Goal: Information Seeking & Learning: Learn about a topic

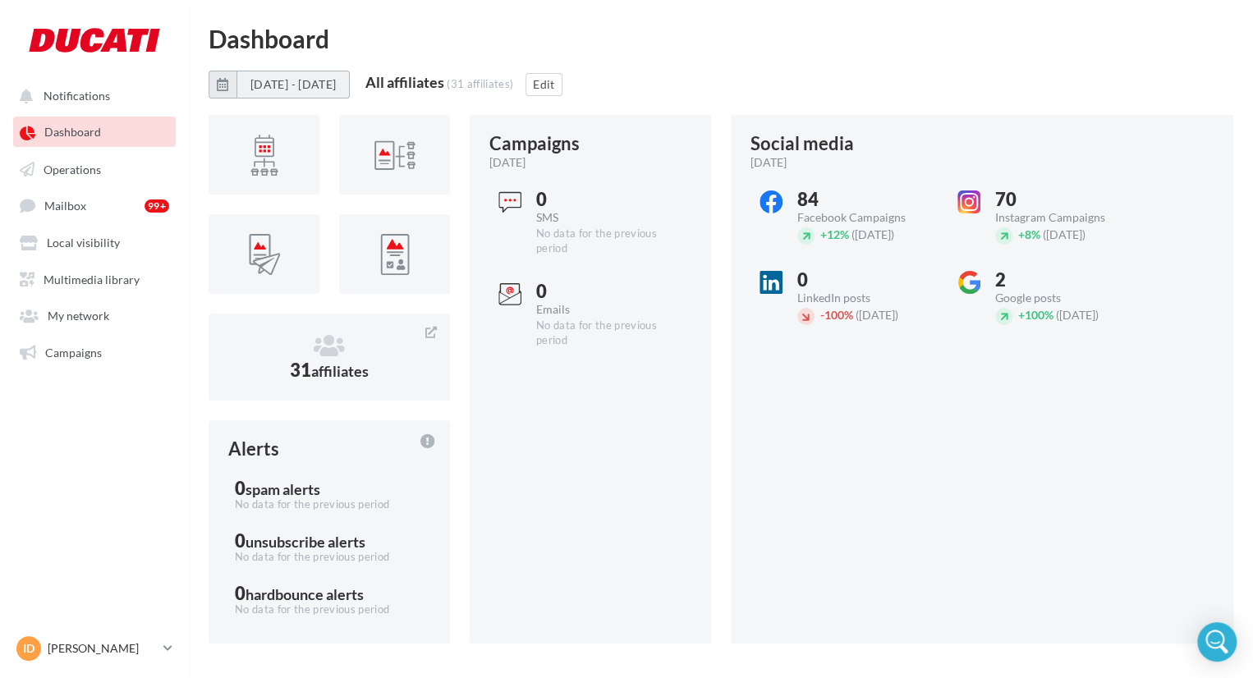
click at [350, 86] on button "[DATE] - [DATE]" at bounding box center [292, 85] width 113 height 28
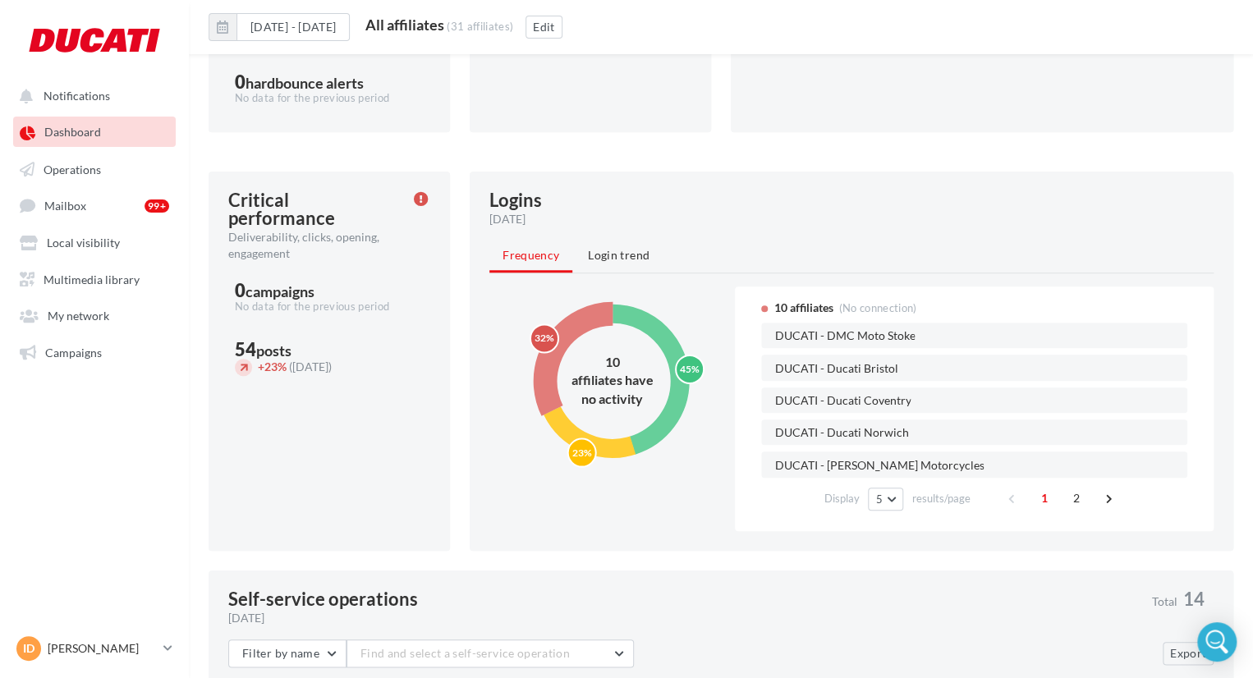
scroll to position [562, 0]
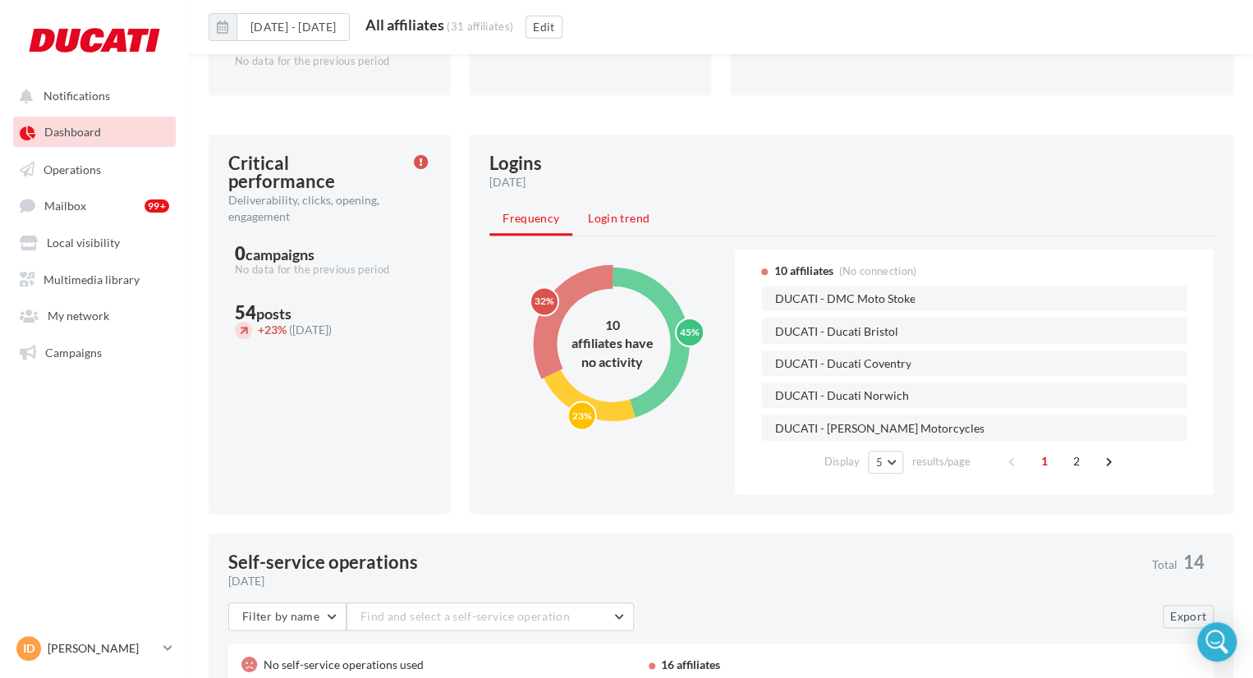
click at [585, 220] on li "Login trend" at bounding box center [619, 219] width 88 height 30
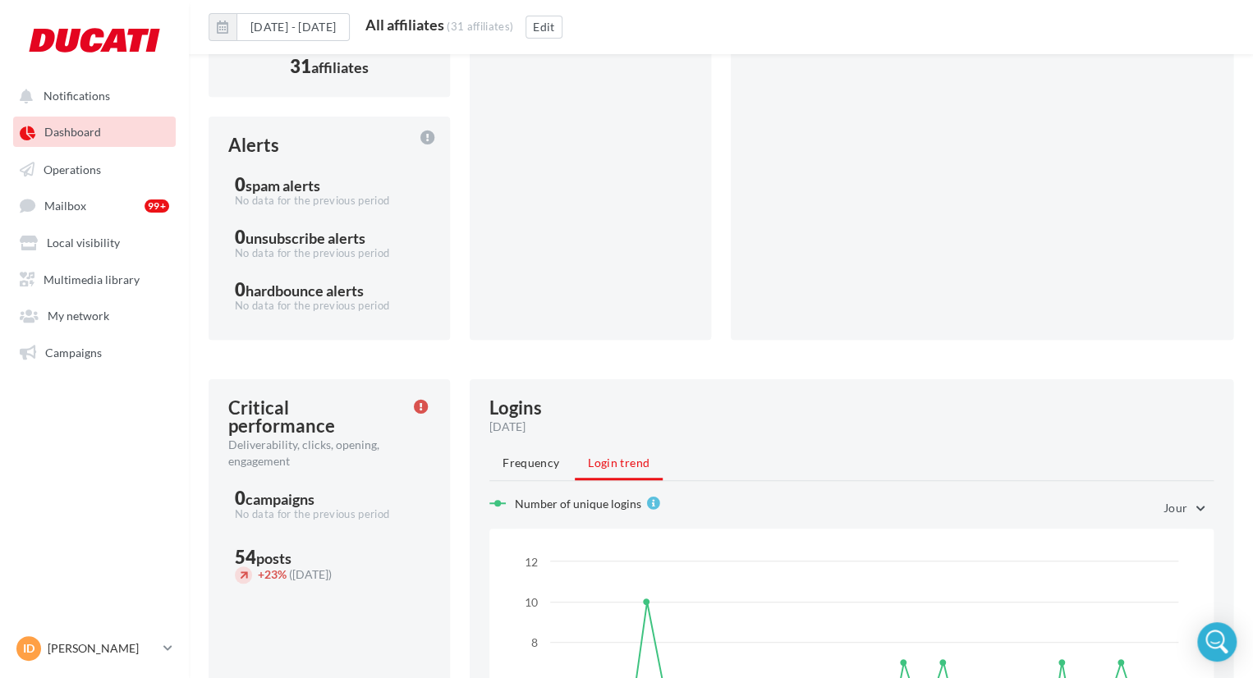
scroll to position [0, 0]
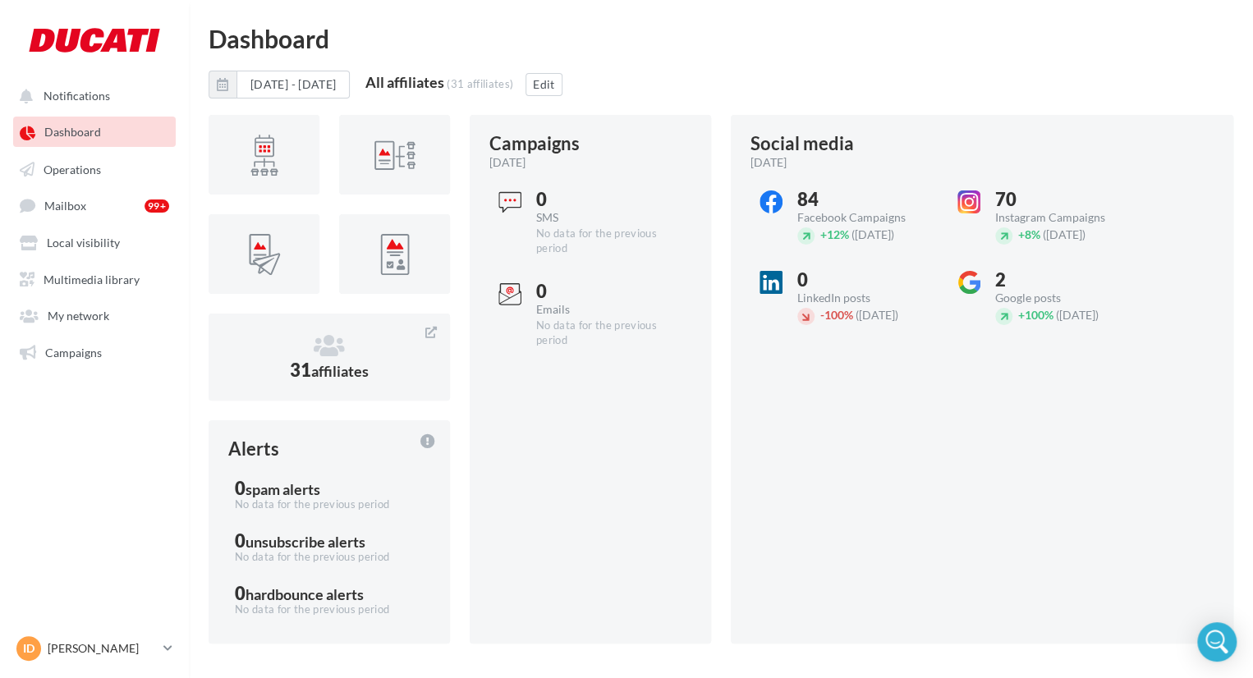
click at [864, 204] on div "84" at bounding box center [865, 199] width 137 height 18
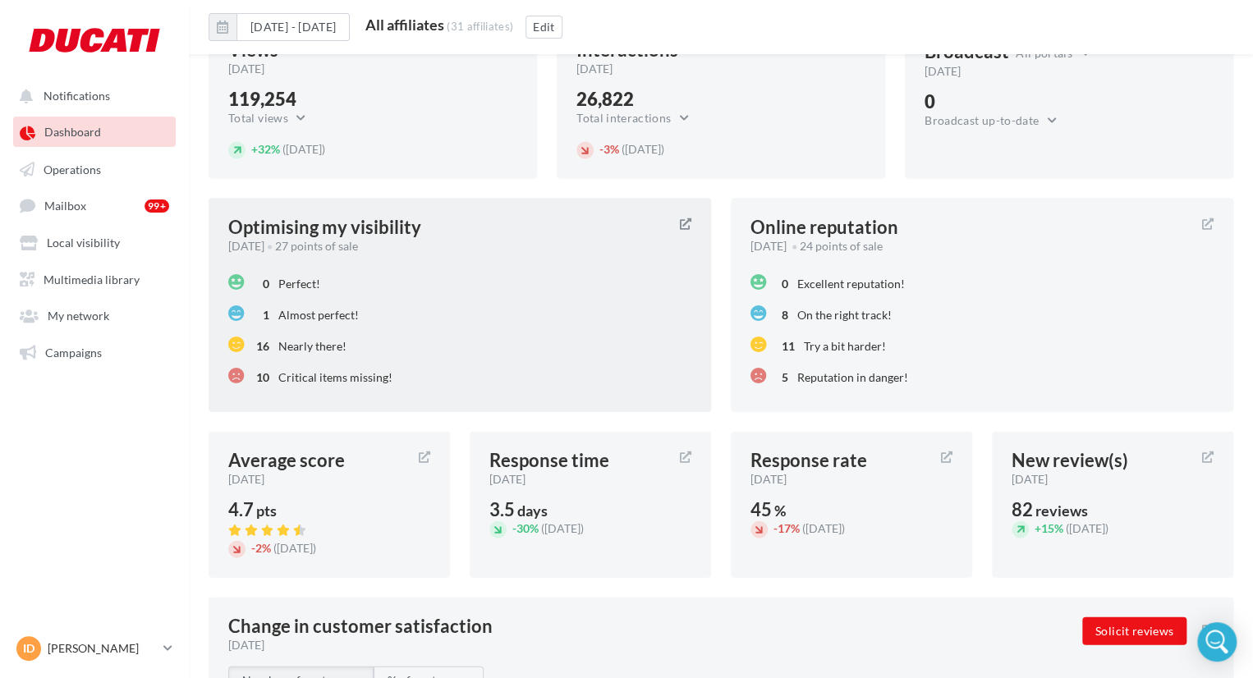
scroll to position [1594, 0]
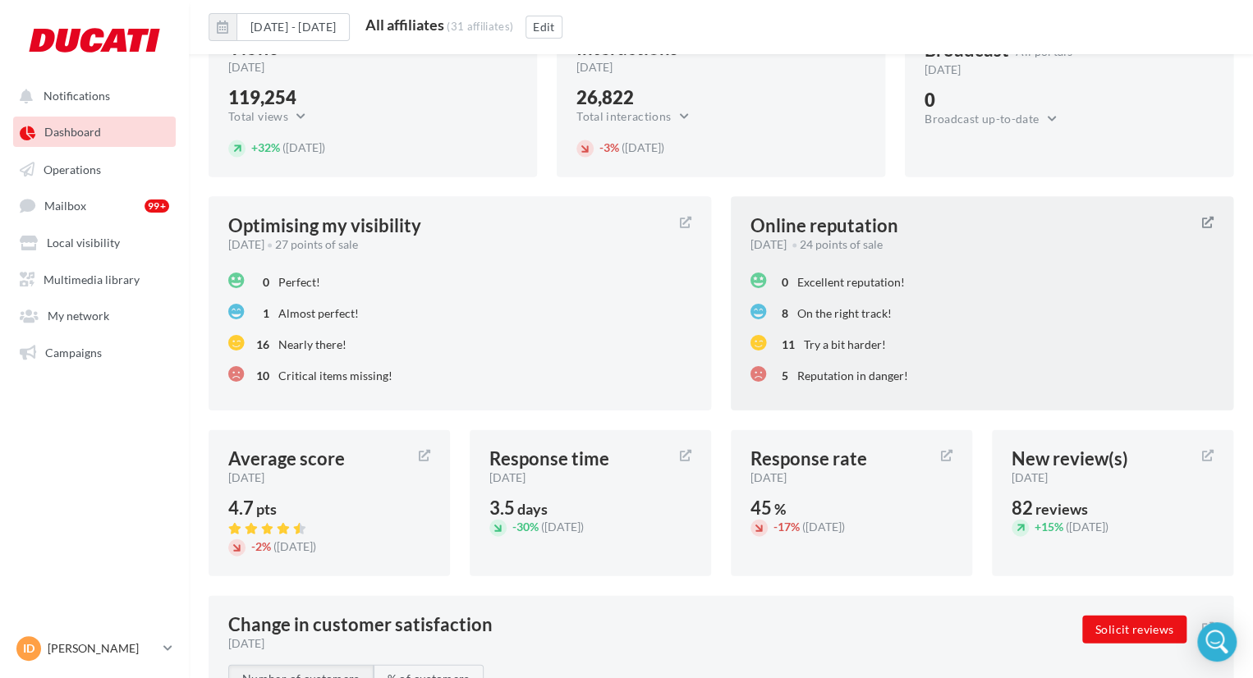
click at [885, 316] on span "On the right track!" at bounding box center [844, 313] width 94 height 14
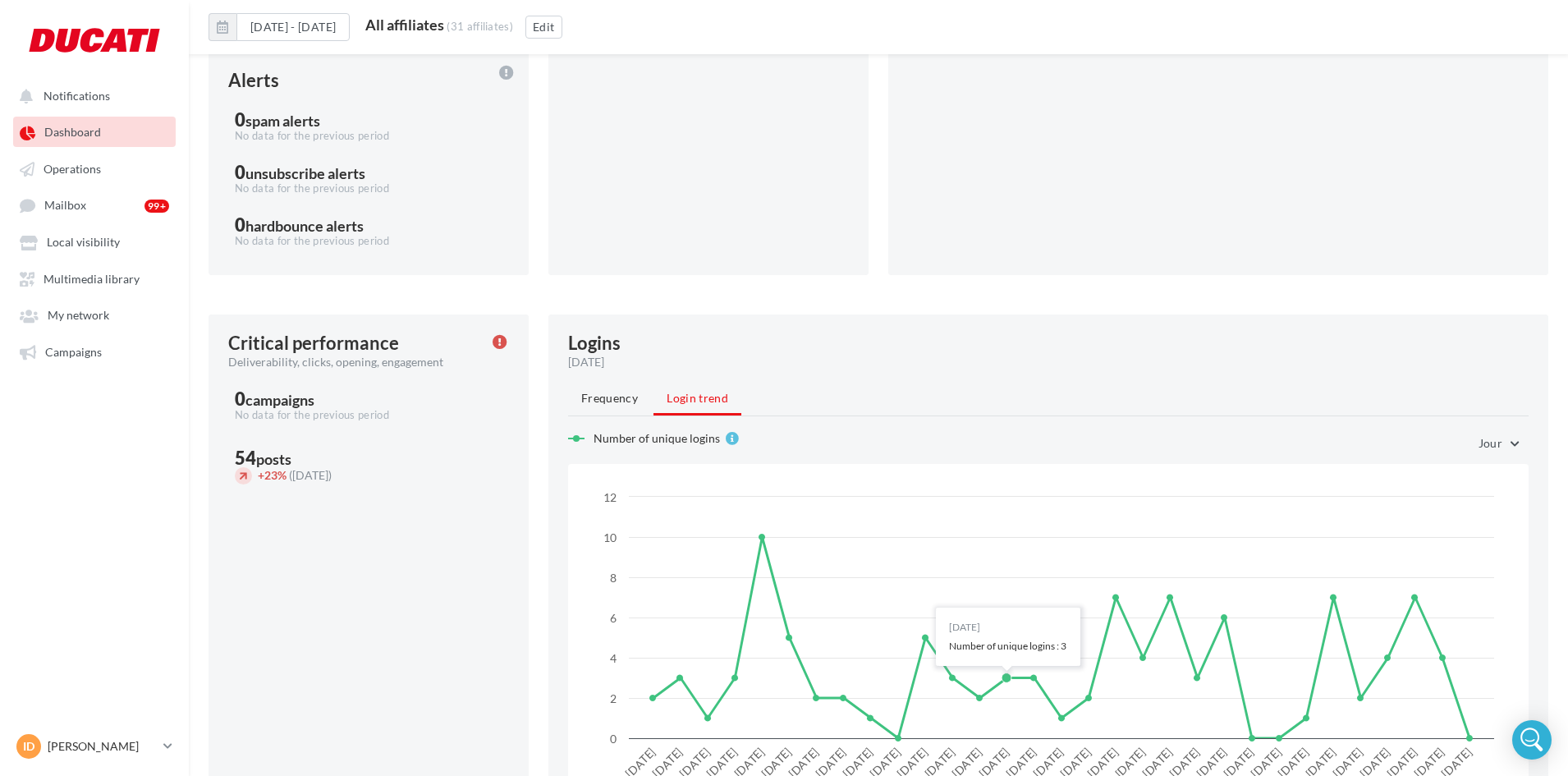
scroll to position [342, 0]
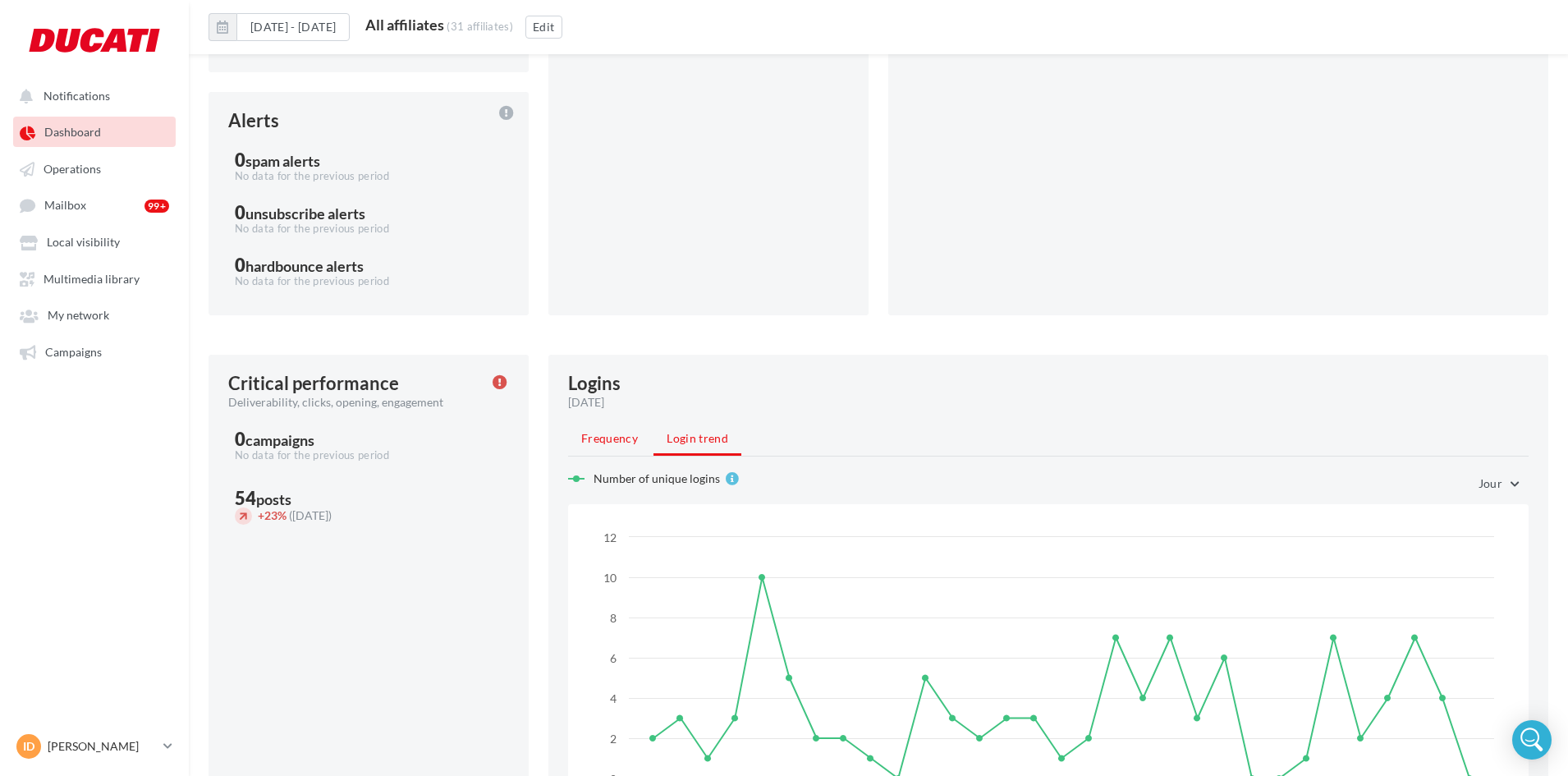
click at [613, 440] on span "Frequency" at bounding box center [609, 438] width 57 height 14
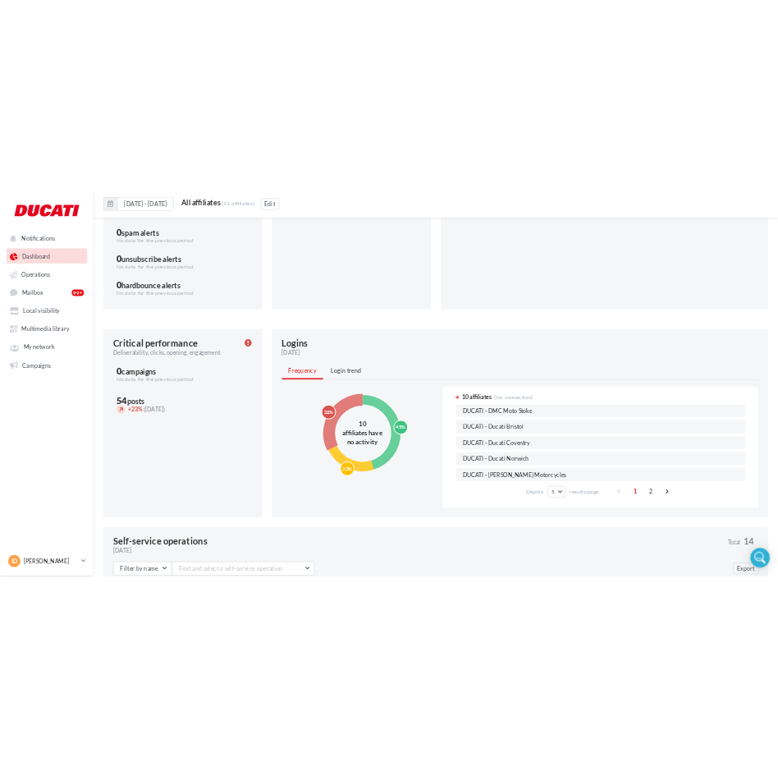
scroll to position [506, 0]
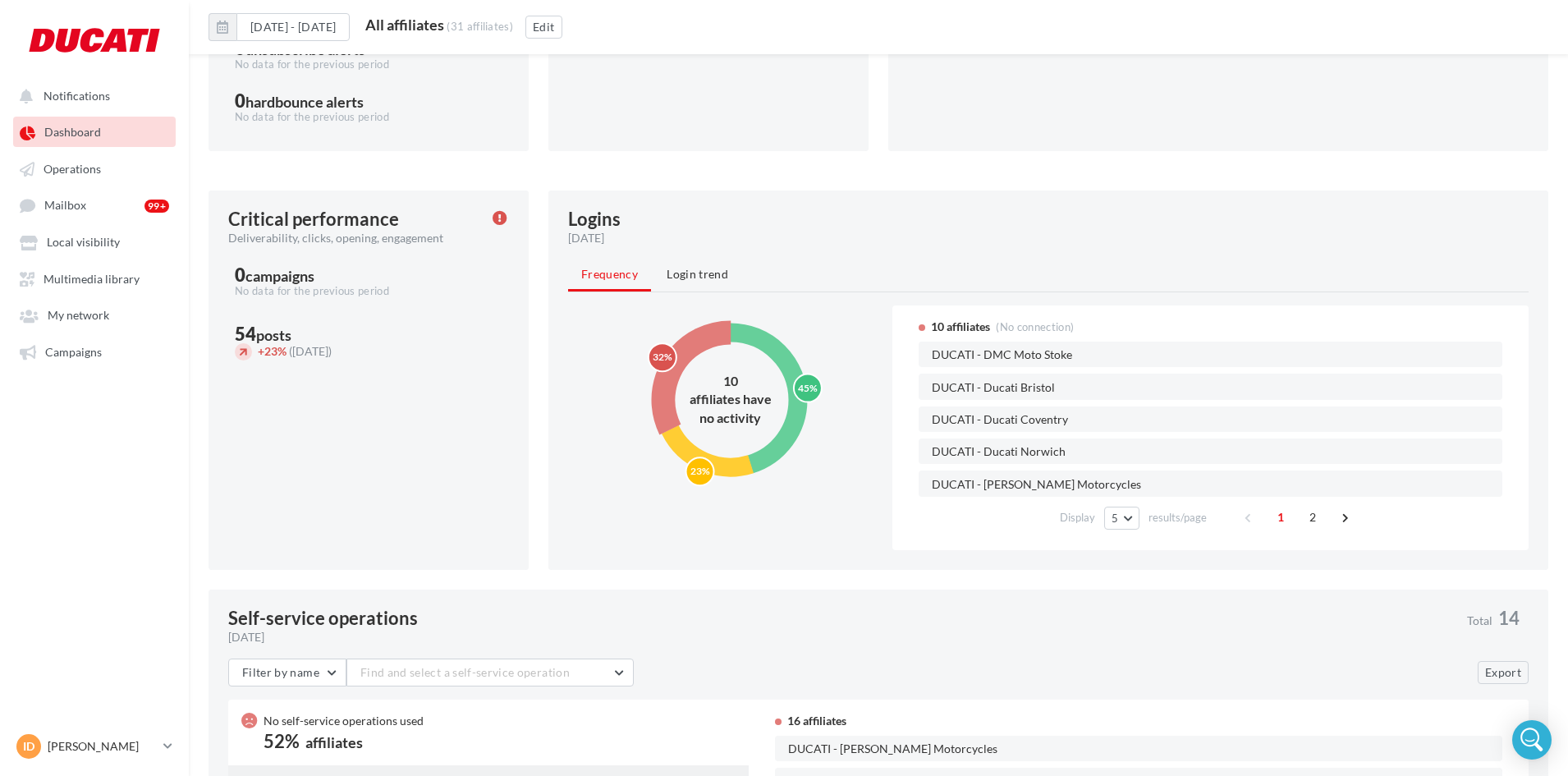
click at [794, 366] on circle at bounding box center [730, 400] width 135 height 135
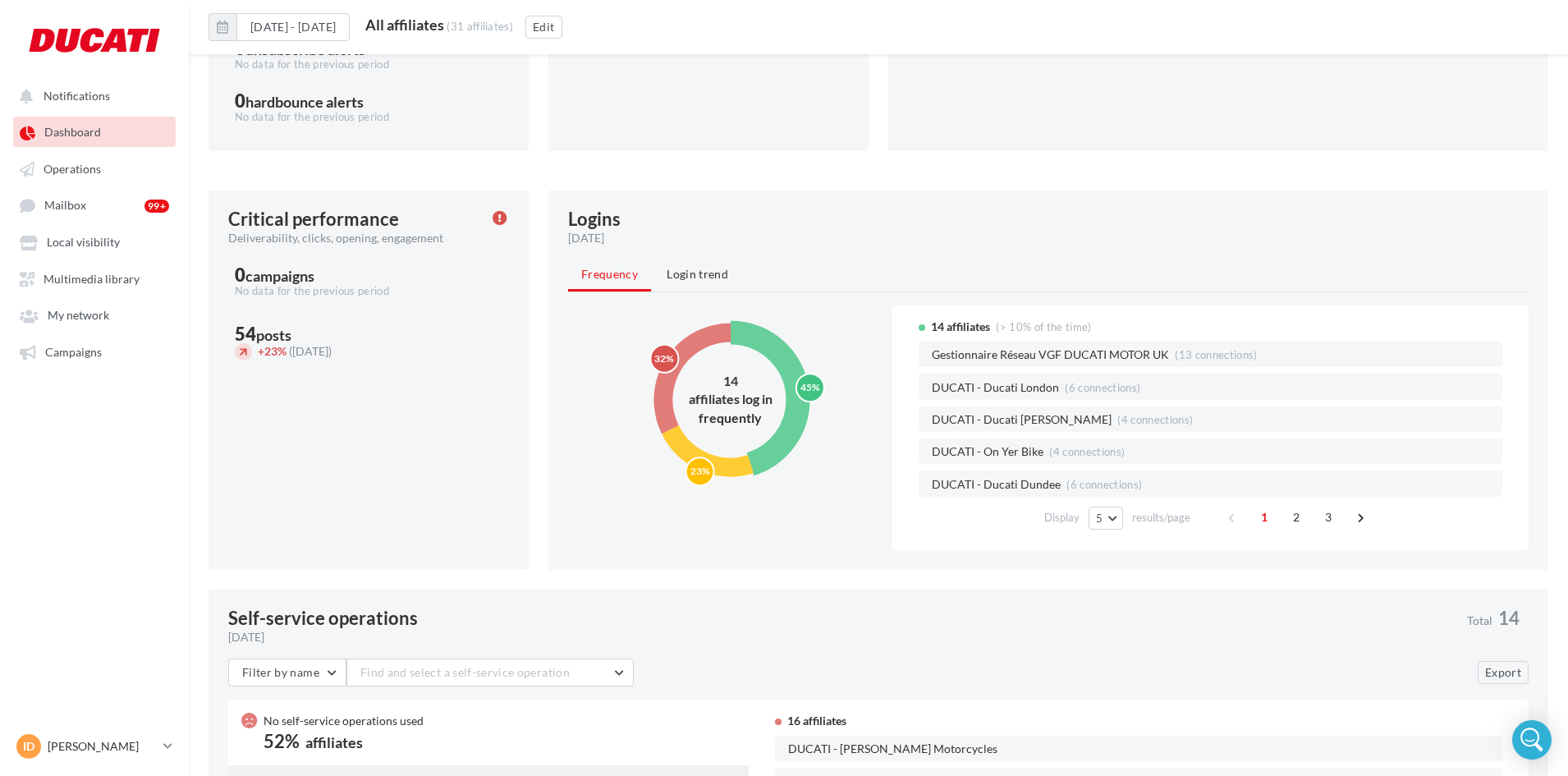
click at [719, 337] on circle at bounding box center [730, 400] width 180 height 180
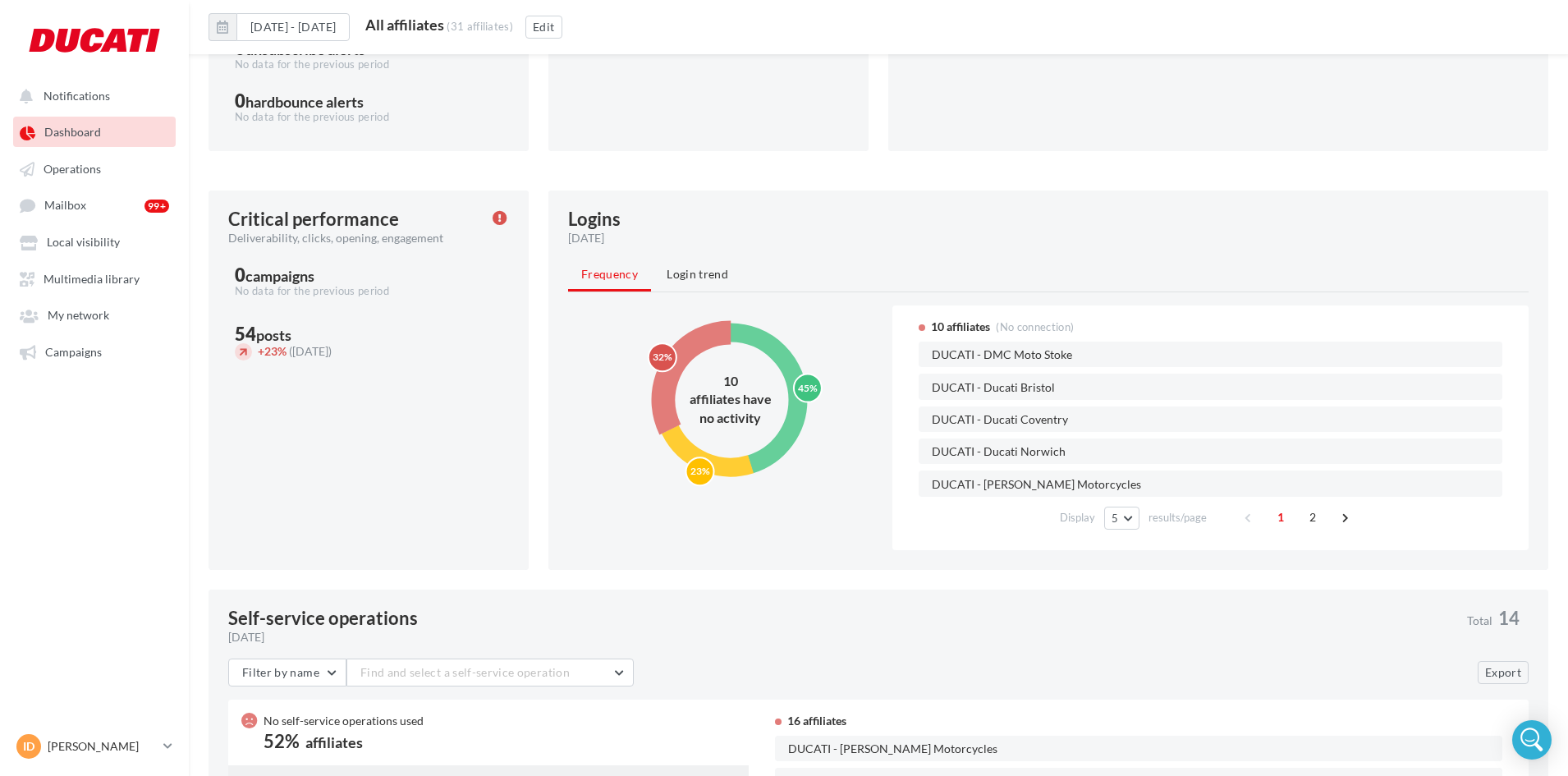
click at [785, 357] on circle at bounding box center [730, 400] width 135 height 135
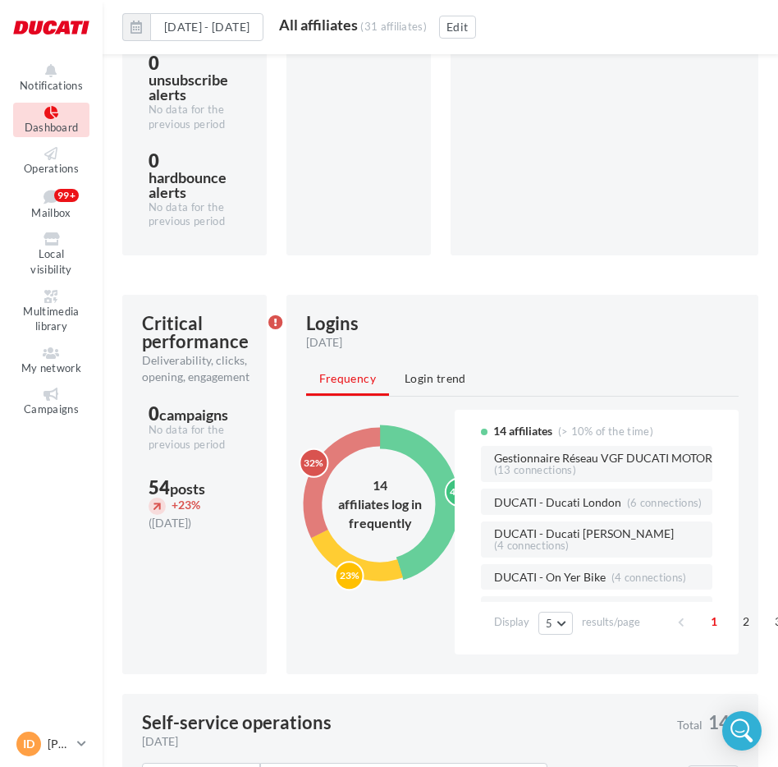
click at [341, 441] on circle at bounding box center [381, 505] width 180 height 180
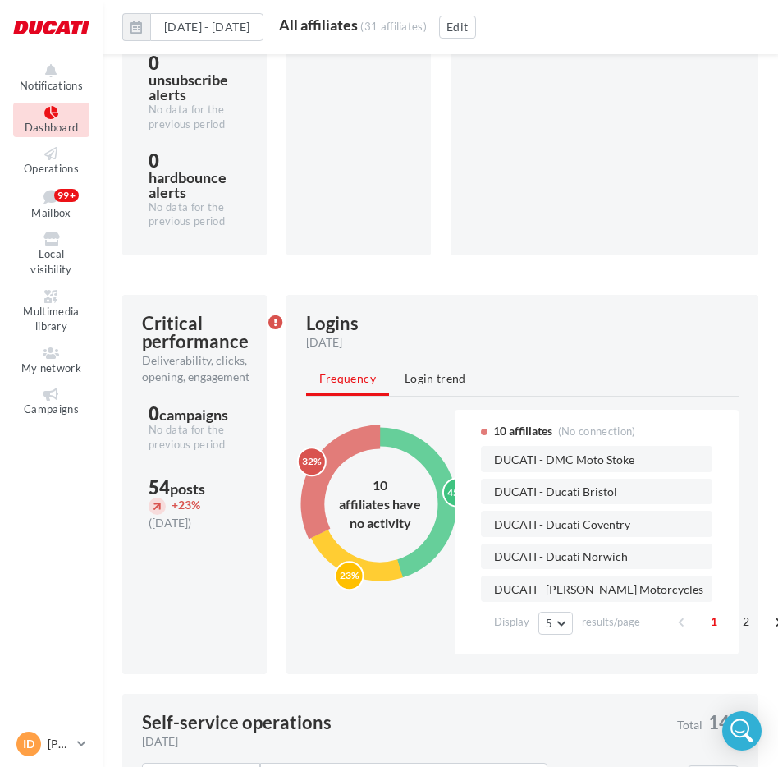
click at [397, 560] on circle at bounding box center [380, 504] width 169 height 169
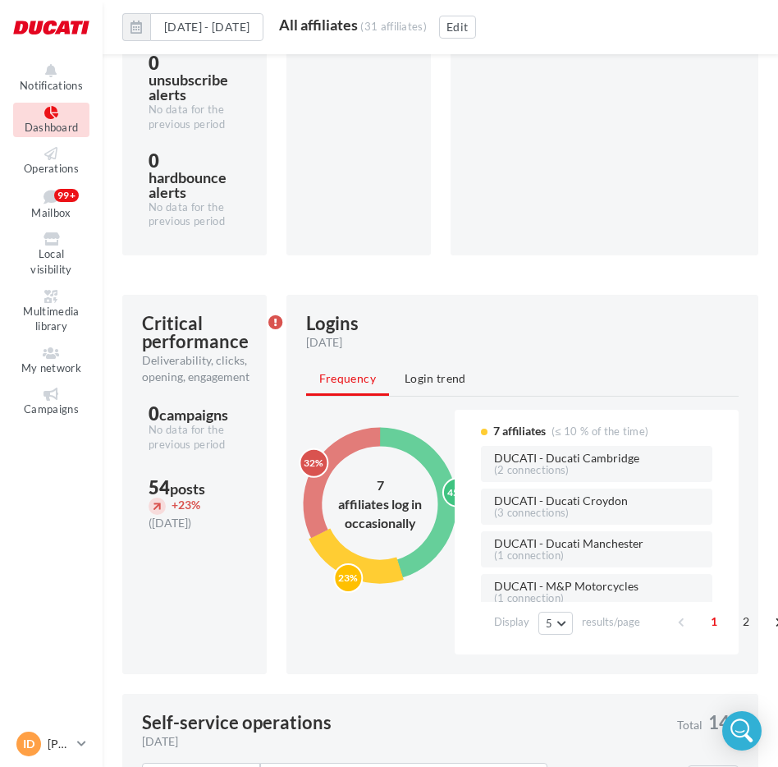
click at [417, 445] on circle at bounding box center [380, 504] width 135 height 135
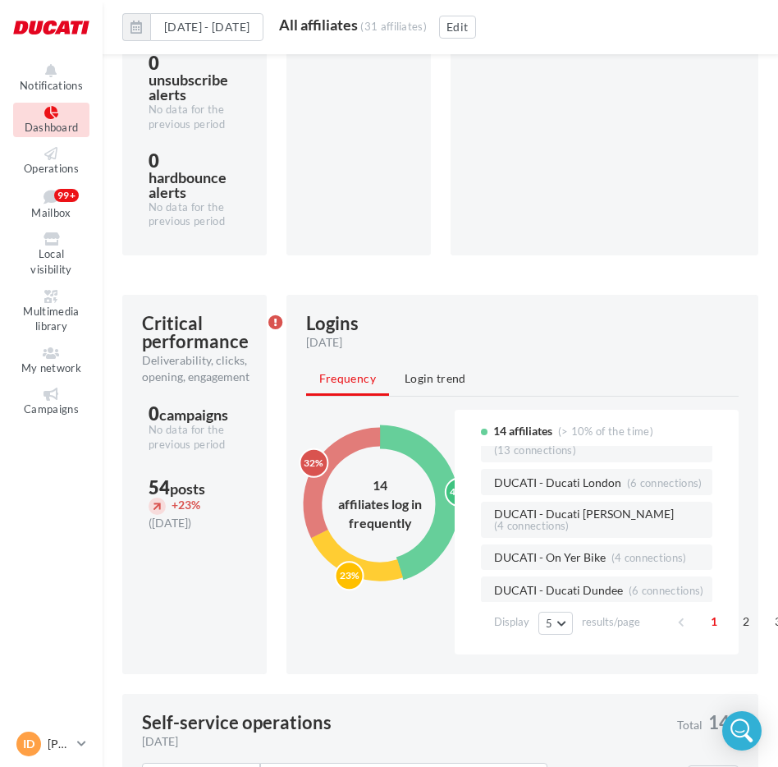
scroll to position [39, 0]
click at [548, 627] on span "5" at bounding box center [549, 623] width 7 height 13
click at [575, 590] on button "50" at bounding box center [596, 593] width 115 height 29
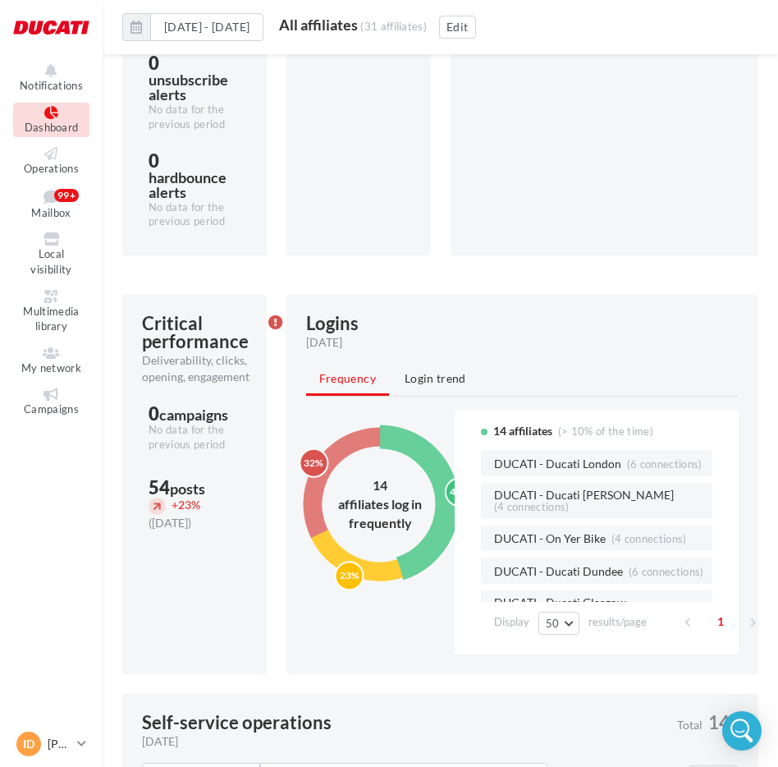
click at [352, 442] on circle at bounding box center [381, 505] width 180 height 180
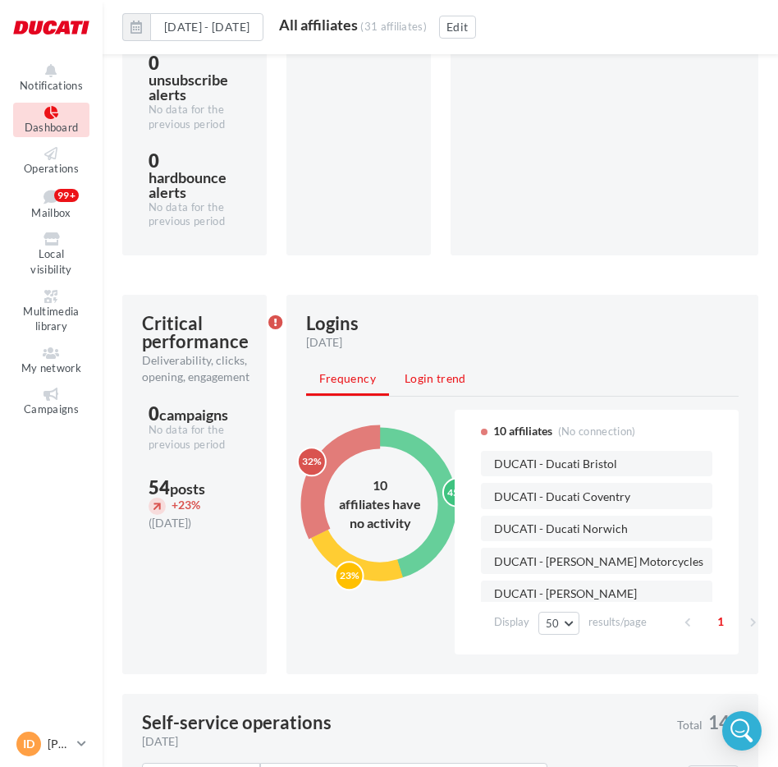
click at [435, 379] on span "Login trend" at bounding box center [436, 378] width 62 height 14
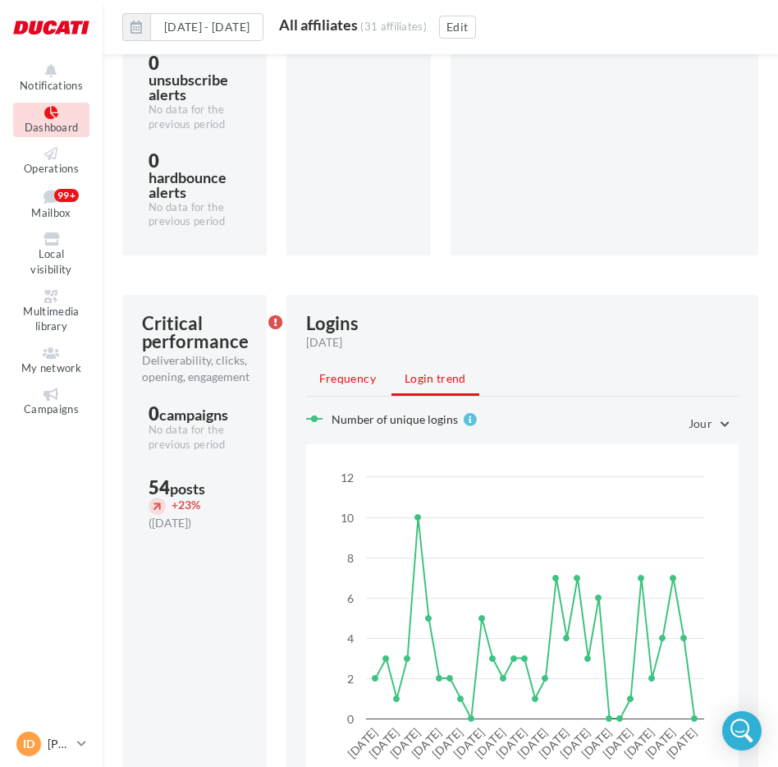
click at [360, 379] on span "Frequency" at bounding box center [347, 378] width 57 height 14
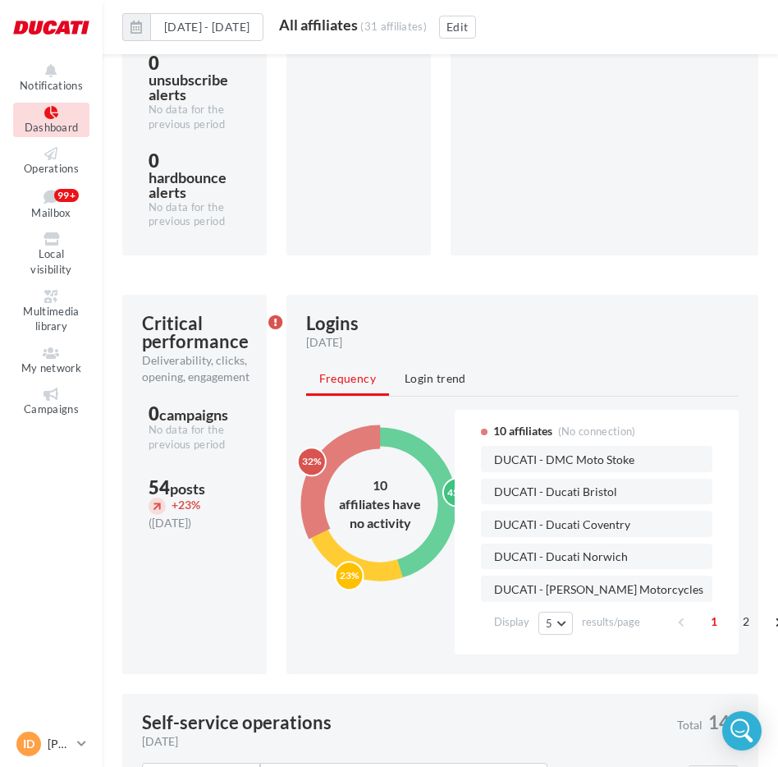
click at [348, 443] on circle at bounding box center [381, 505] width 180 height 180
click at [402, 443] on circle at bounding box center [380, 504] width 135 height 135
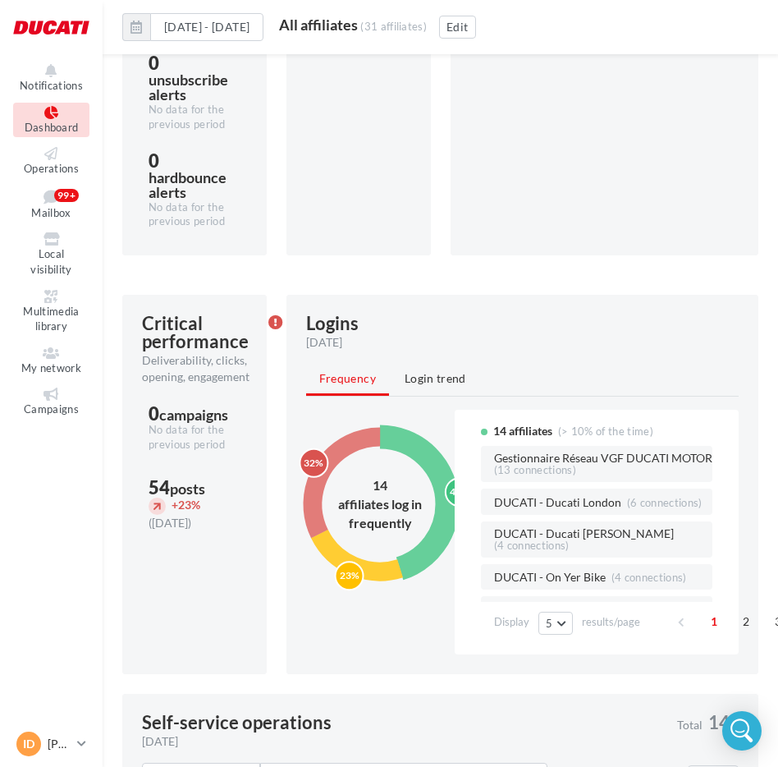
drag, startPoint x: 338, startPoint y: 435, endPoint x: 340, endPoint y: 444, distance: 9.2
click at [338, 442] on icon "45% 23% 32%" at bounding box center [379, 504] width 213 height 189
click at [342, 445] on circle at bounding box center [381, 505] width 180 height 180
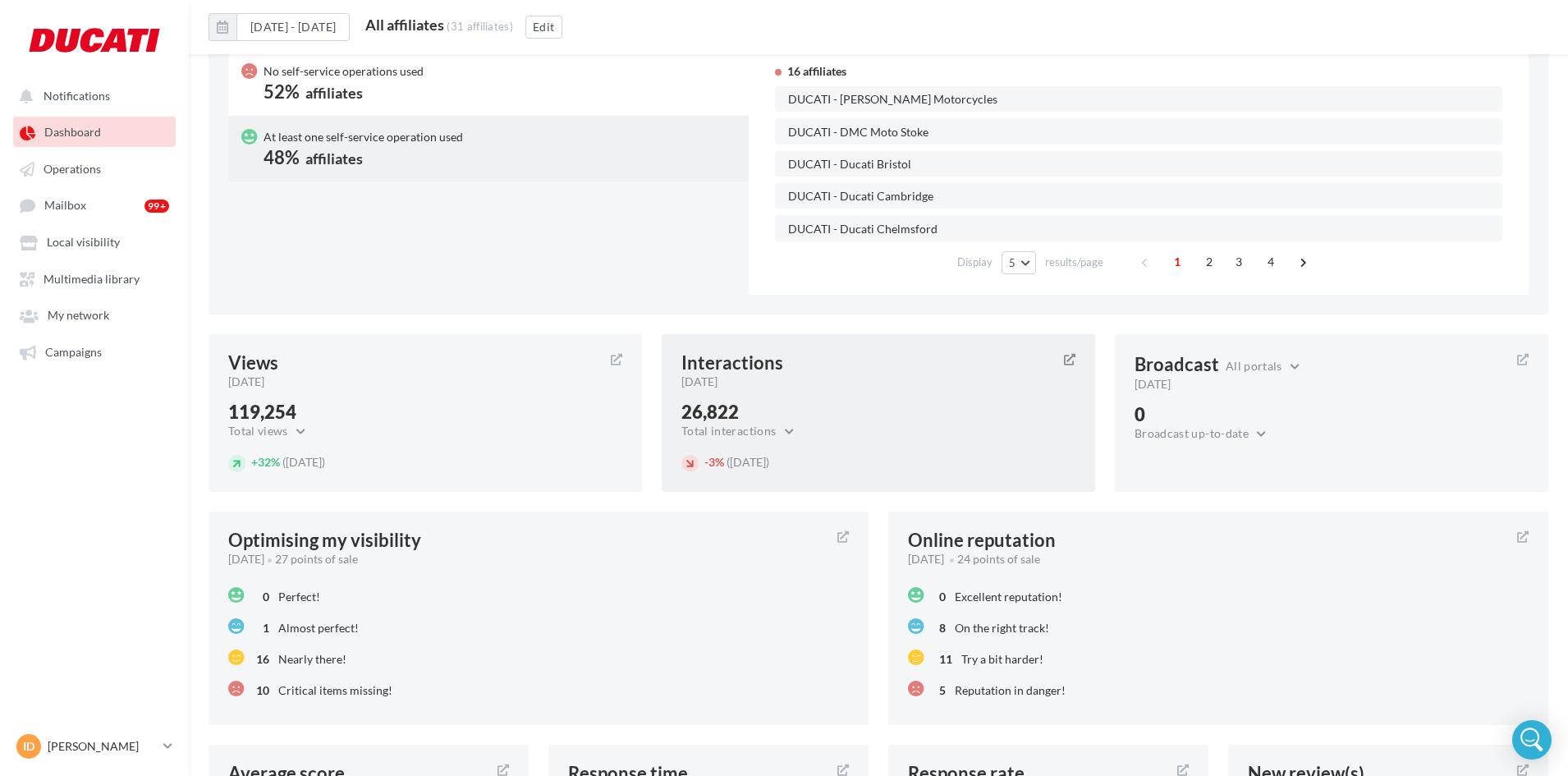
scroll to position [1245, 0]
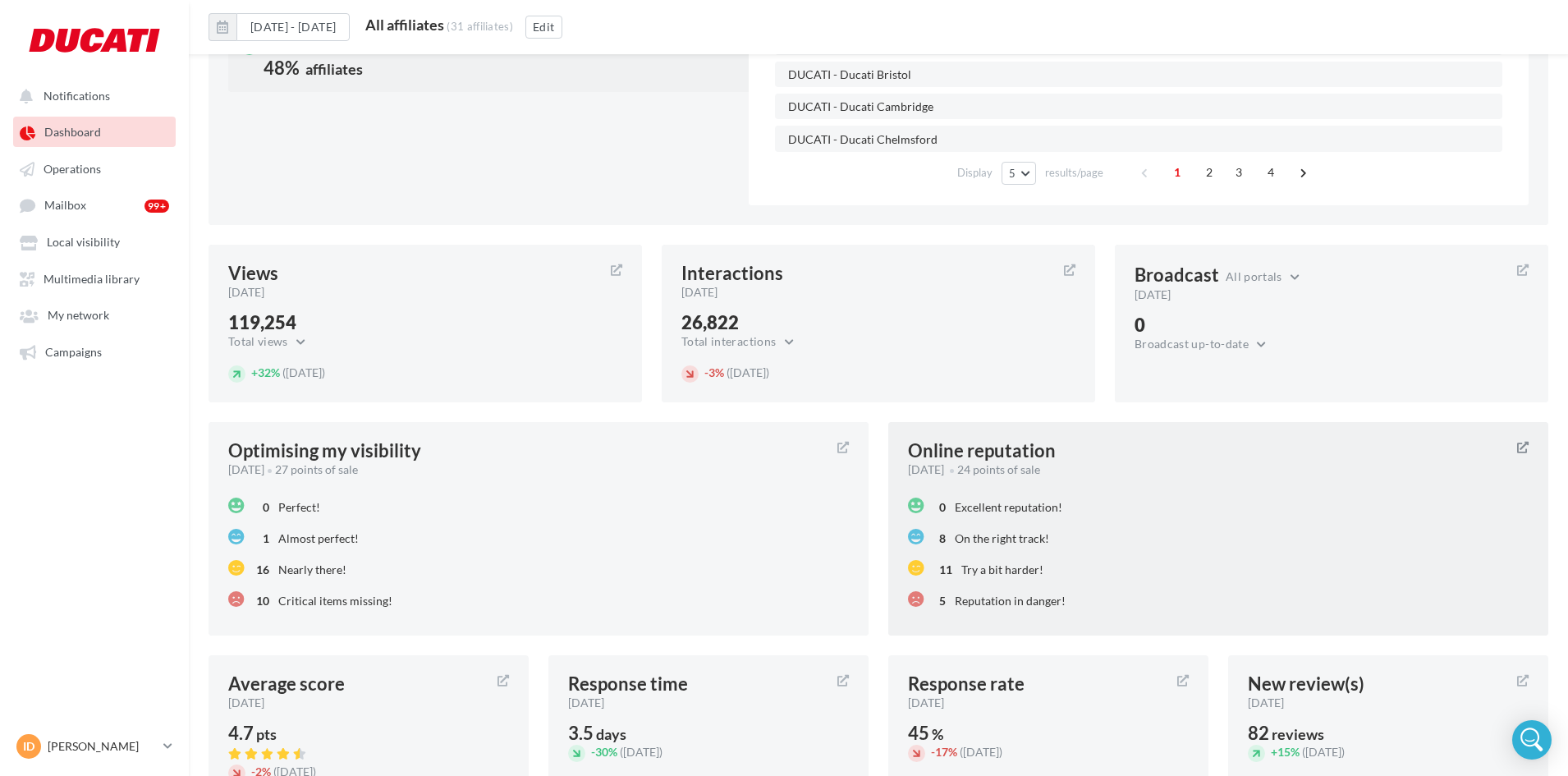
click at [1056, 484] on div "Online reputation [DATE] 24 points of sale 0 Excellent reputation! 8 On the rig…" at bounding box center [1218, 528] width 660 height 213
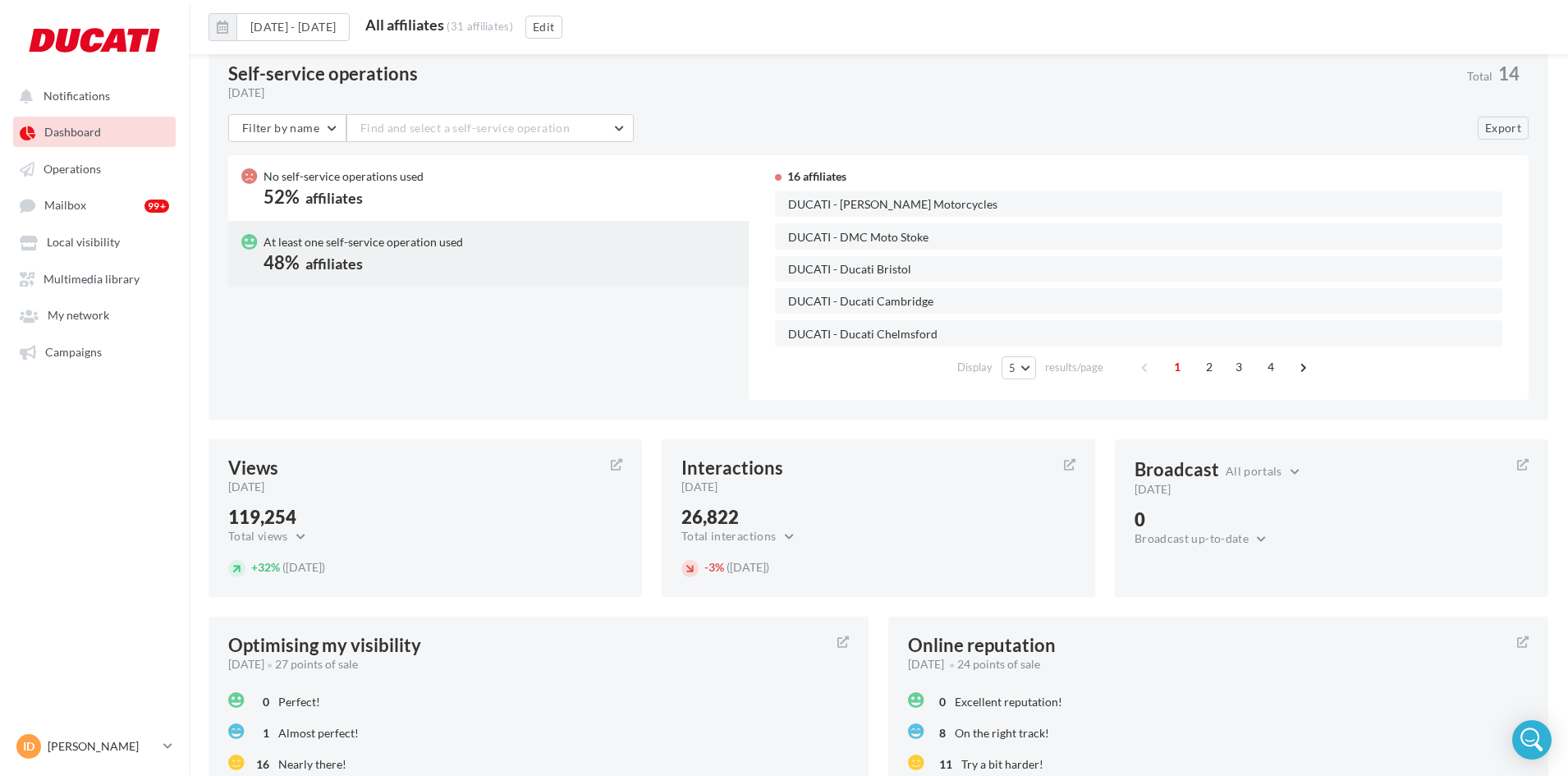
scroll to position [1081, 0]
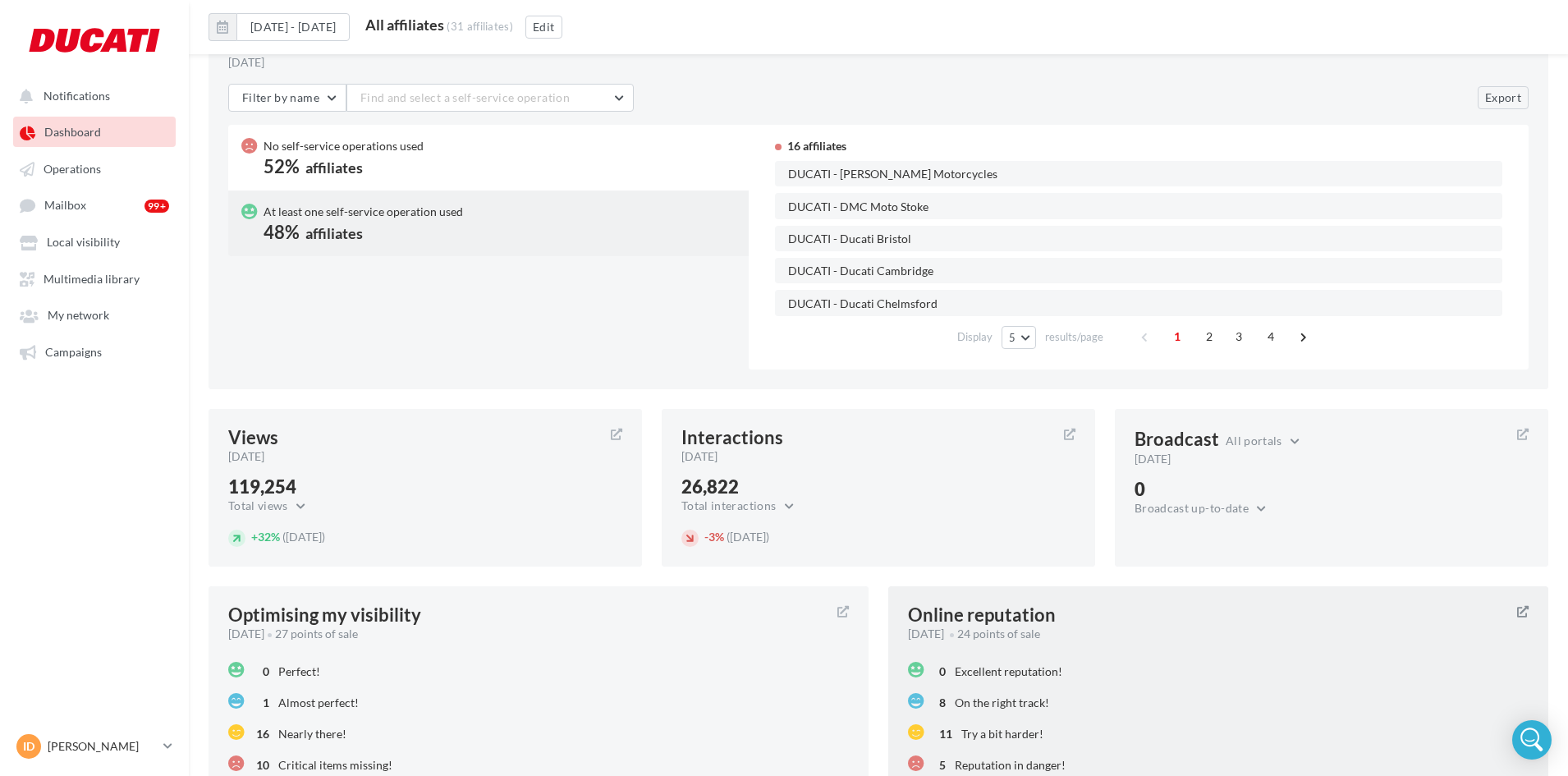
click at [1052, 644] on div "Online reputation [DATE] 24 points of sale 0 Excellent reputation! 8 On the rig…" at bounding box center [1218, 692] width 660 height 213
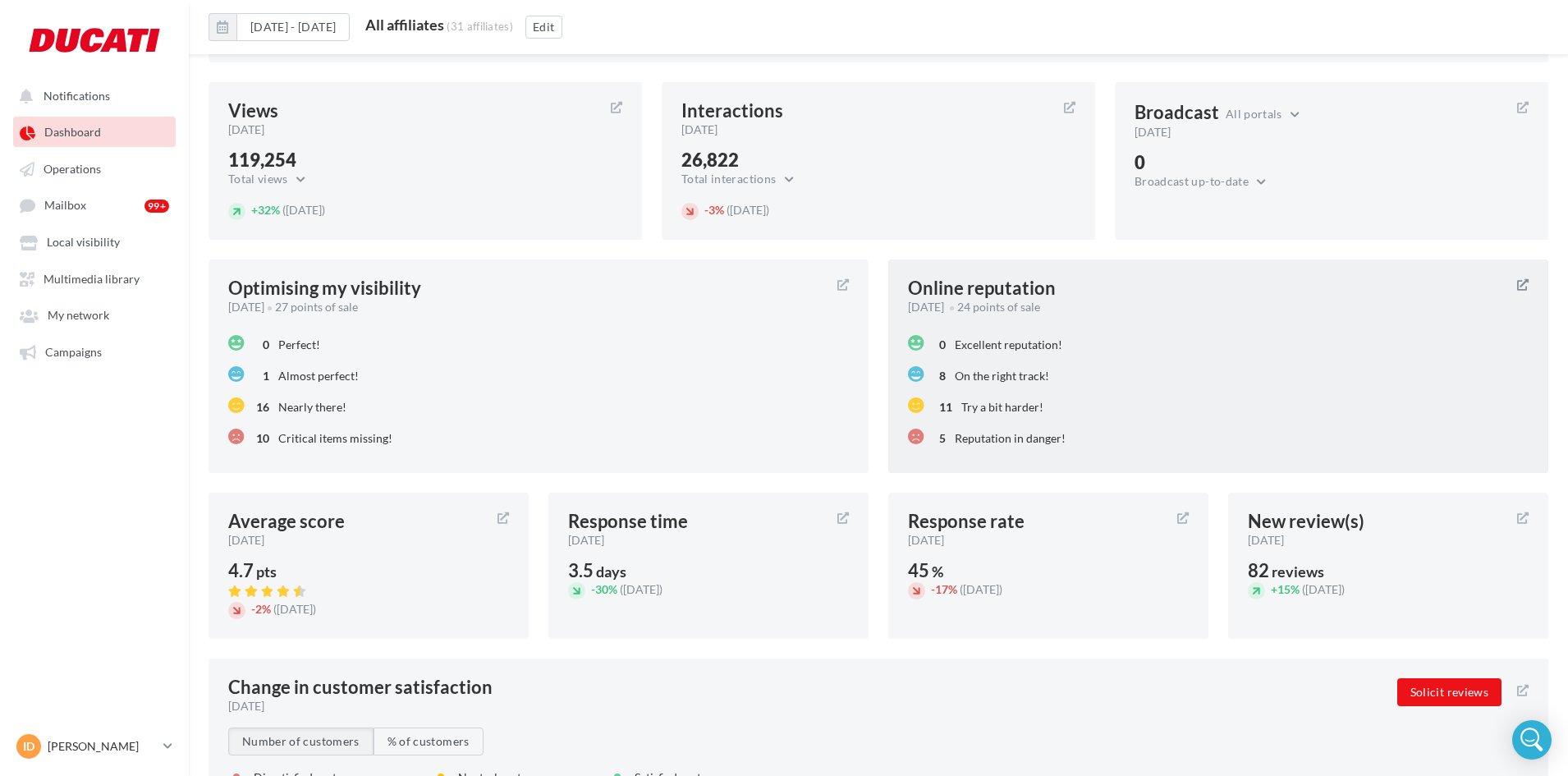
scroll to position [1409, 0]
click at [1040, 337] on span "Excellent reputation!" at bounding box center [1009, 343] width 108 height 14
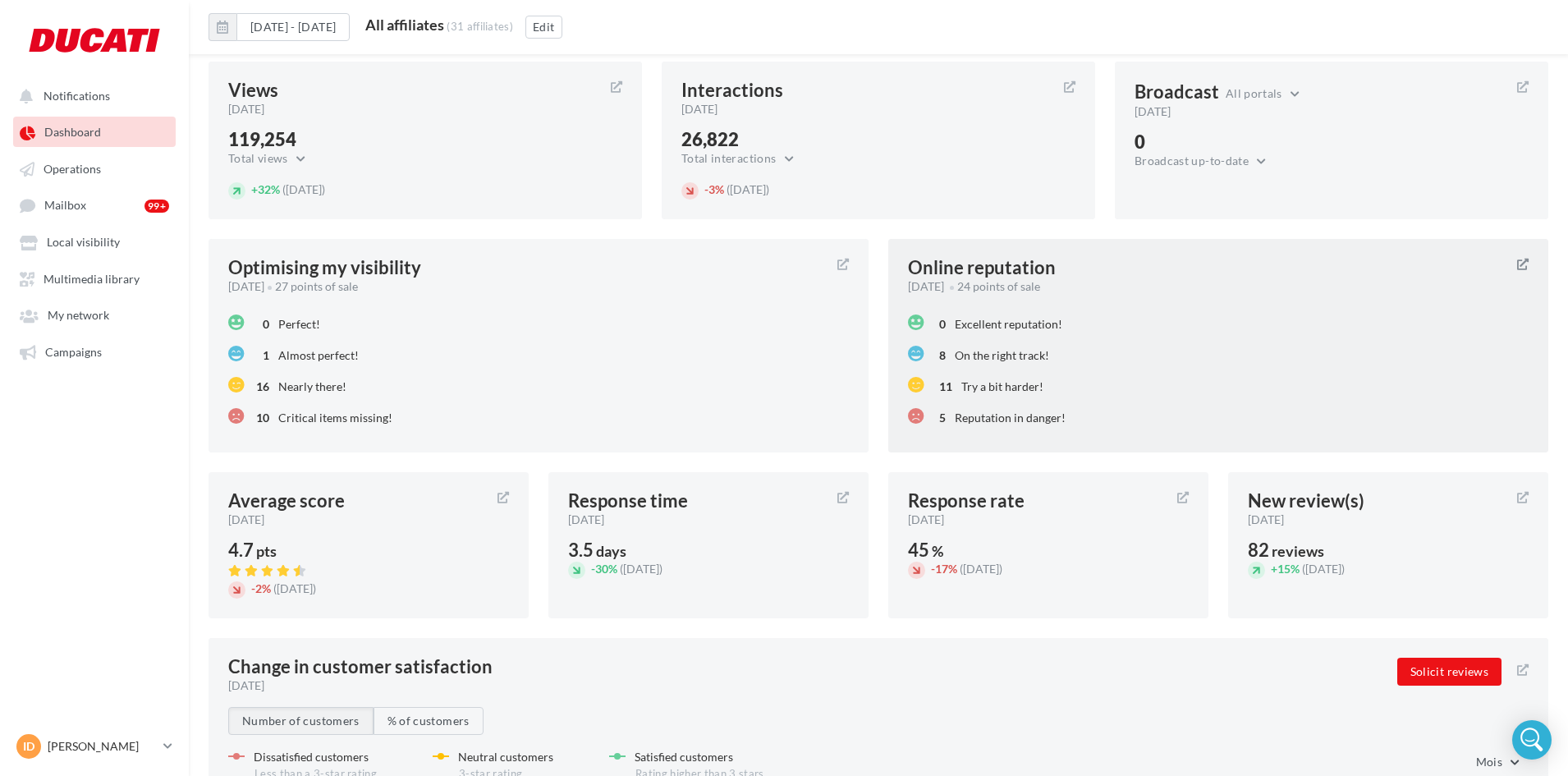
scroll to position [1491, 0]
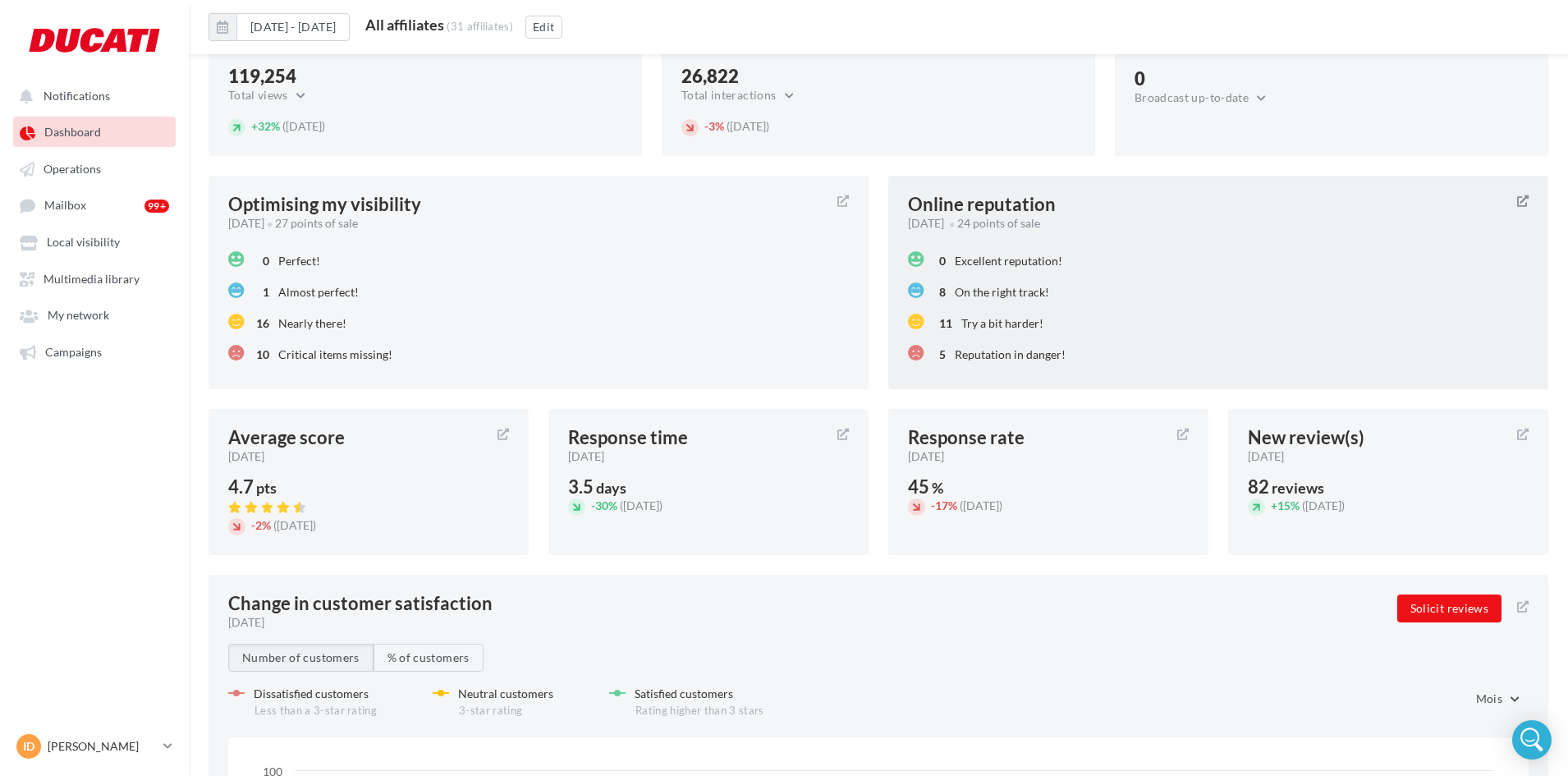
click at [954, 213] on div "Online reputation" at bounding box center [982, 204] width 148 height 18
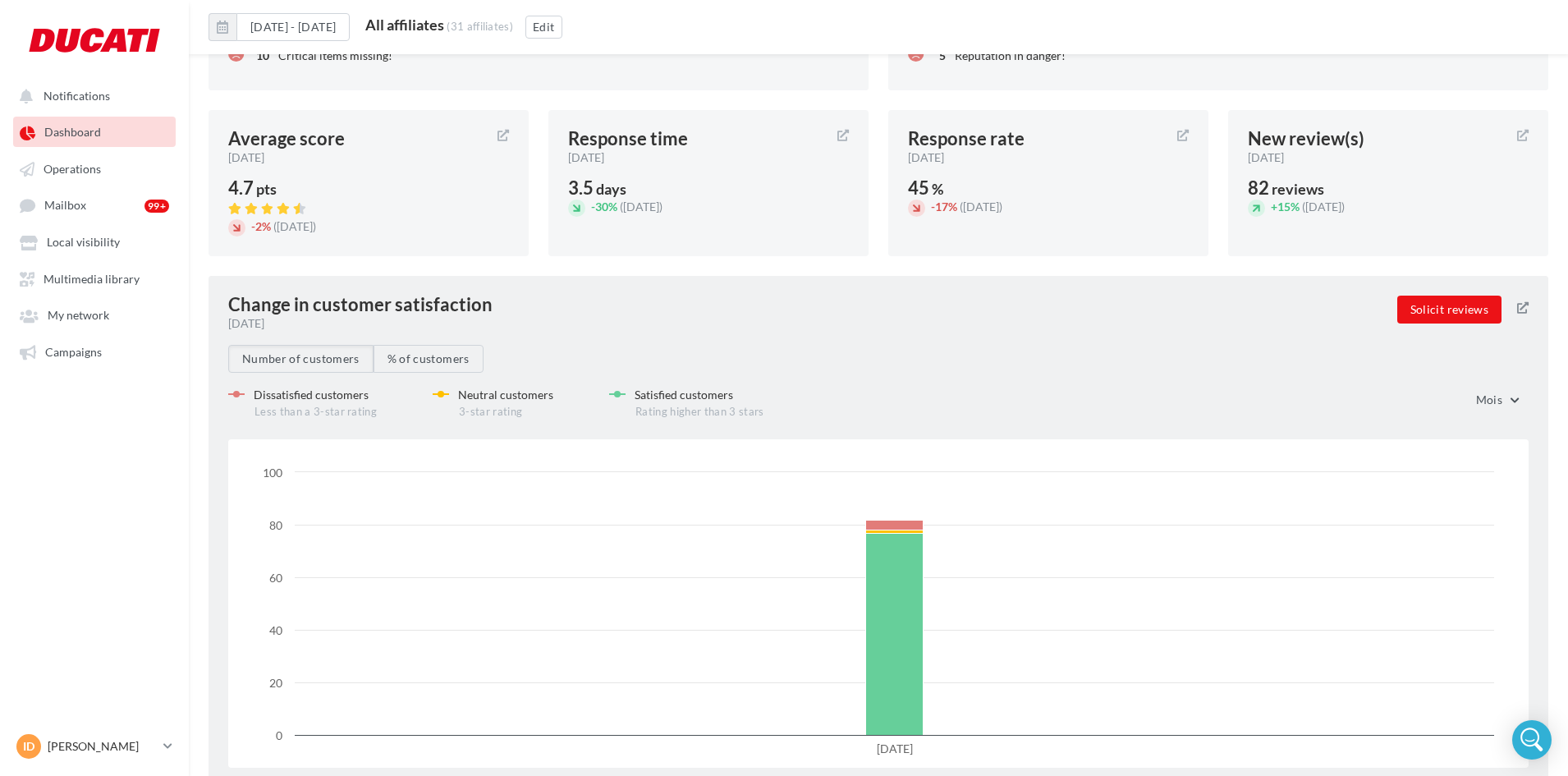
scroll to position [1632, 0]
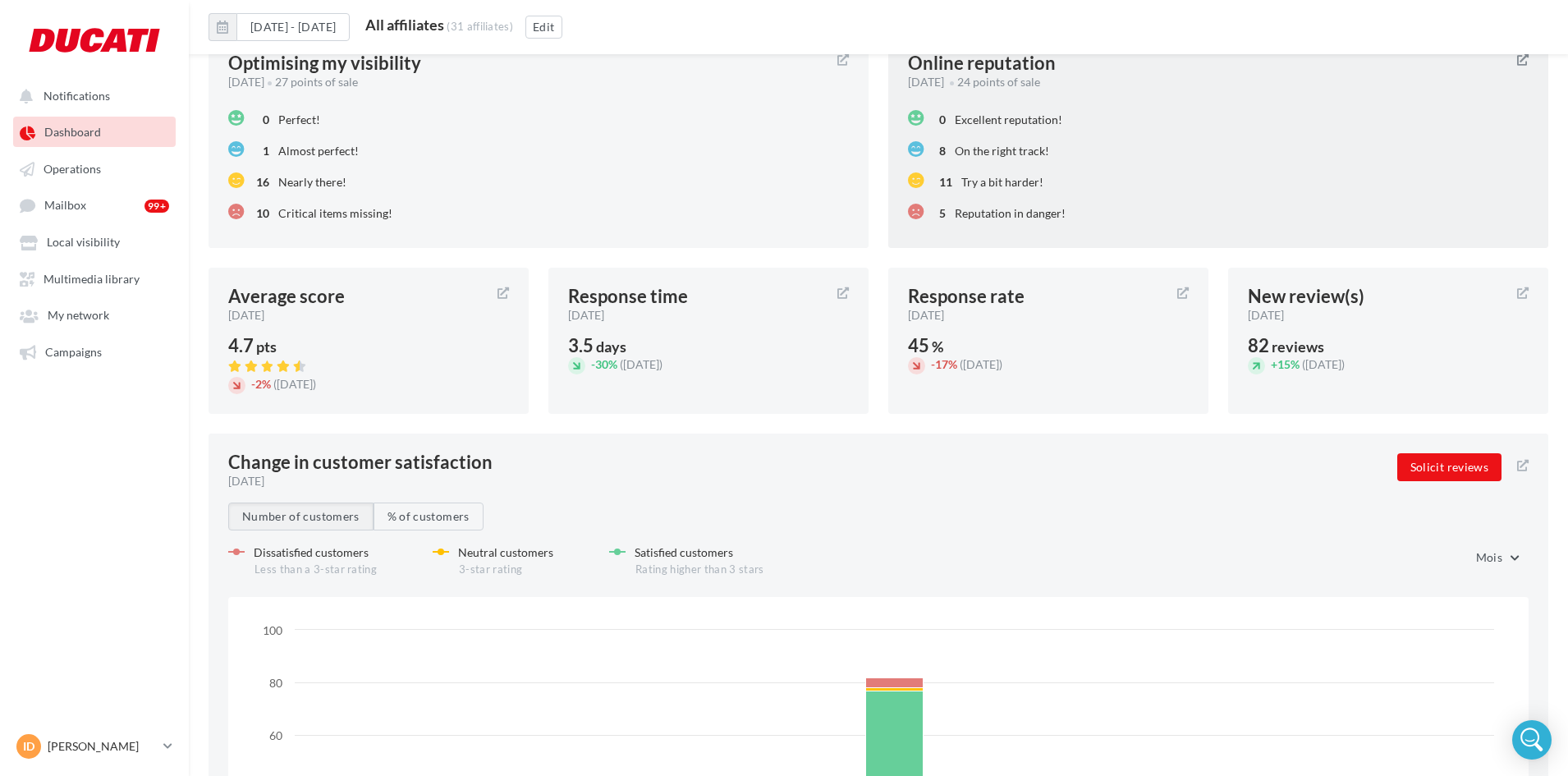
click at [1252, 133] on div "0 Excellent reputation!" at bounding box center [1218, 118] width 621 height 31
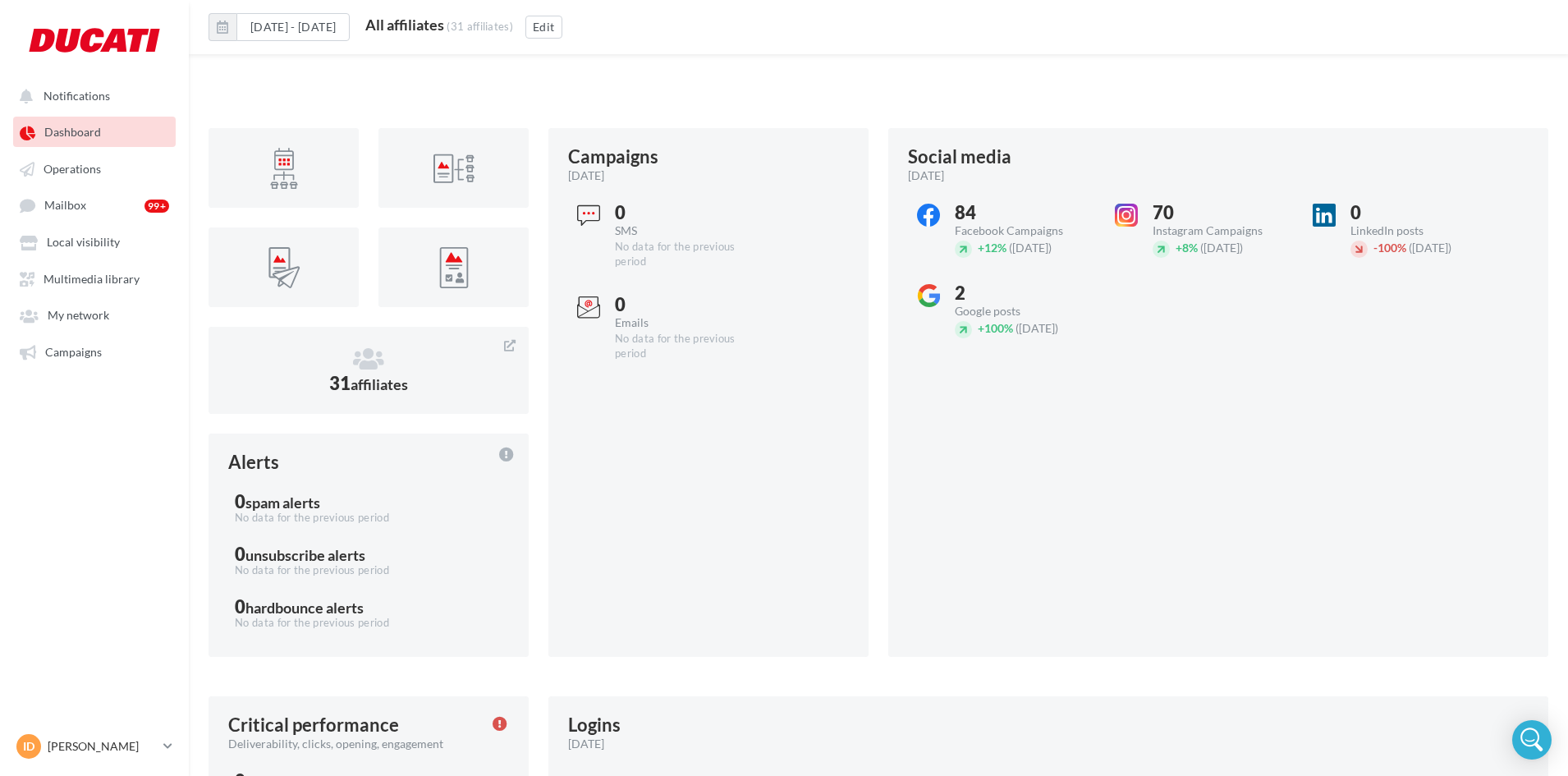
click at [1252, 133] on div "Social media August 2025 84 Facebook Campaigns + 12% (Jul) 70 Instagram Campaig…" at bounding box center [1218, 392] width 660 height 529
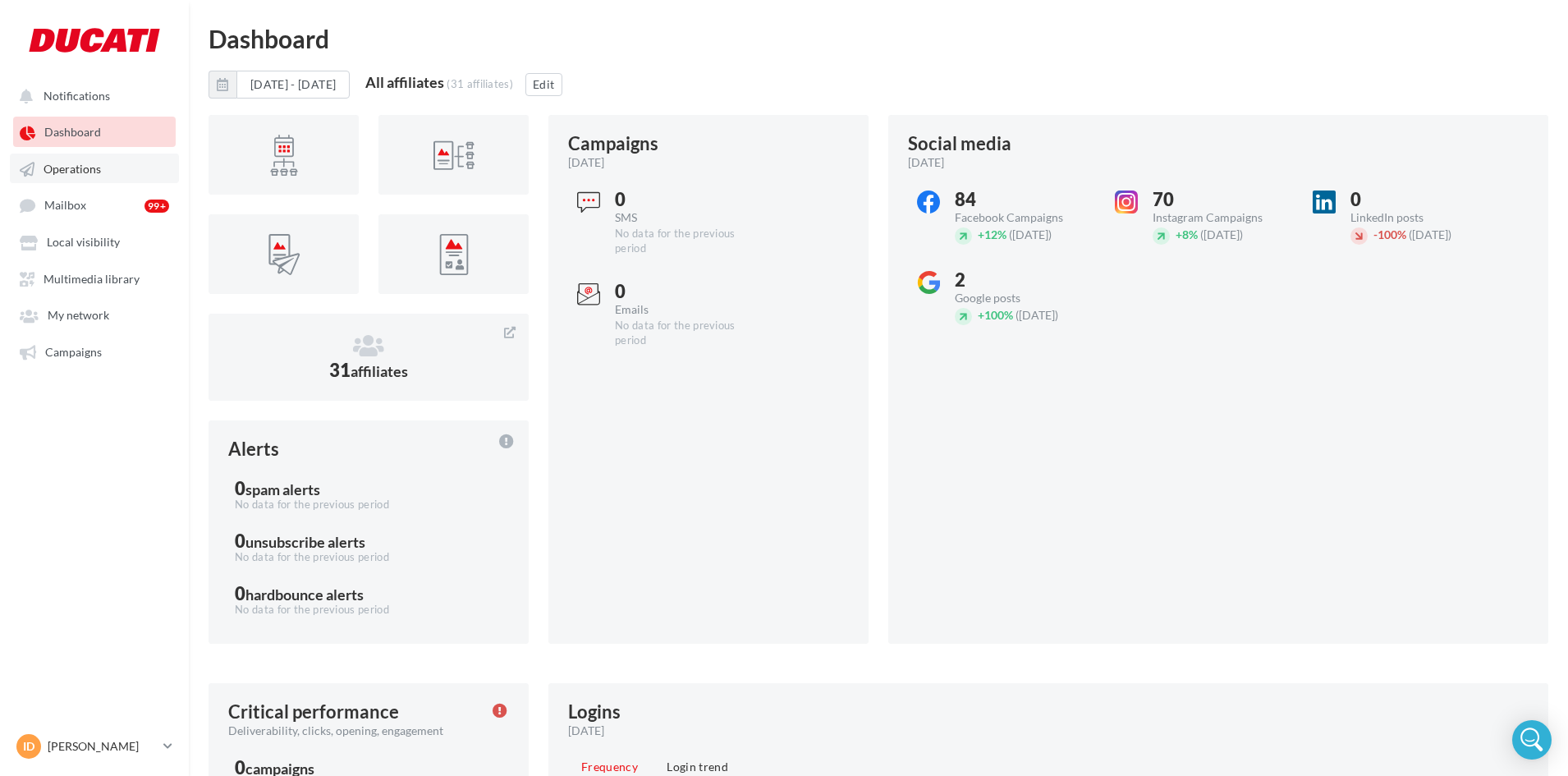
click at [99, 168] on span "Operations" at bounding box center [72, 169] width 57 height 14
click at [112, 130] on link "Dashboard" at bounding box center [94, 132] width 169 height 30
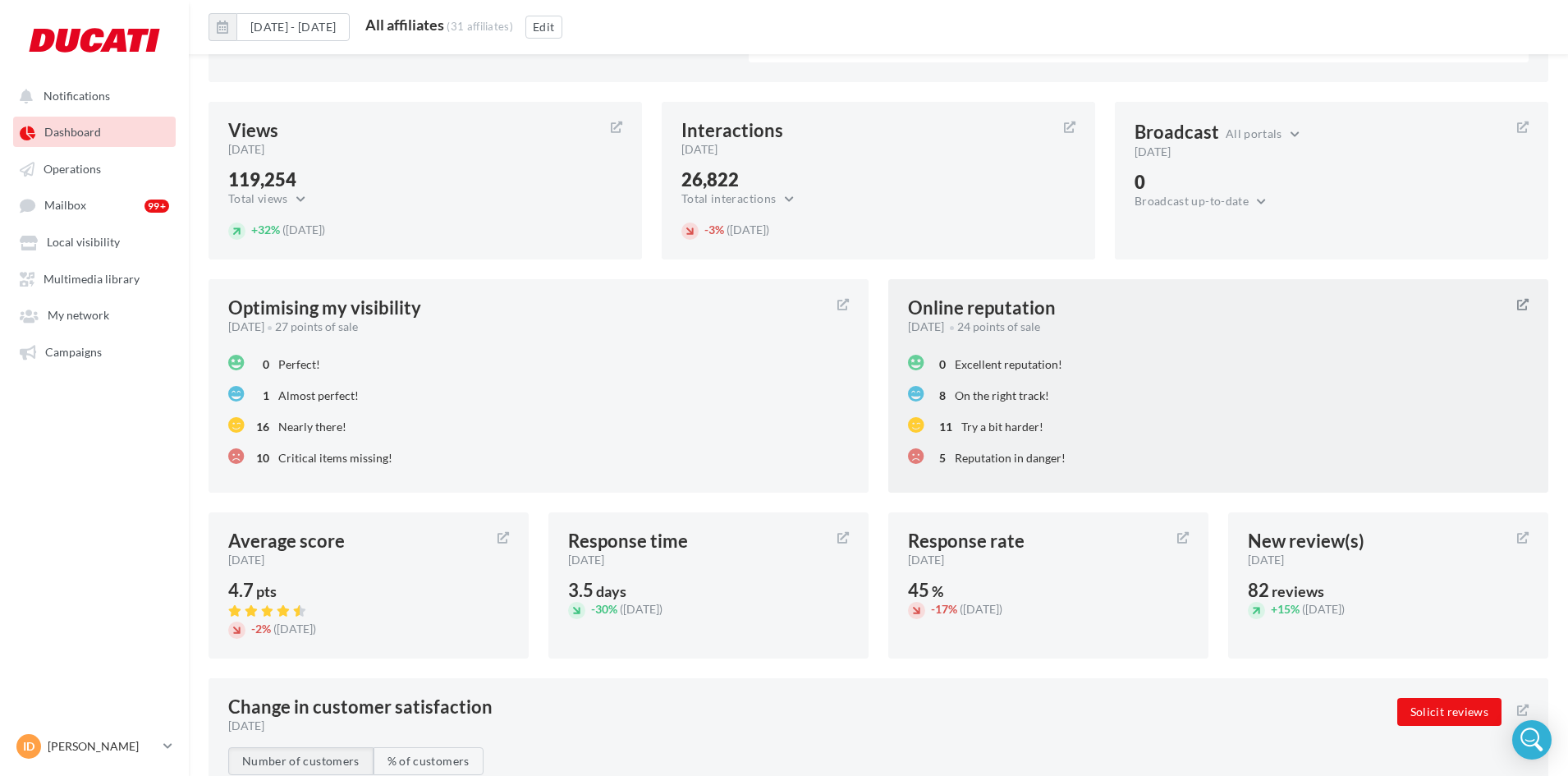
scroll to position [1409, 0]
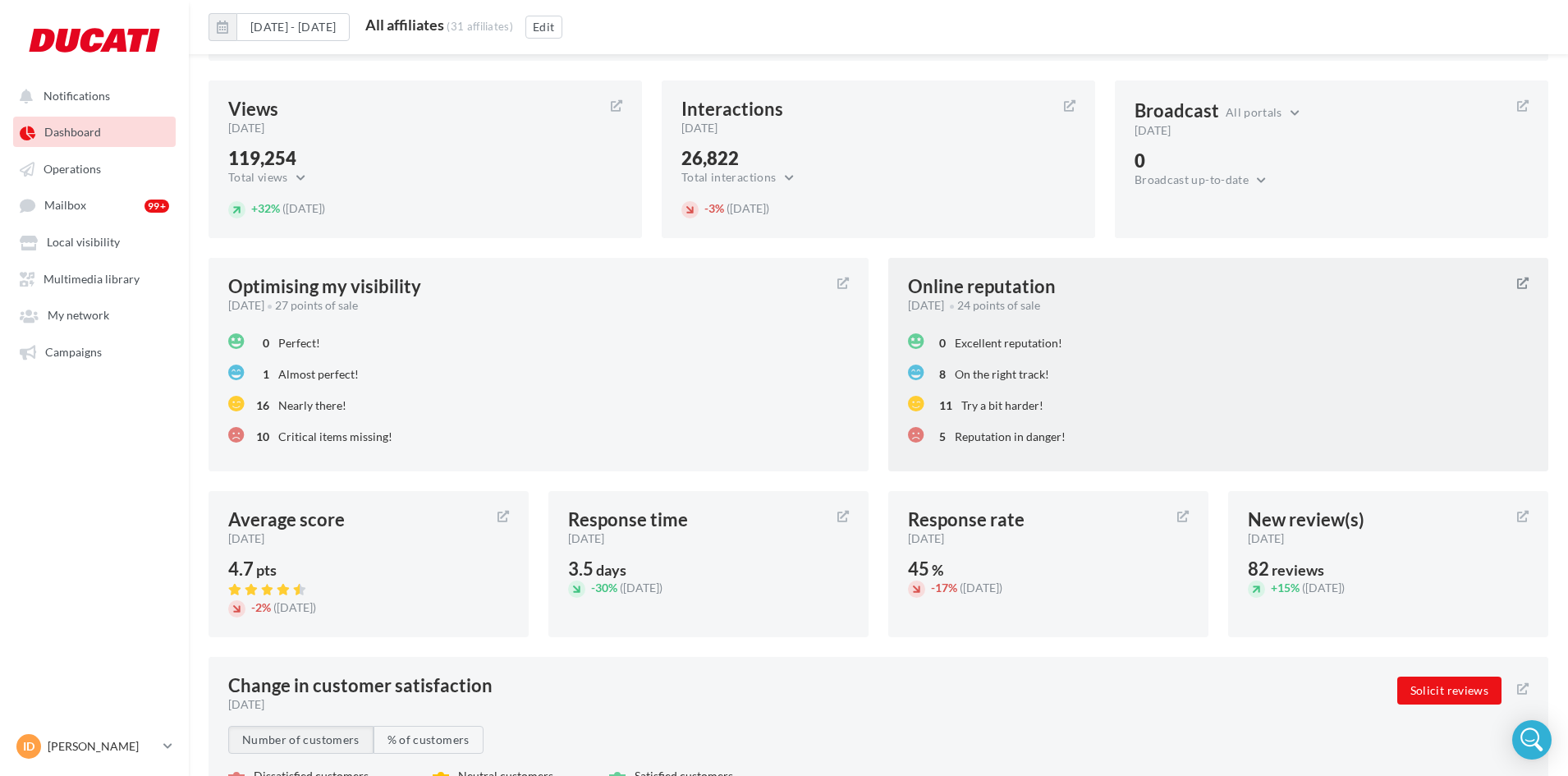
click at [1073, 306] on div "August 2025 24 points of sale" at bounding box center [1206, 305] width 596 height 16
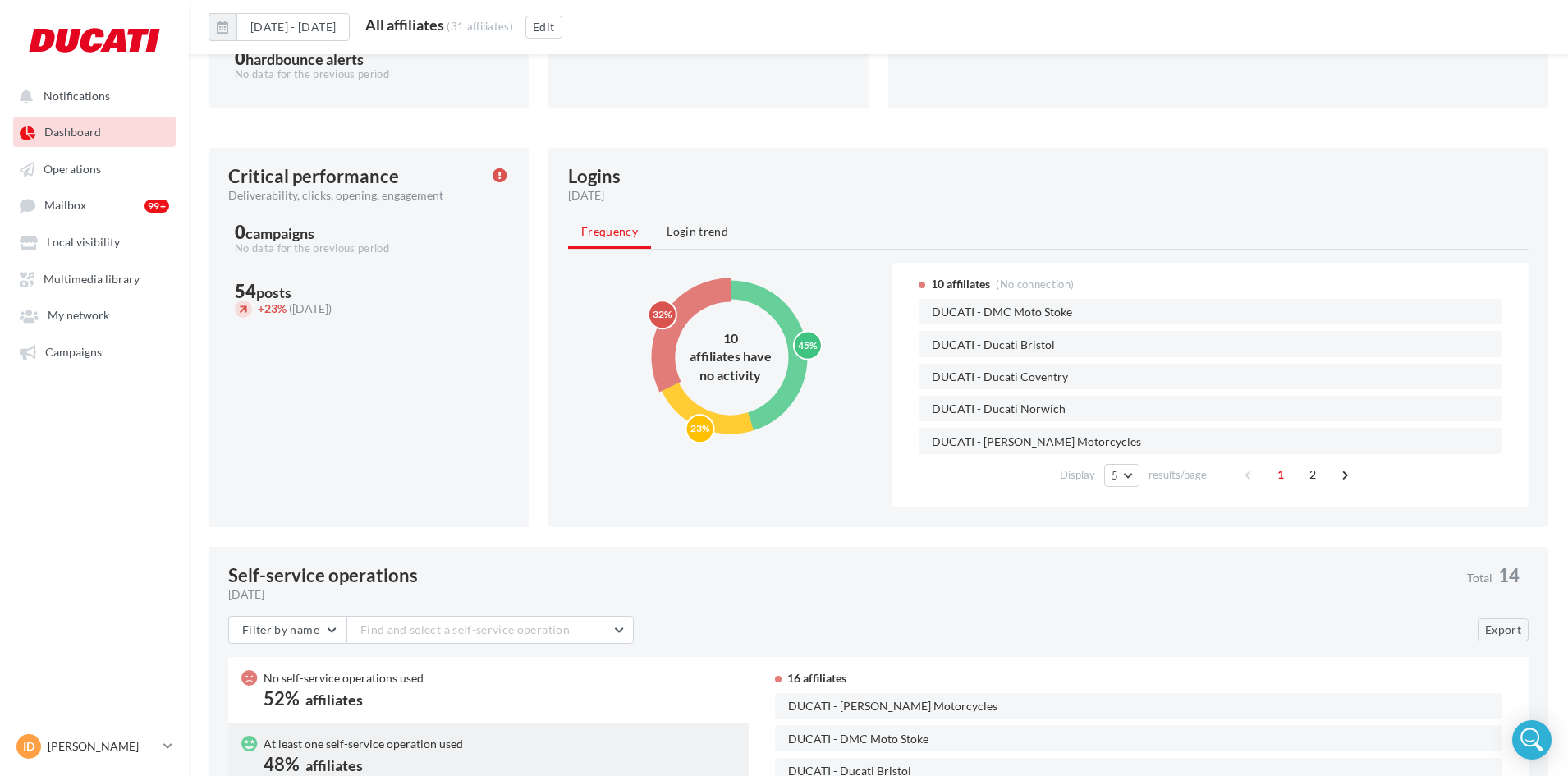
scroll to position [424, 0]
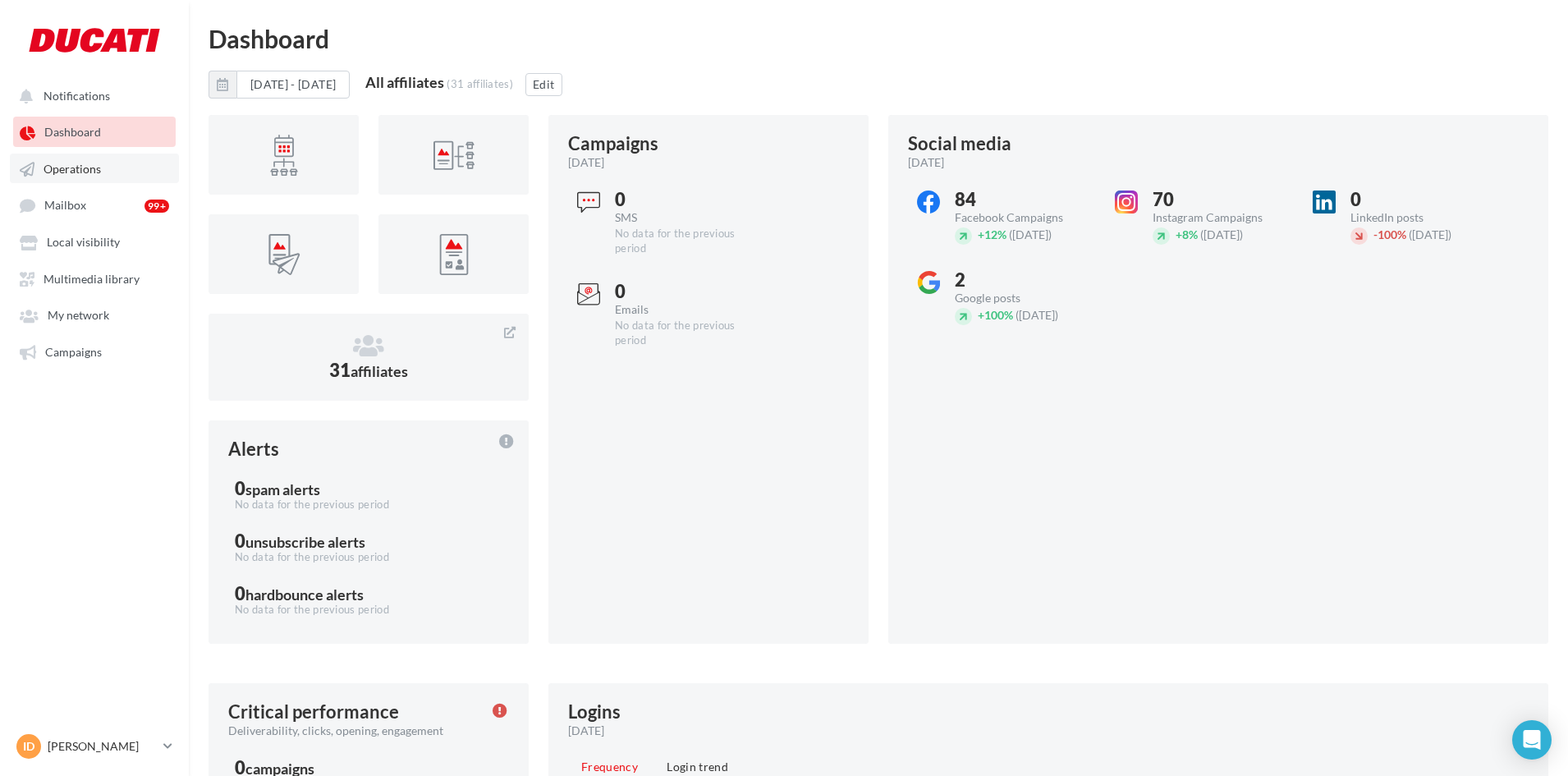
click at [94, 172] on span "Operations" at bounding box center [72, 169] width 57 height 14
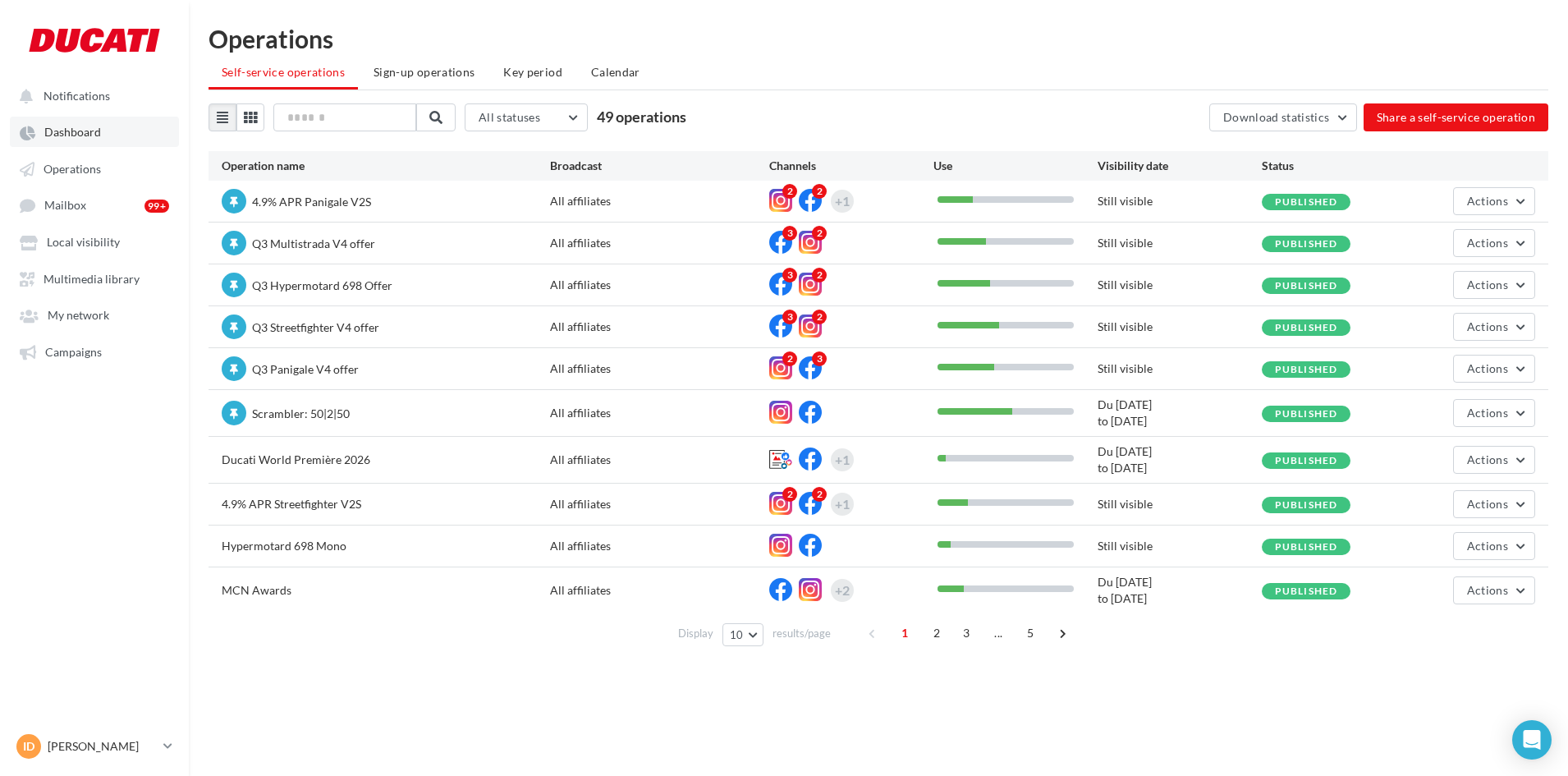
click at [94, 135] on span "Dashboard" at bounding box center [72, 133] width 57 height 14
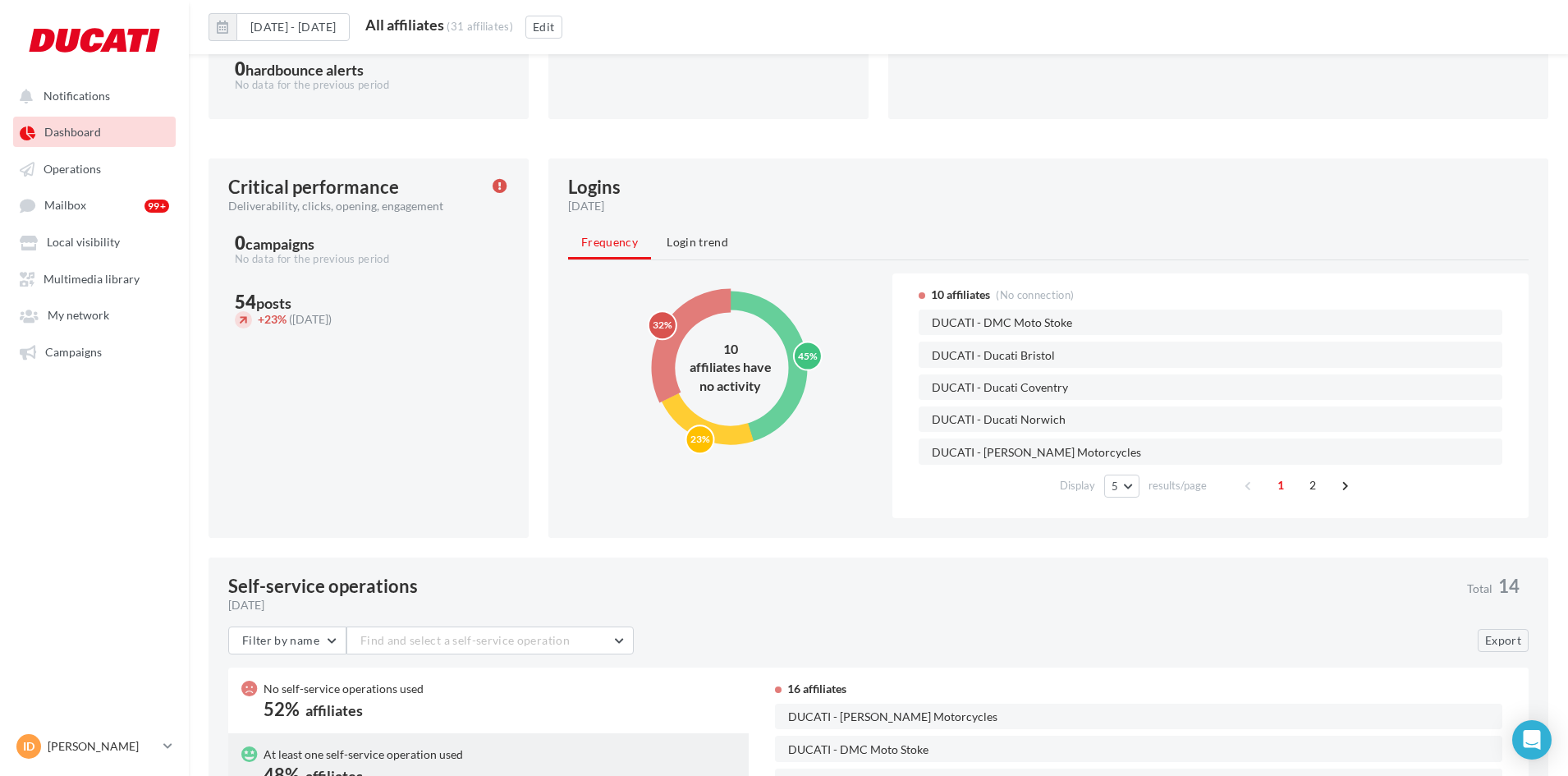
scroll to position [575, 0]
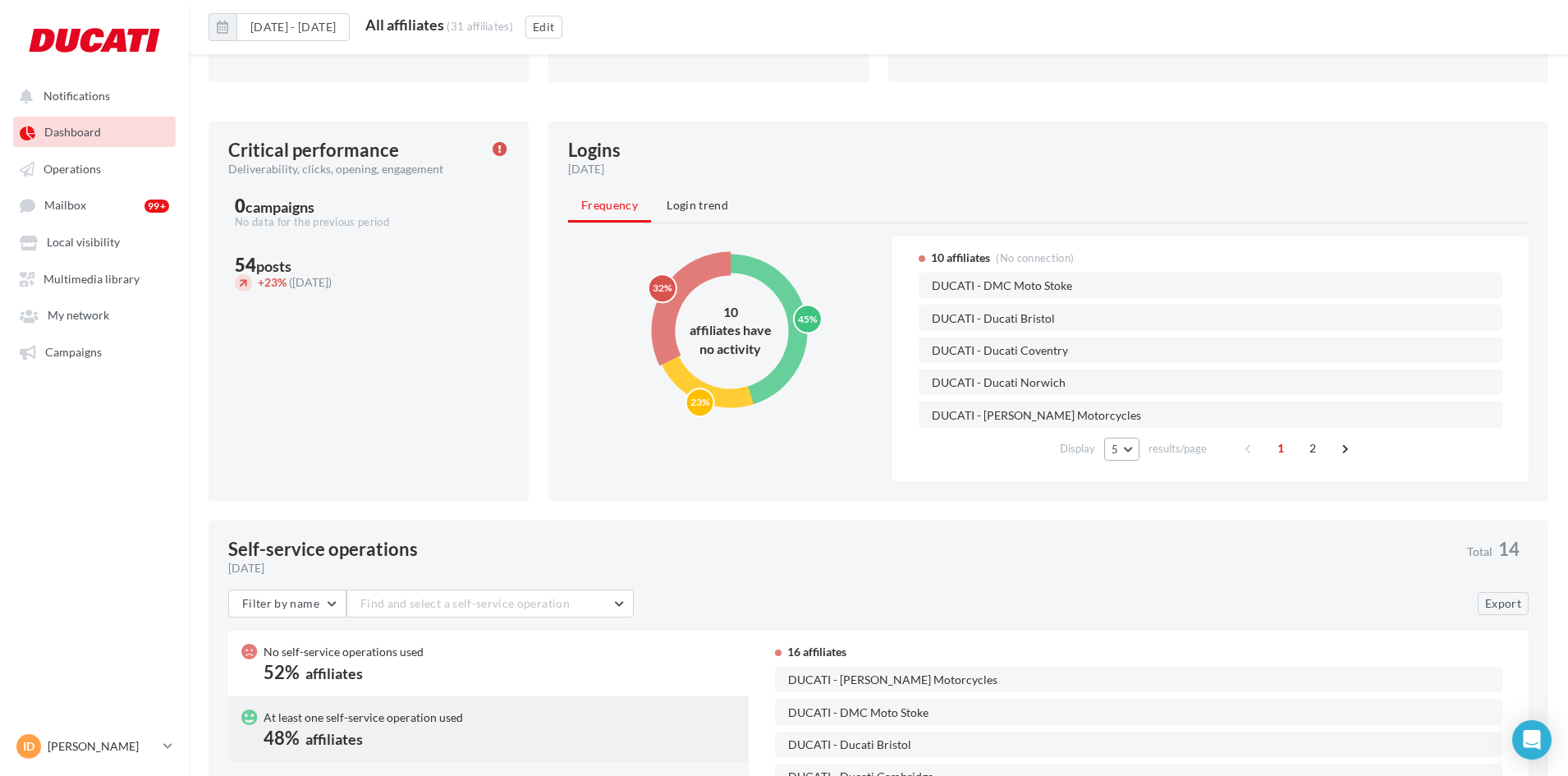
click at [1125, 452] on button "5" at bounding box center [1121, 449] width 34 height 23
click at [1135, 532] on button "25" at bounding box center [1161, 538] width 115 height 29
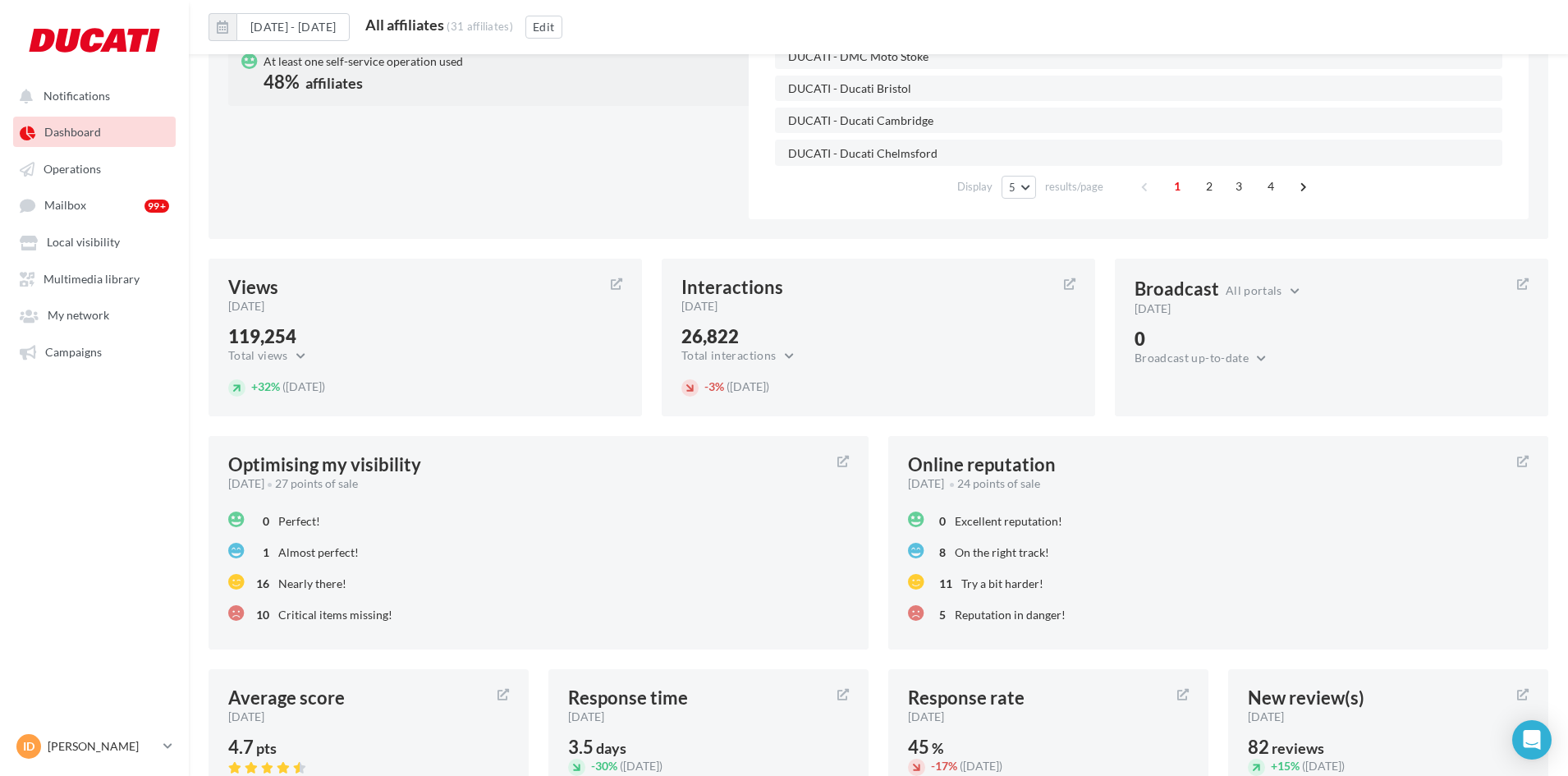
scroll to position [1232, 0]
click at [1039, 434] on section "Critical performance Deliverability, clicks, opening, engagement 0 campaigns No…" at bounding box center [879, 409] width 1340 height 1888
click at [1042, 451] on div "Online reputation [DATE] 24 points of sale 0 Excellent reputation! 8 On the rig…" at bounding box center [1218, 541] width 660 height 213
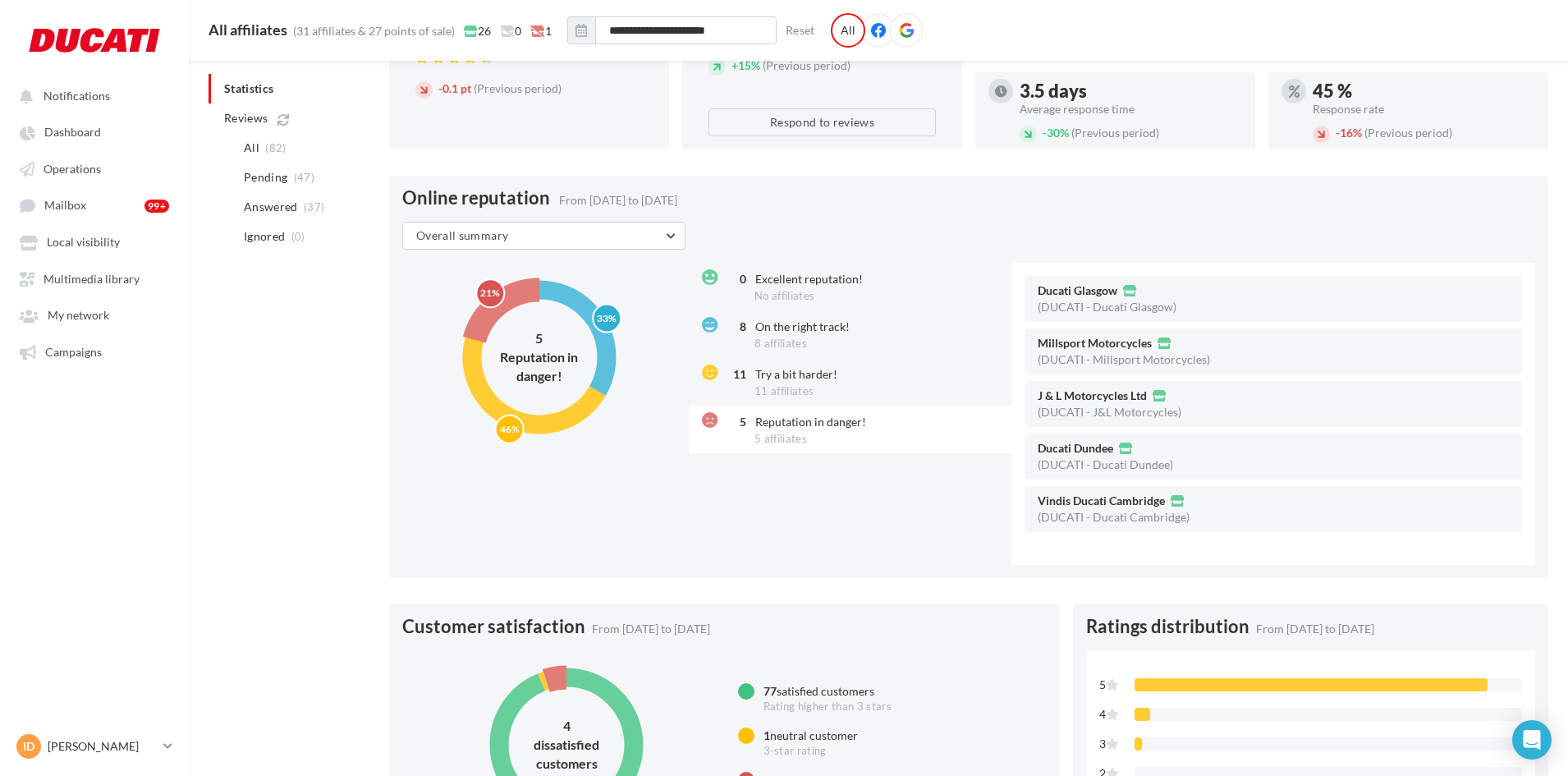
scroll to position [345, 0]
click at [808, 290] on span "No affiliates" at bounding box center [785, 295] width 60 height 13
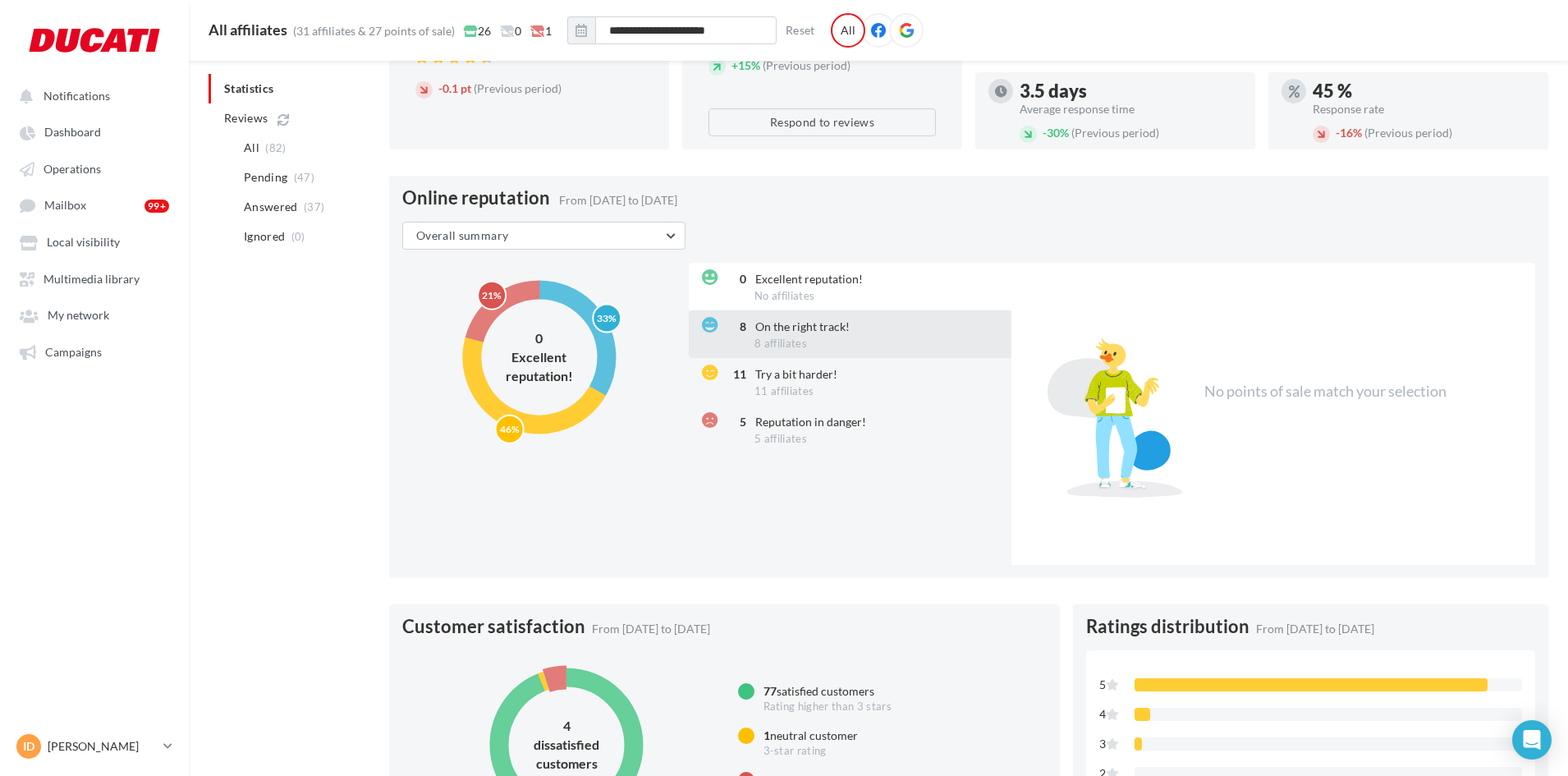
click at [774, 340] on span "8 affiliates" at bounding box center [781, 343] width 53 height 13
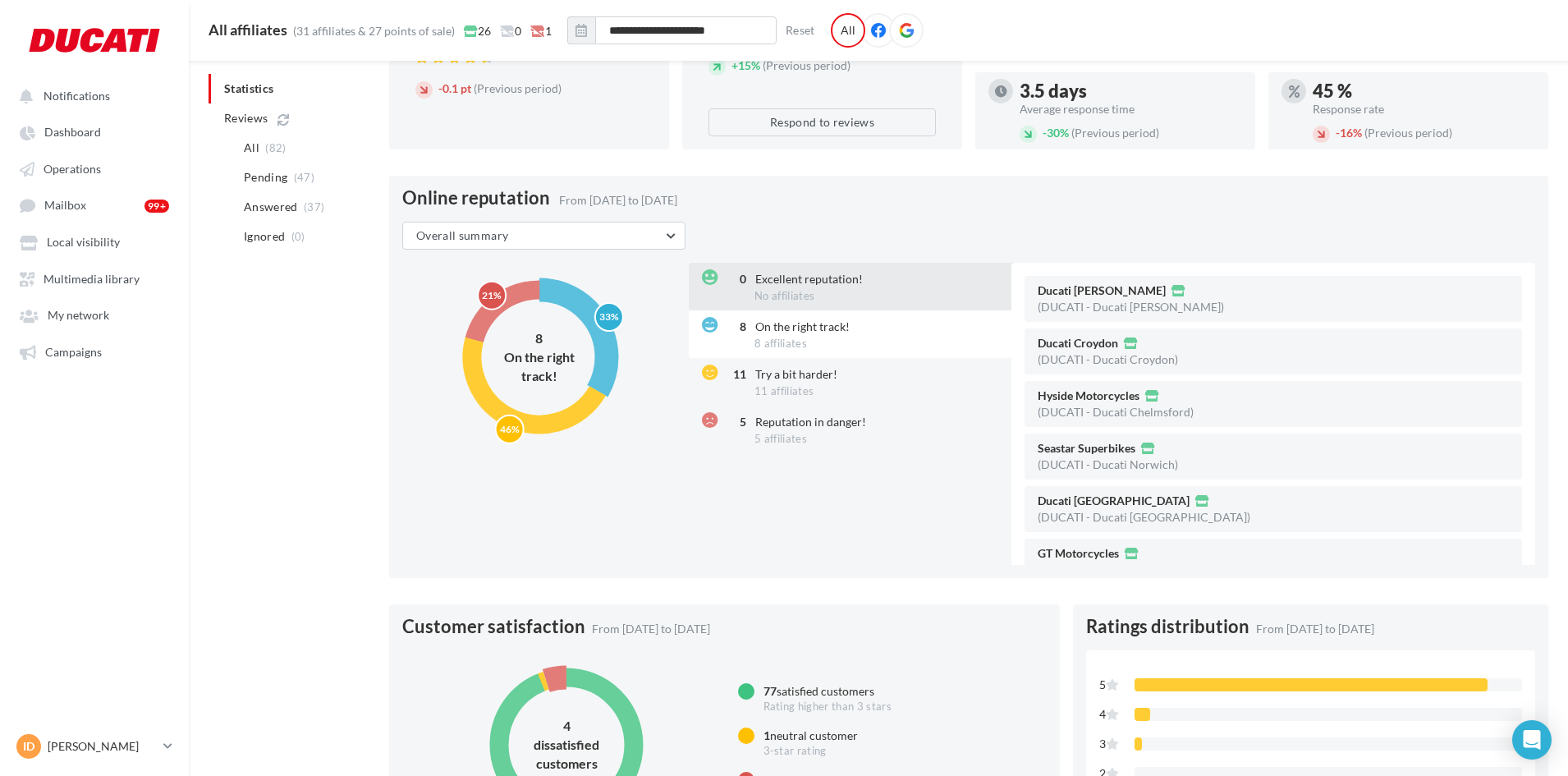
click at [773, 296] on span "No affiliates" at bounding box center [785, 295] width 60 height 13
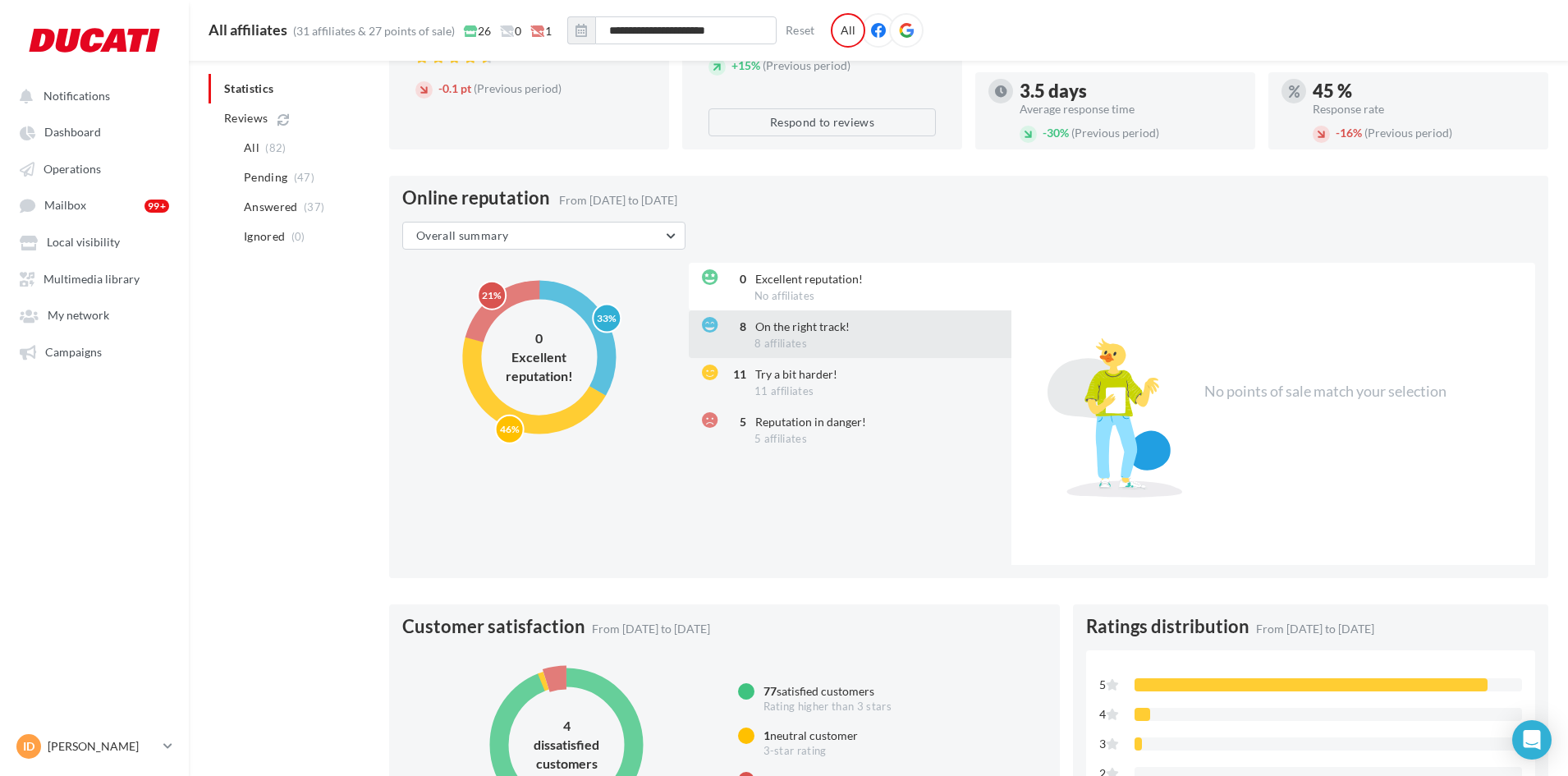
click at [743, 351] on div "8 On the right track! 8 affiliates" at bounding box center [852, 334] width 326 height 48
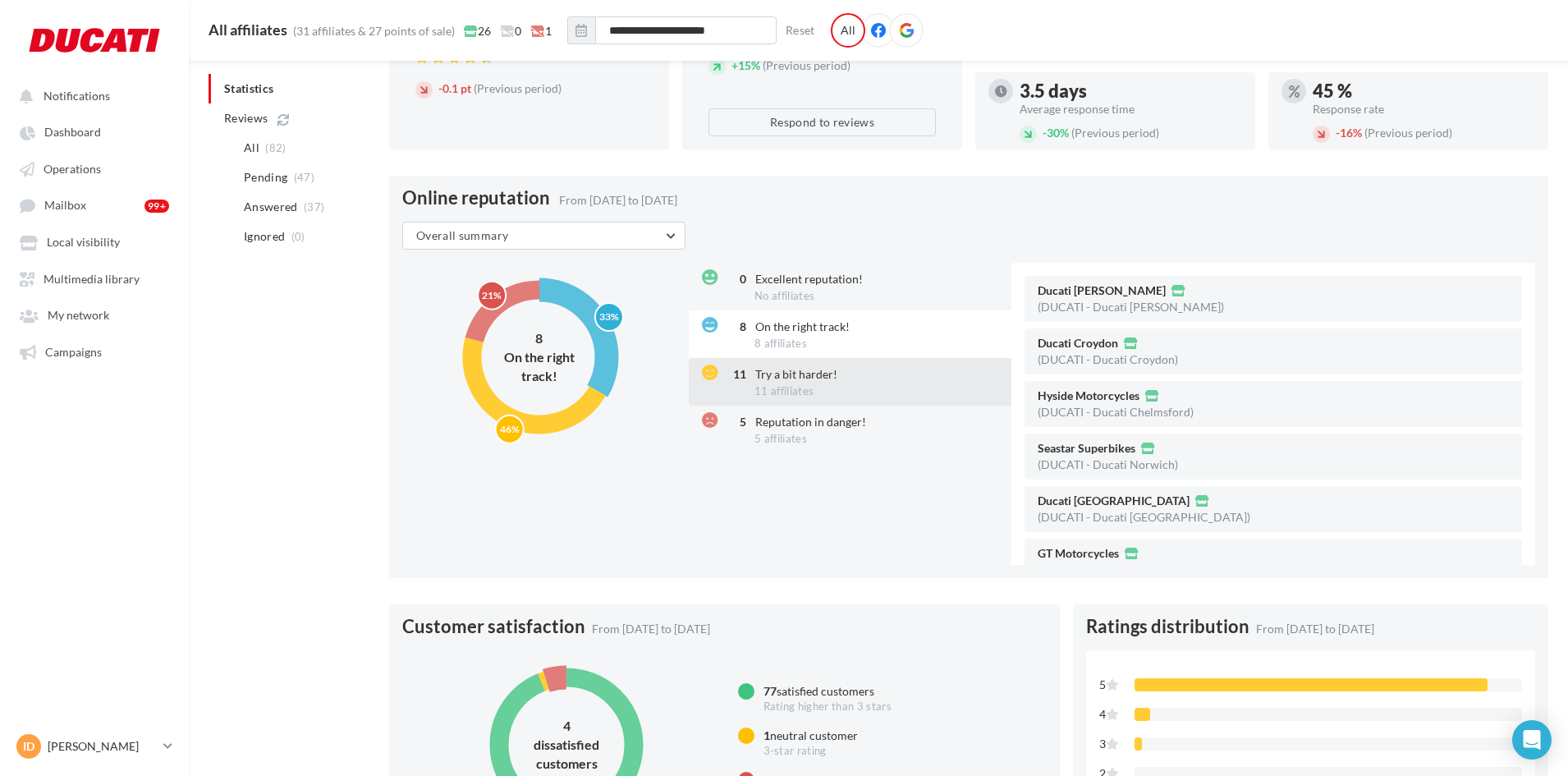
click at [744, 396] on div "11 Try a bit harder! 11 affiliates" at bounding box center [852, 382] width 326 height 48
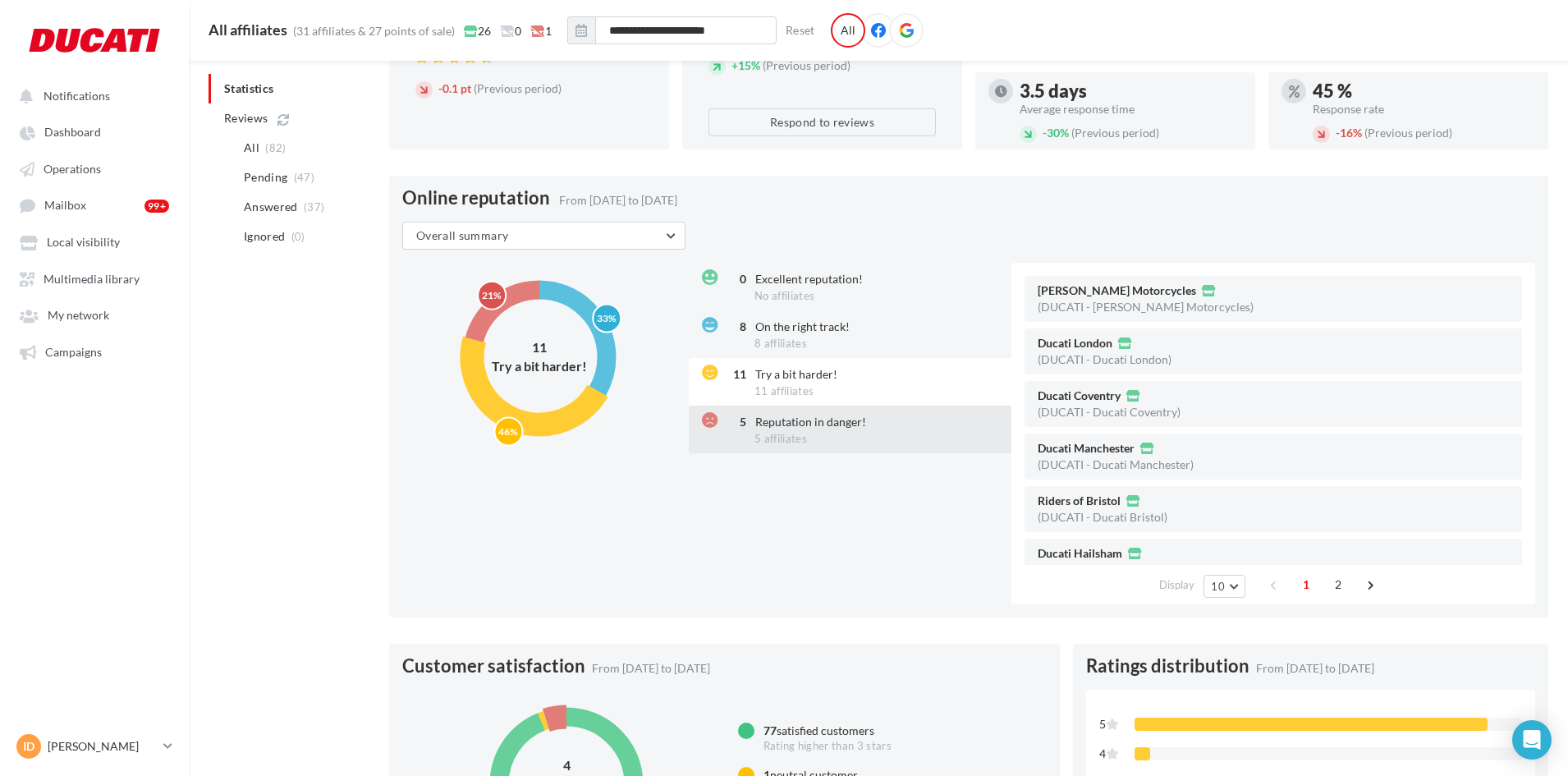
click at [742, 429] on div "5 Reputation in danger! 5 affiliates" at bounding box center [852, 430] width 326 height 48
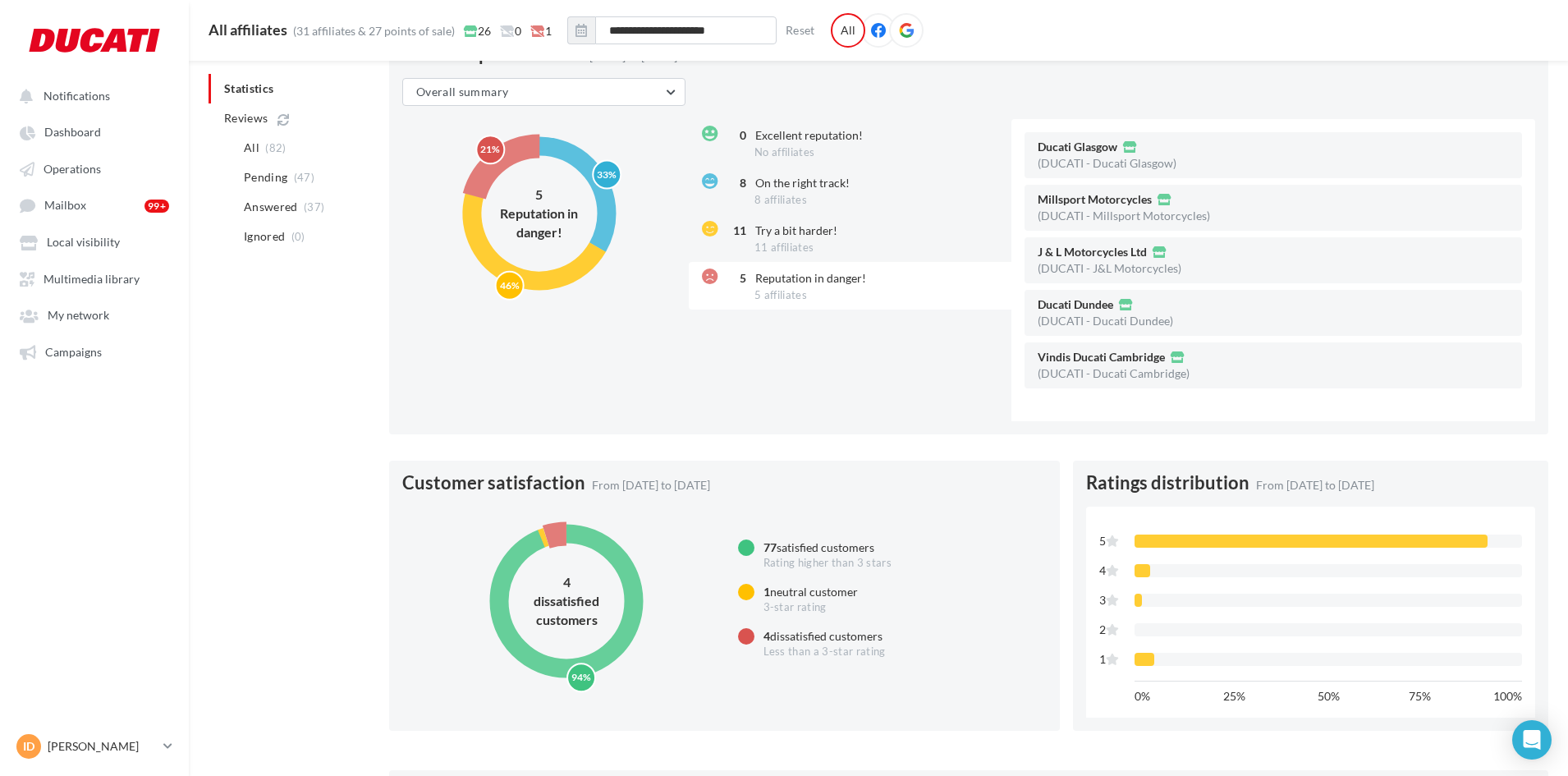
scroll to position [427, 0]
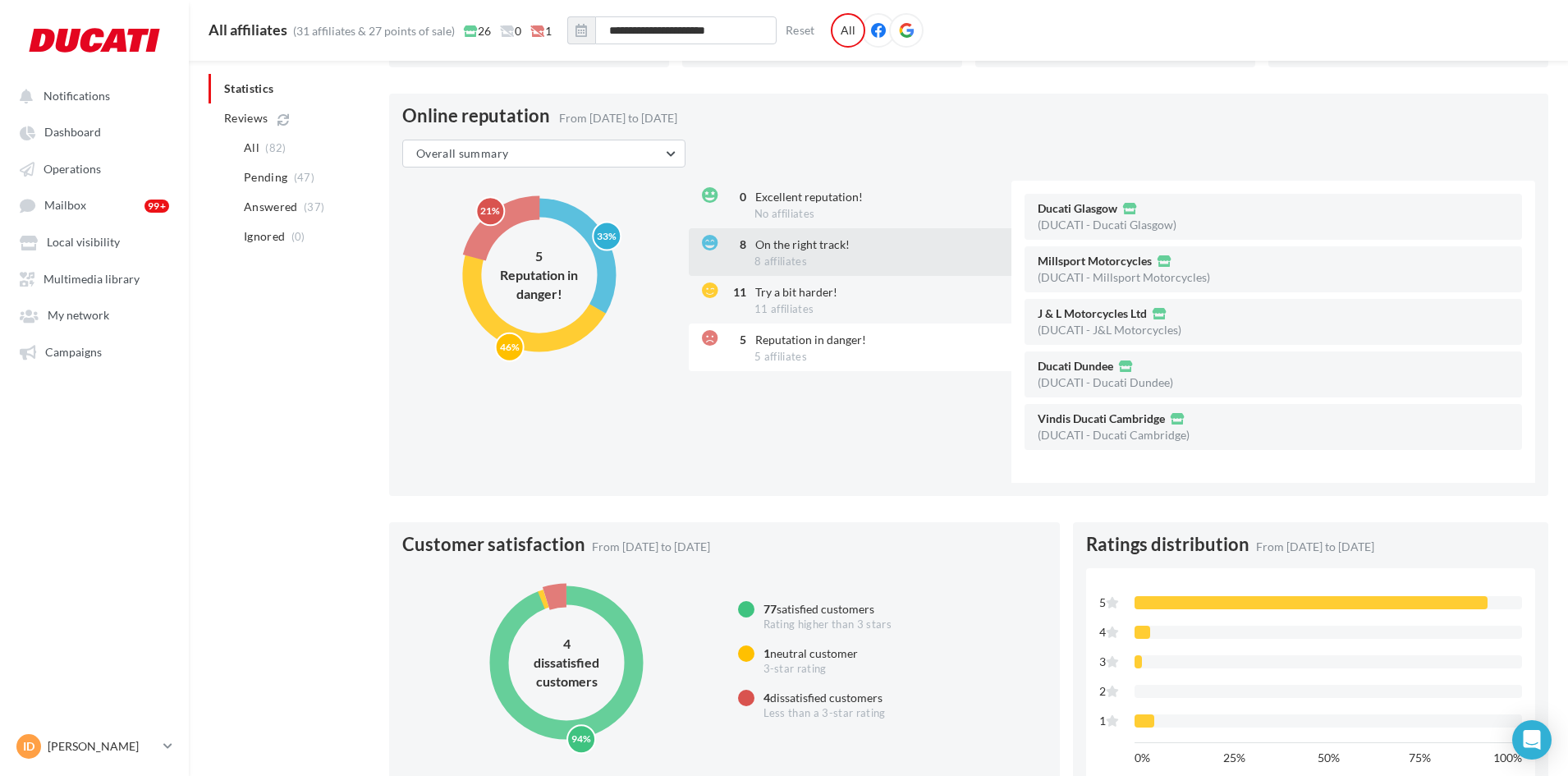
click at [763, 246] on span "On the right track!" at bounding box center [802, 244] width 94 height 14
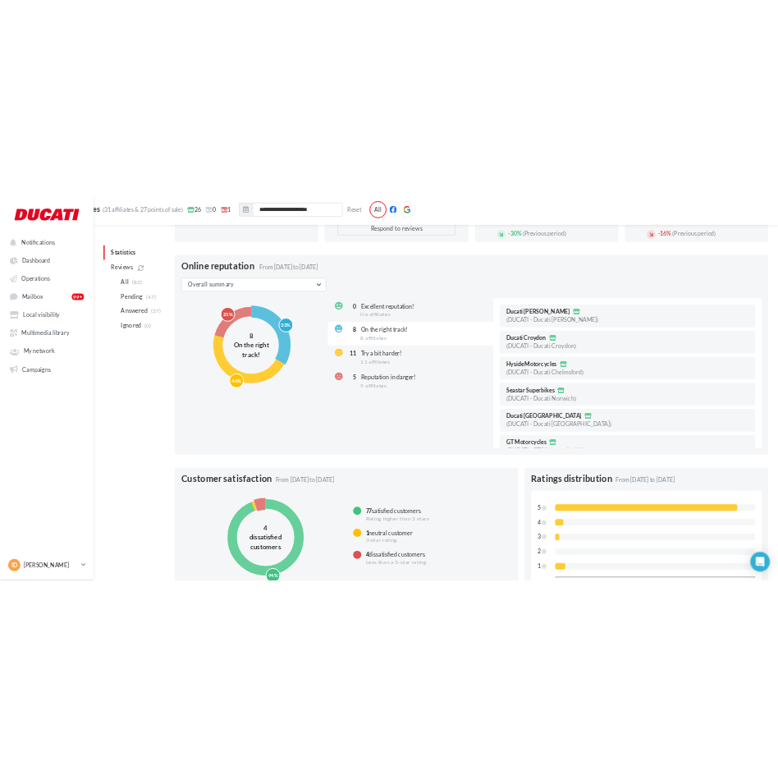
scroll to position [455, 0]
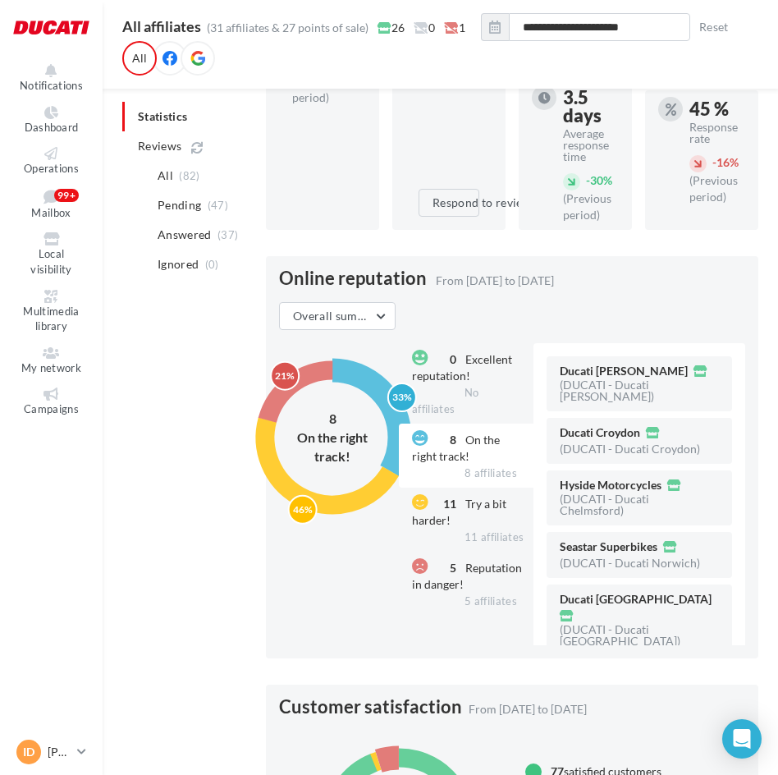
click at [361, 370] on circle at bounding box center [332, 437] width 135 height 135
click at [729, 25] on button "Reset" at bounding box center [714, 27] width 43 height 20
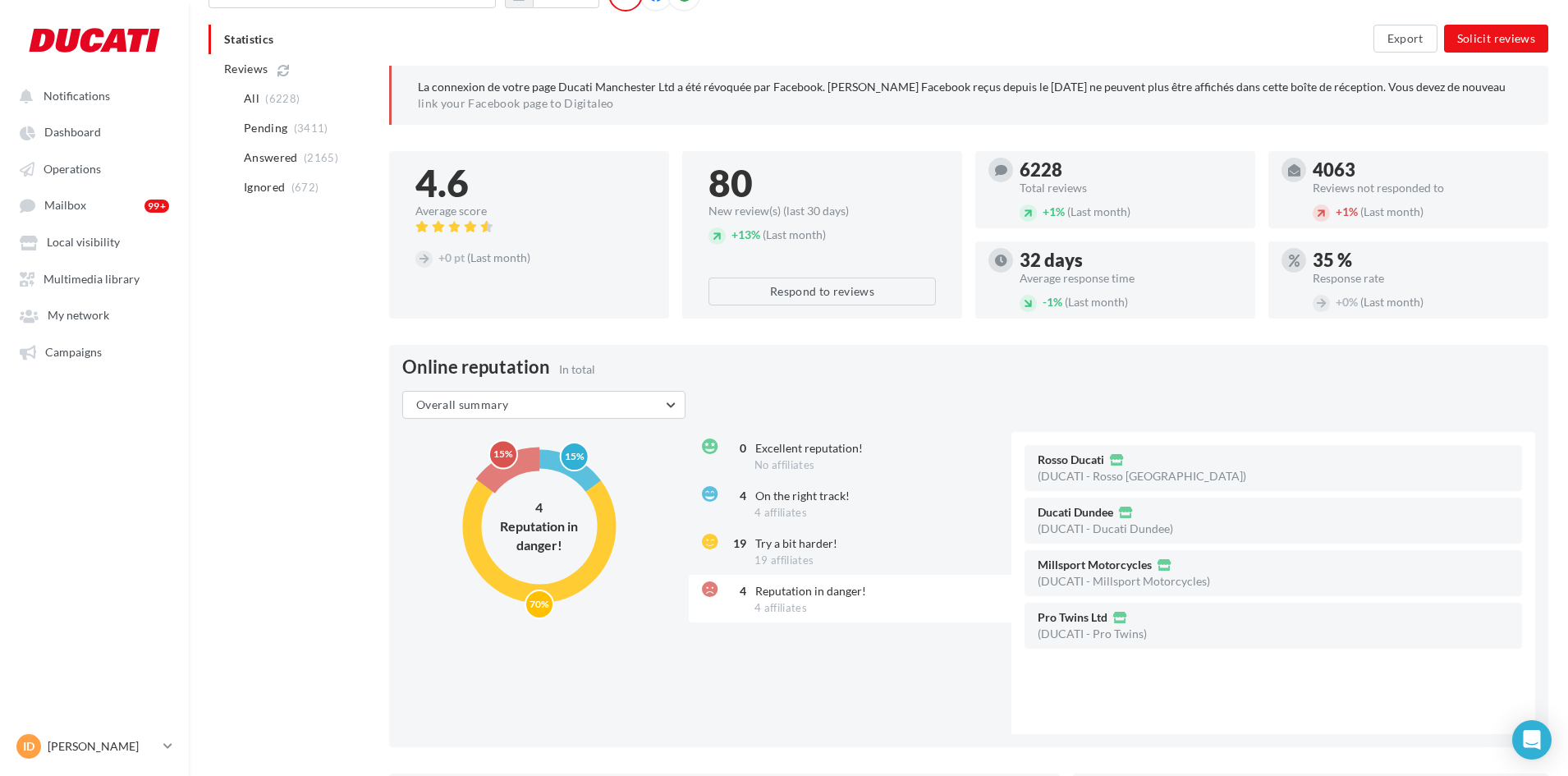
scroll to position [0, 0]
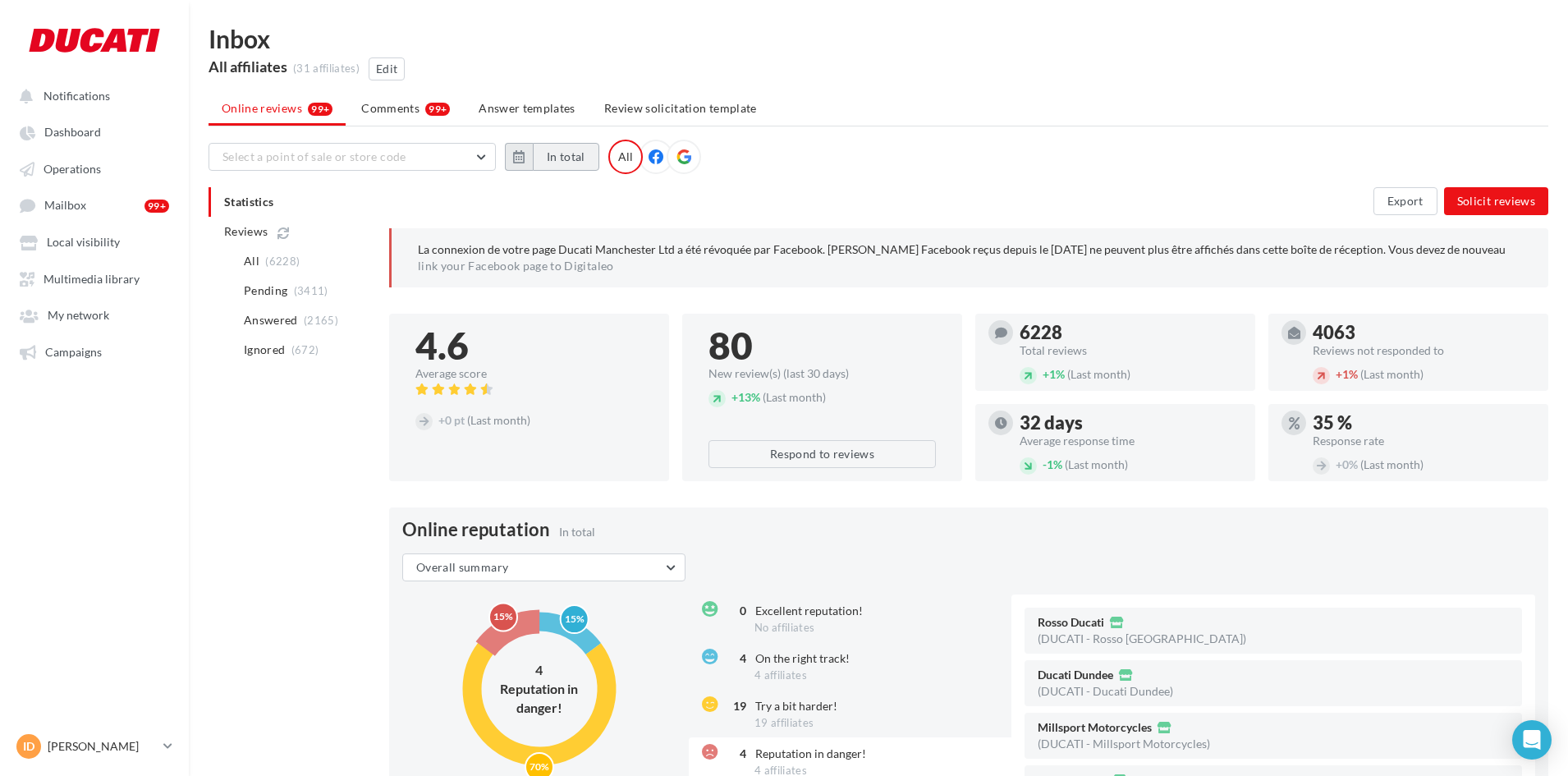
click at [546, 159] on button "In total" at bounding box center [566, 157] width 67 height 28
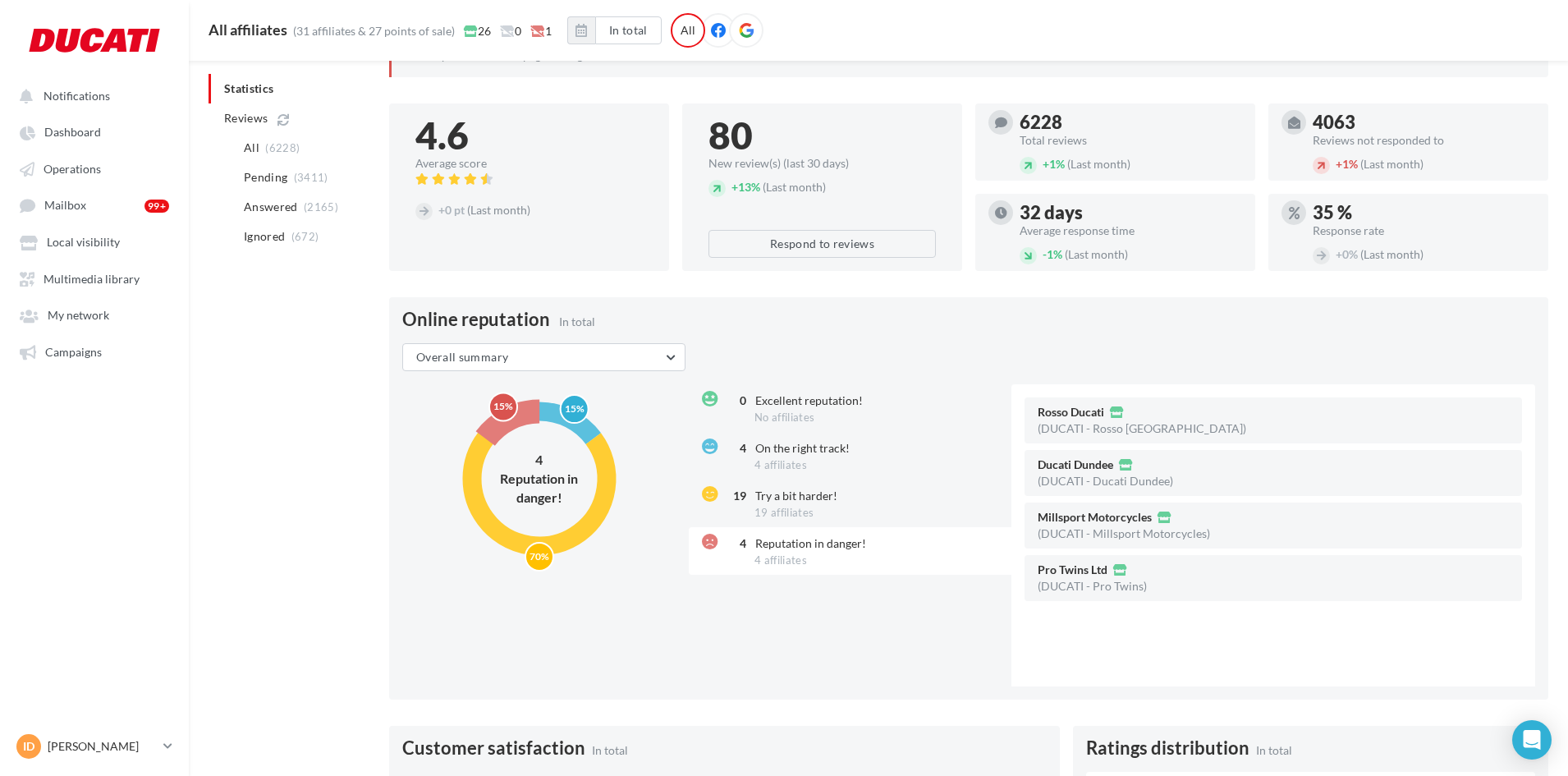
scroll to position [207, 0]
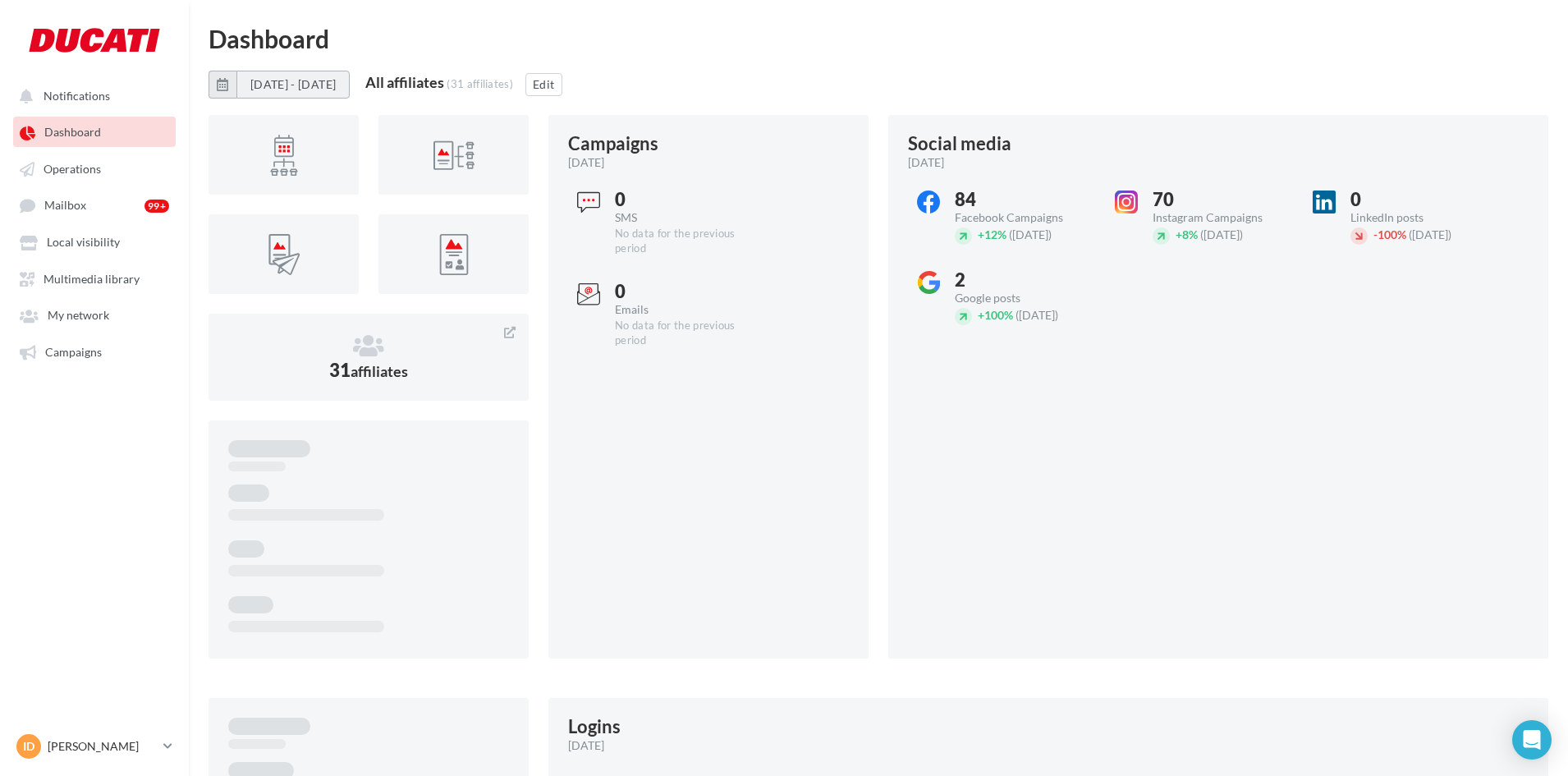
click at [350, 85] on button "[DATE] - [DATE]" at bounding box center [292, 85] width 113 height 28
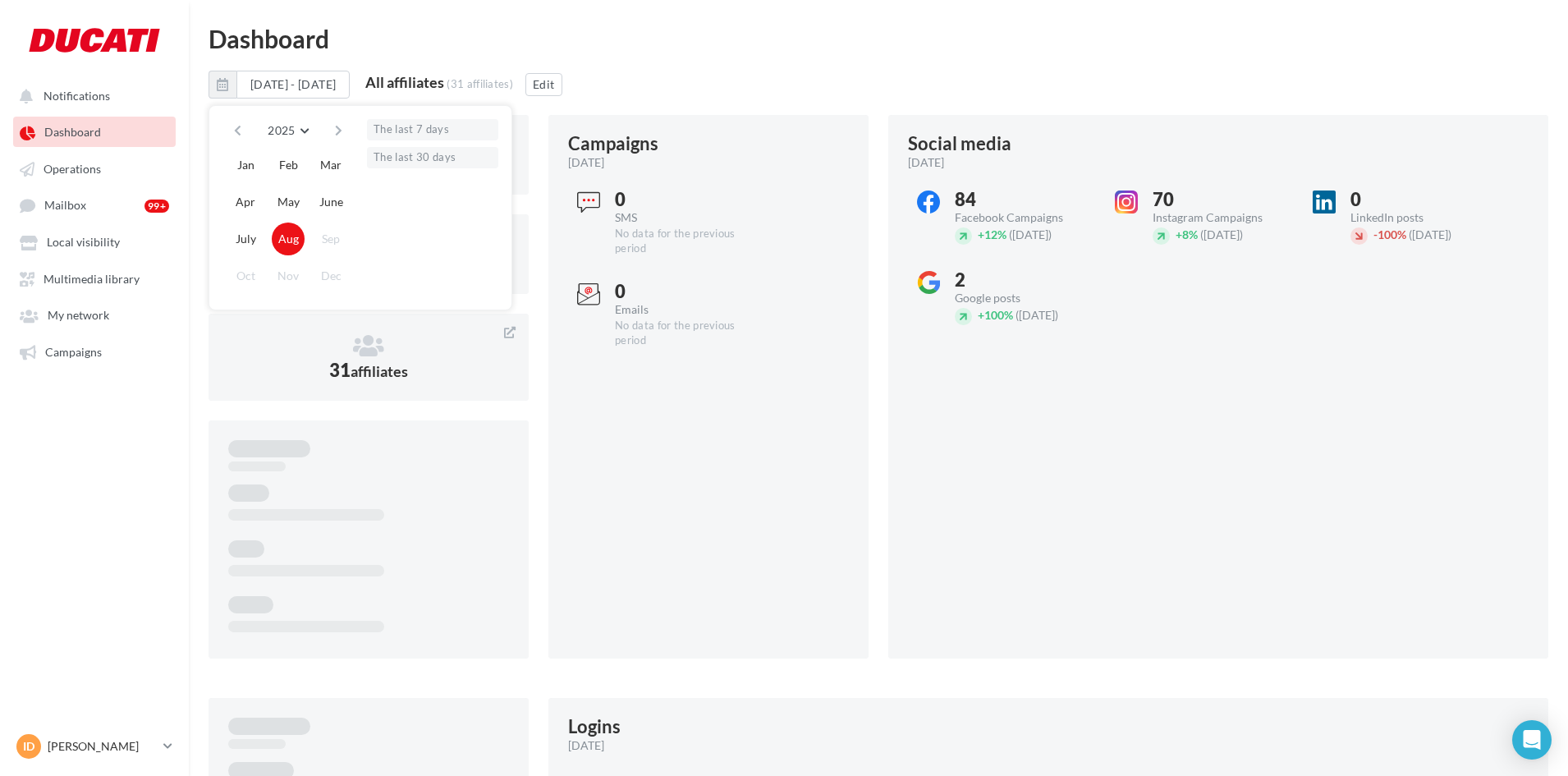
click at [791, 85] on div "[DATE] - [DATE] 2025 2018 2019 2020 2021 2022 2023 2024 2025 2026 2027 2028 202…" at bounding box center [879, 91] width 1340 height 41
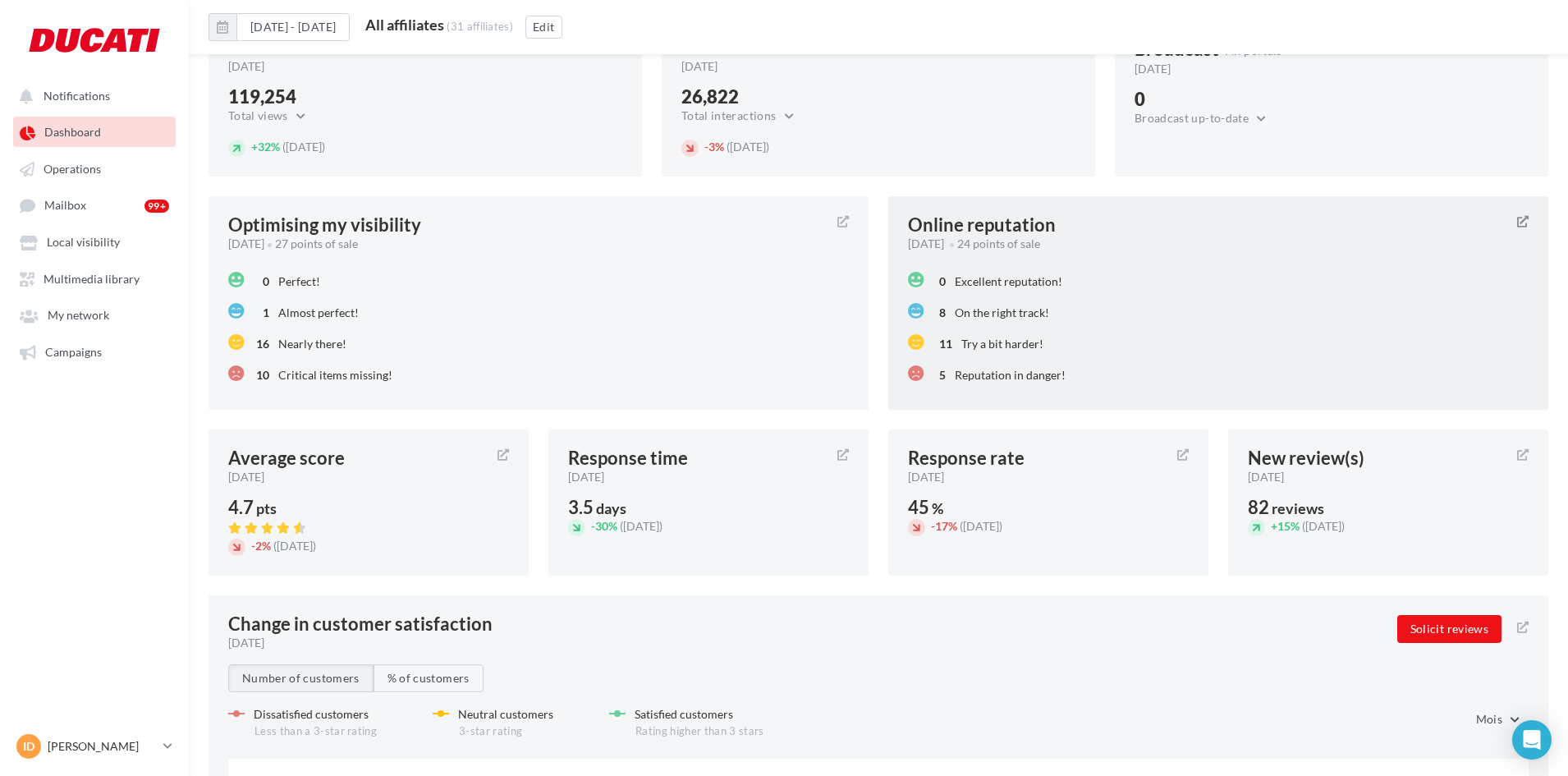
scroll to position [1504, 0]
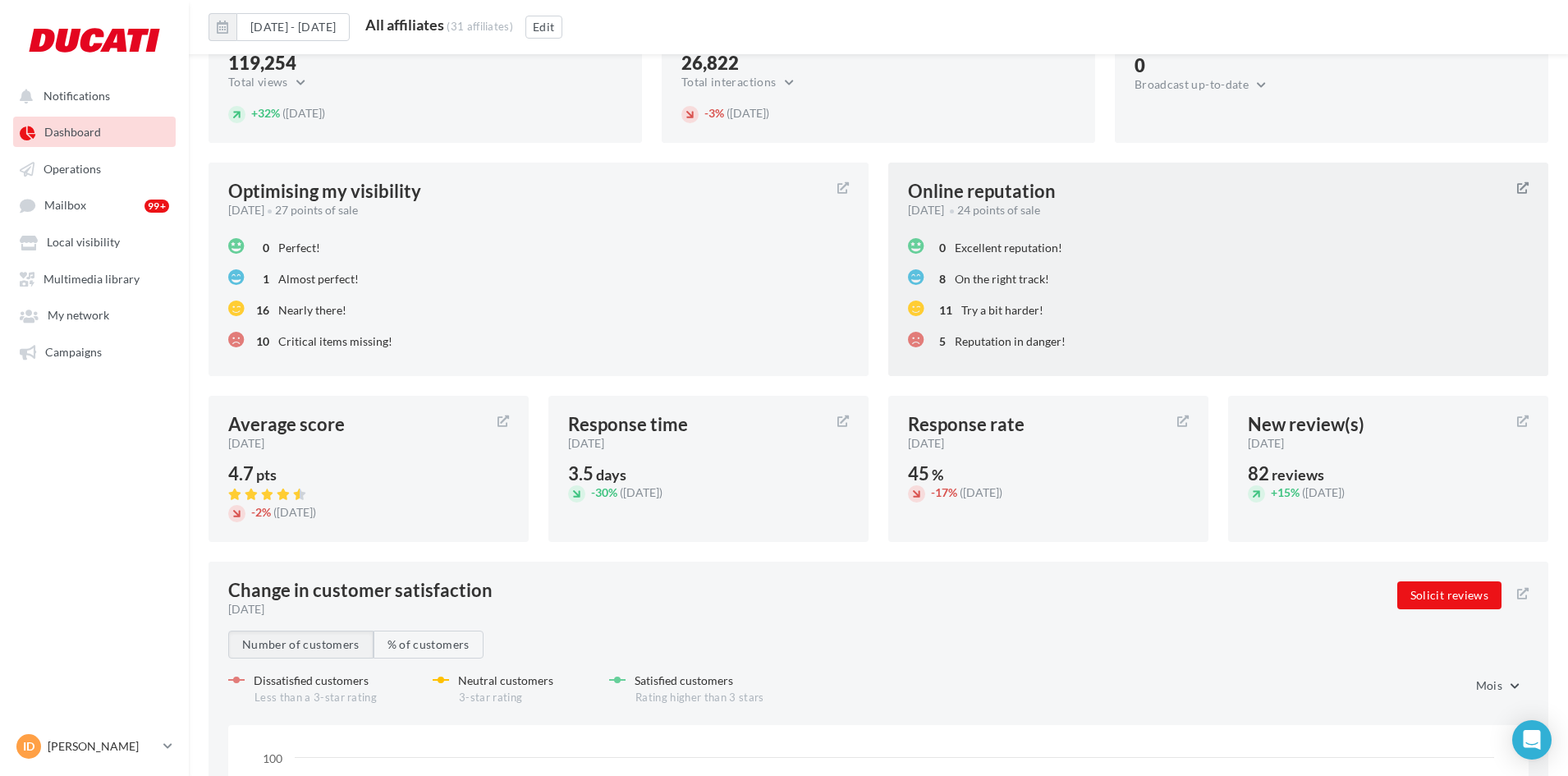
click at [1228, 254] on div "0 Excellent reputation!" at bounding box center [1218, 247] width 621 height 31
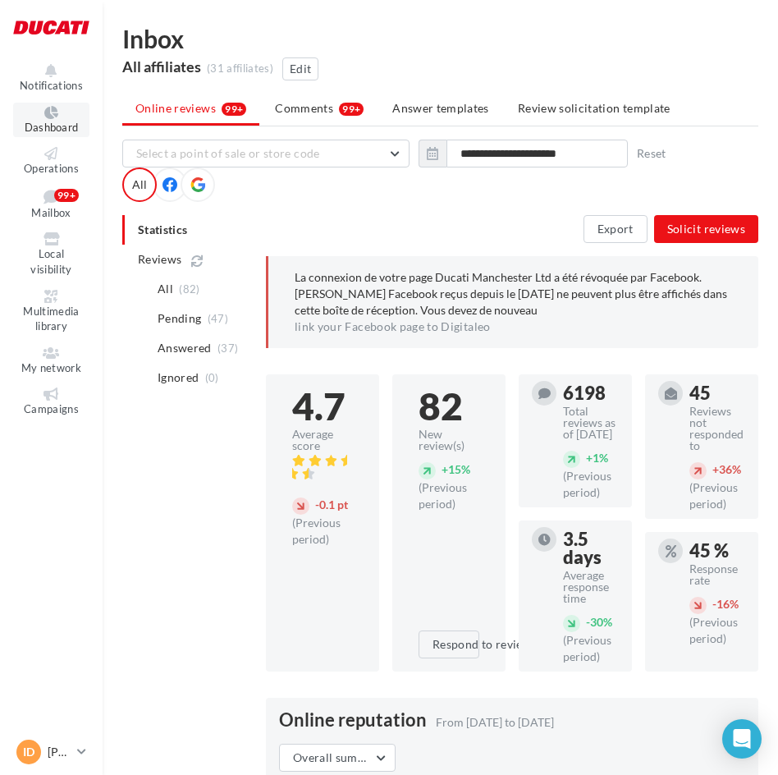
click at [49, 125] on span "Dashboard" at bounding box center [52, 127] width 54 height 13
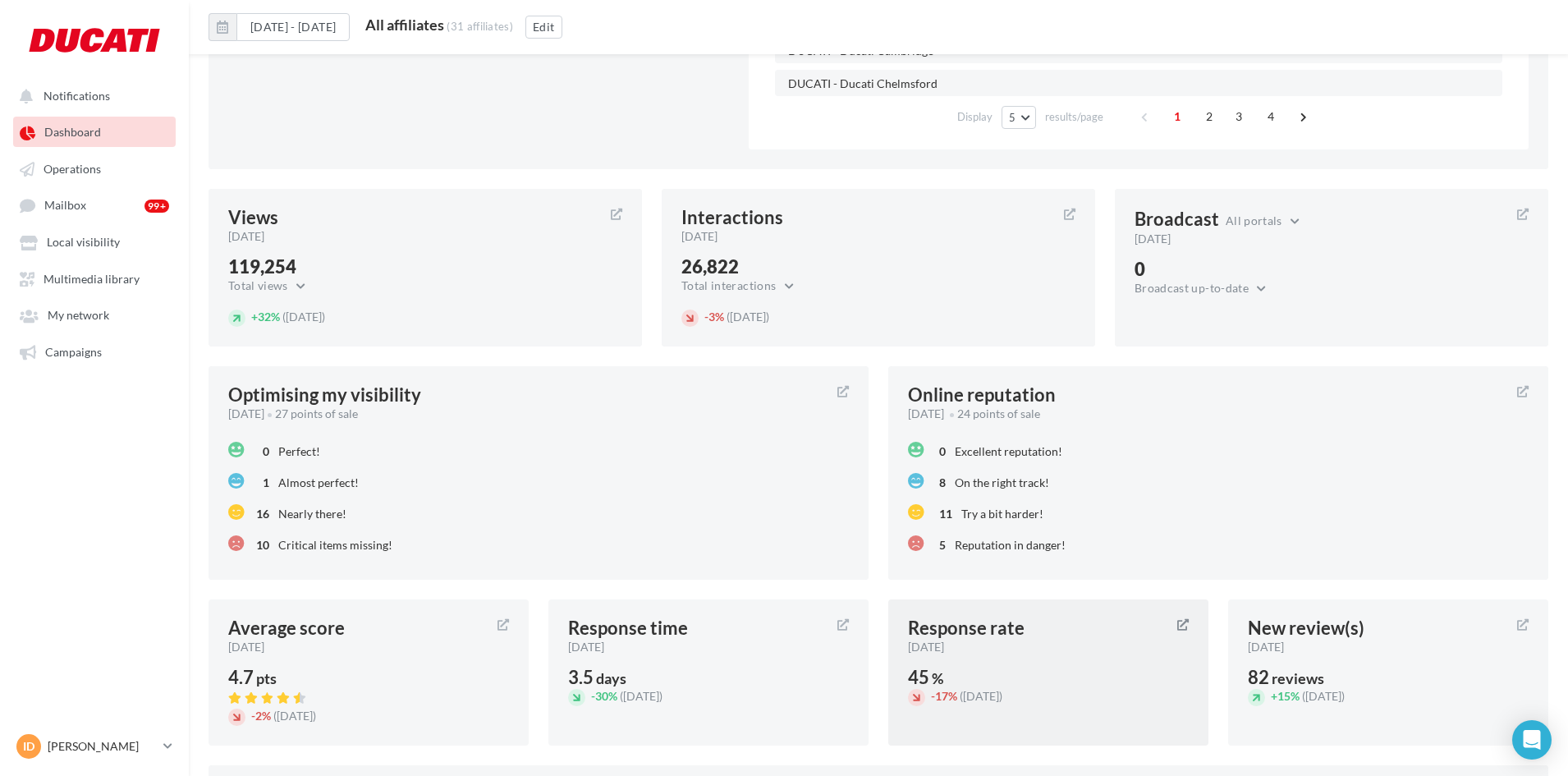
scroll to position [1327, 0]
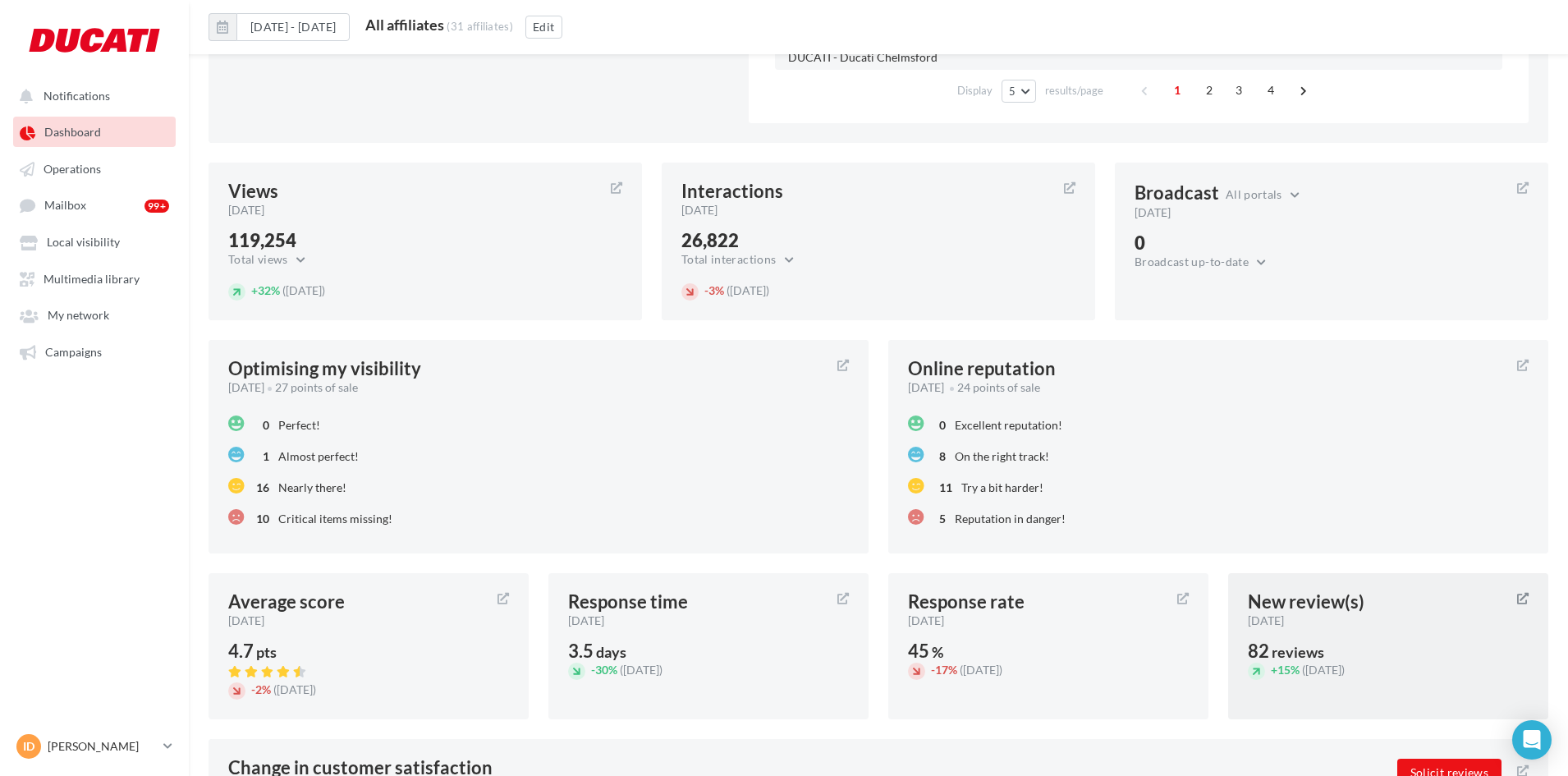
click at [1326, 642] on div "82 reviews" at bounding box center [1388, 652] width 281 height 20
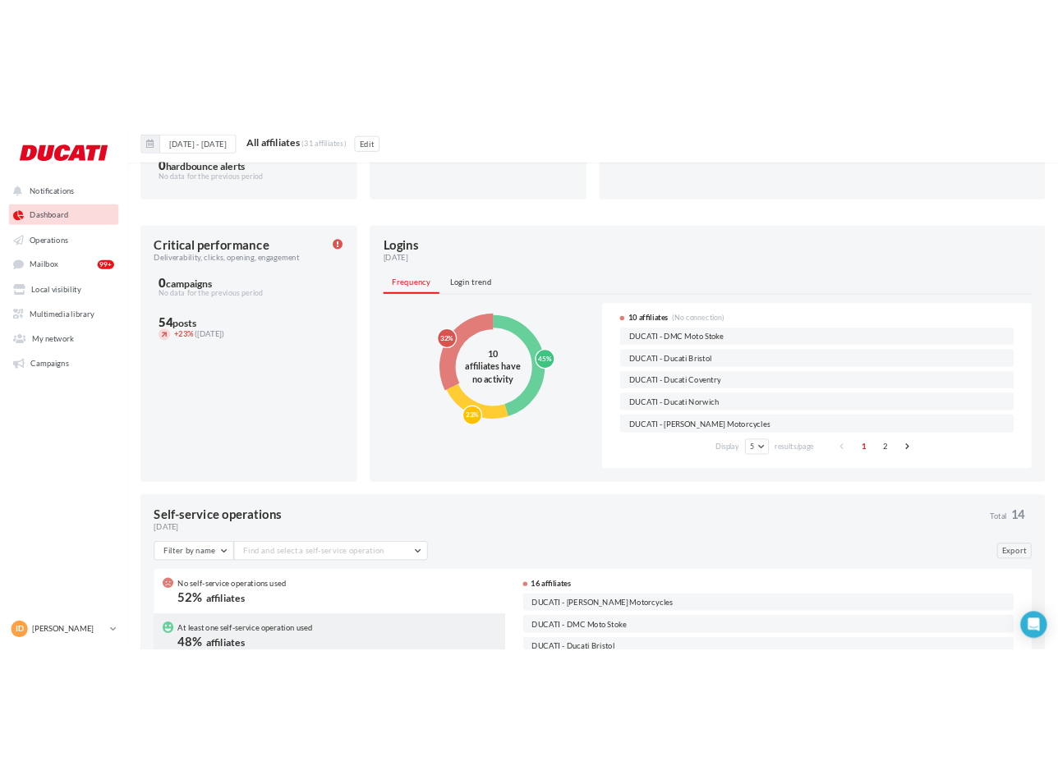
scroll to position [575, 0]
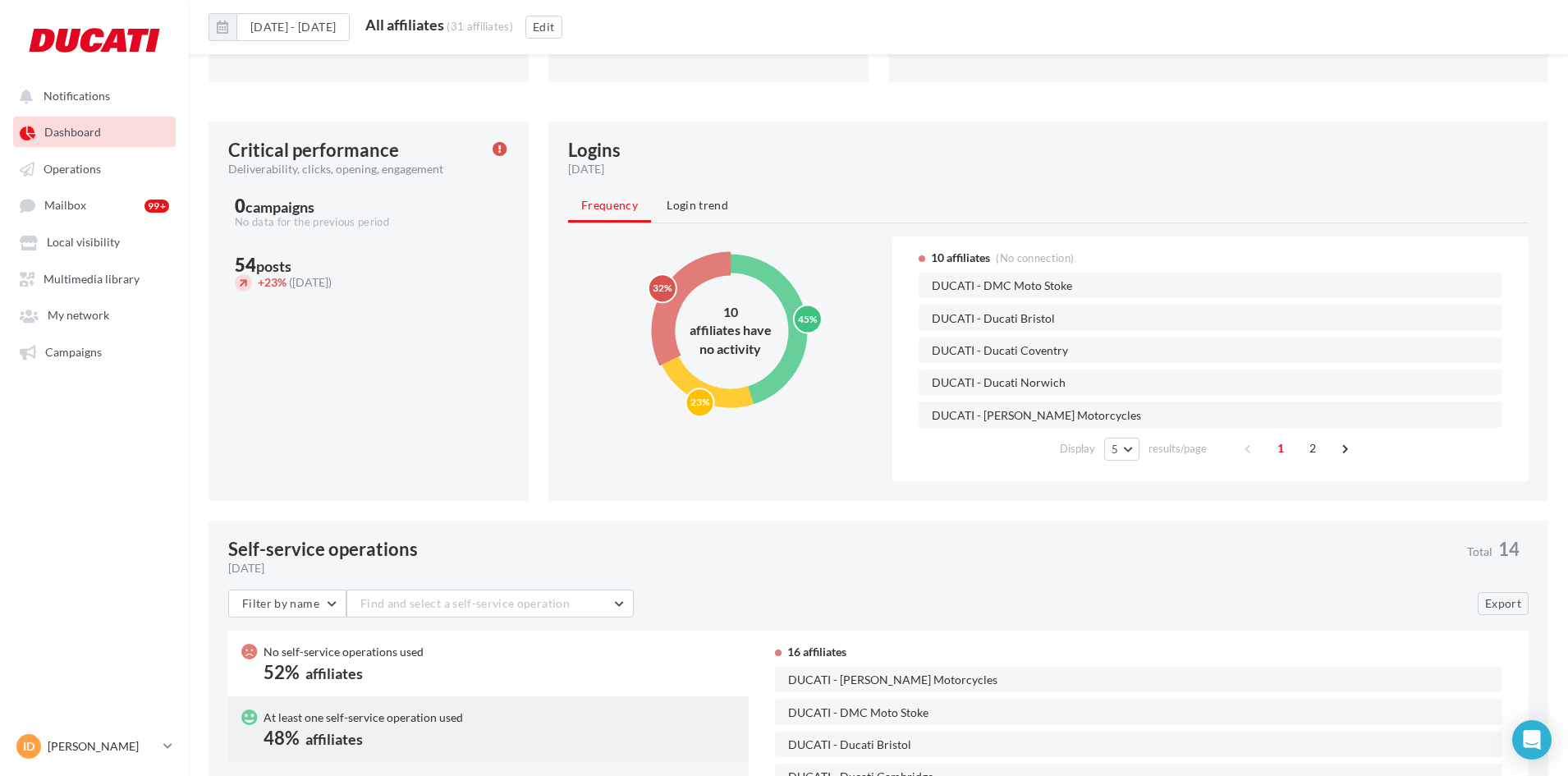
click at [708, 200] on span "Login trend" at bounding box center [698, 205] width 62 height 14
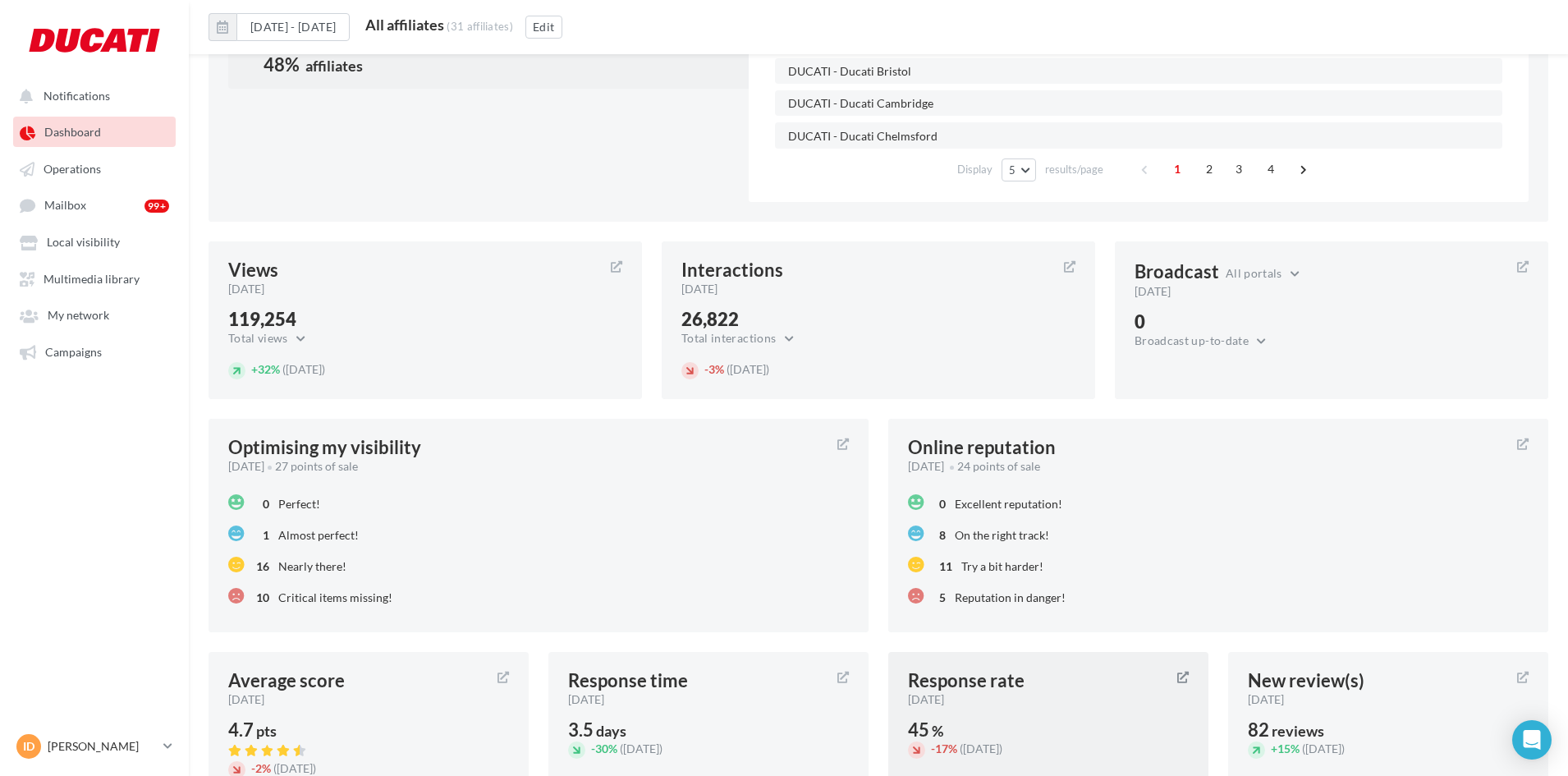
scroll to position [1347, 0]
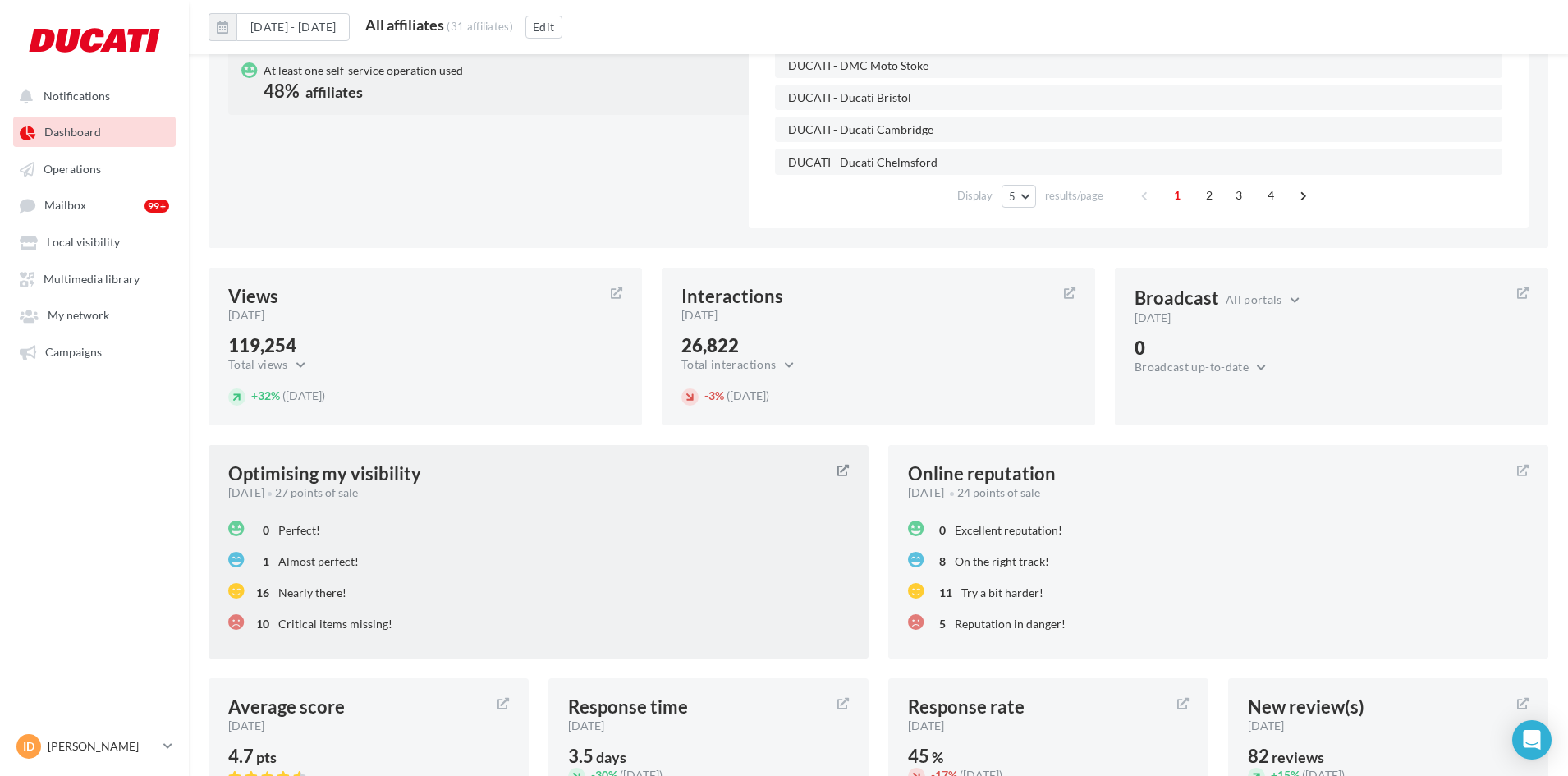
click at [580, 497] on div "[DATE] 27 points of sale" at bounding box center [526, 492] width 596 height 16
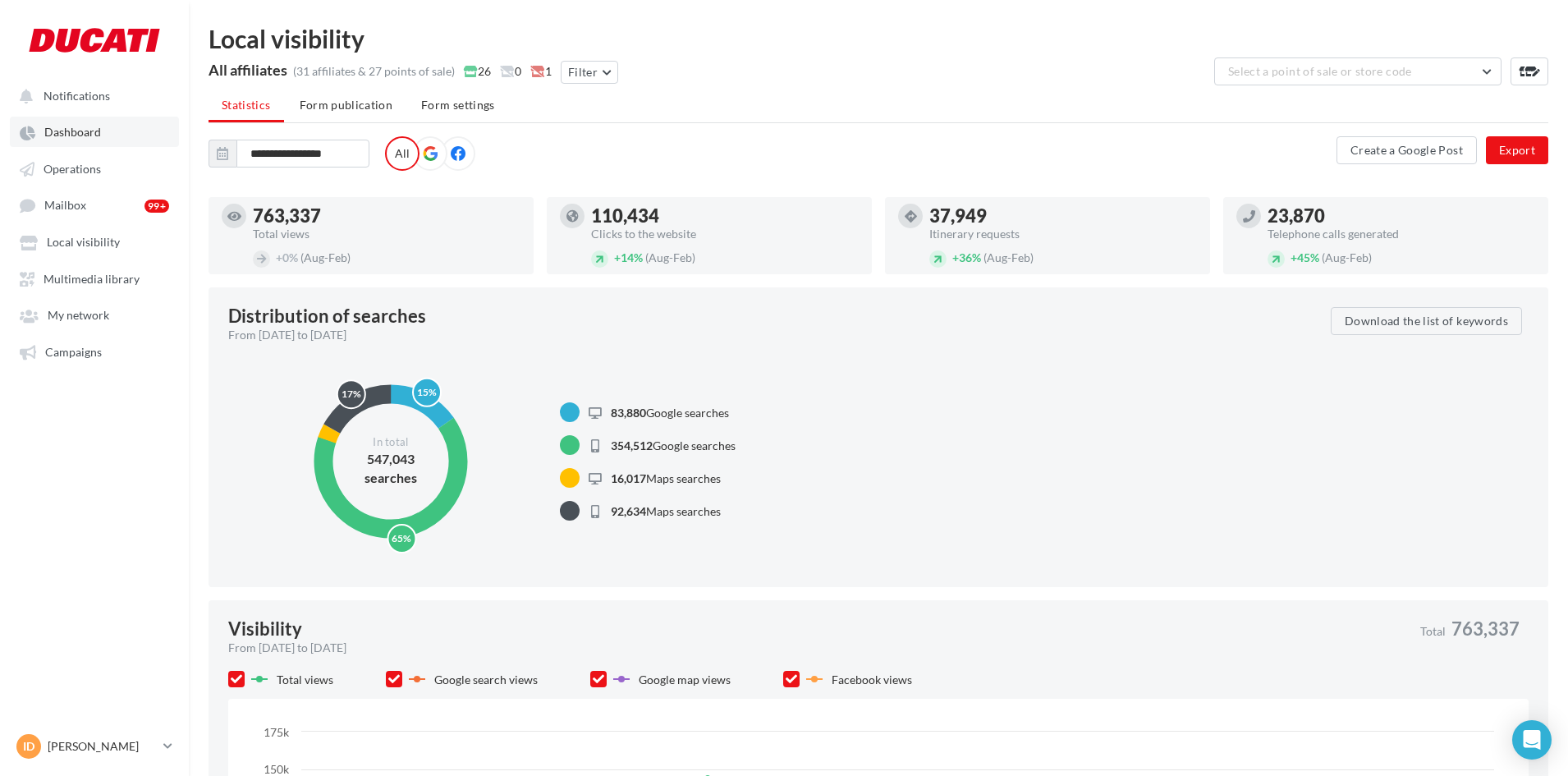
click at [72, 135] on span "Dashboard" at bounding box center [72, 133] width 57 height 14
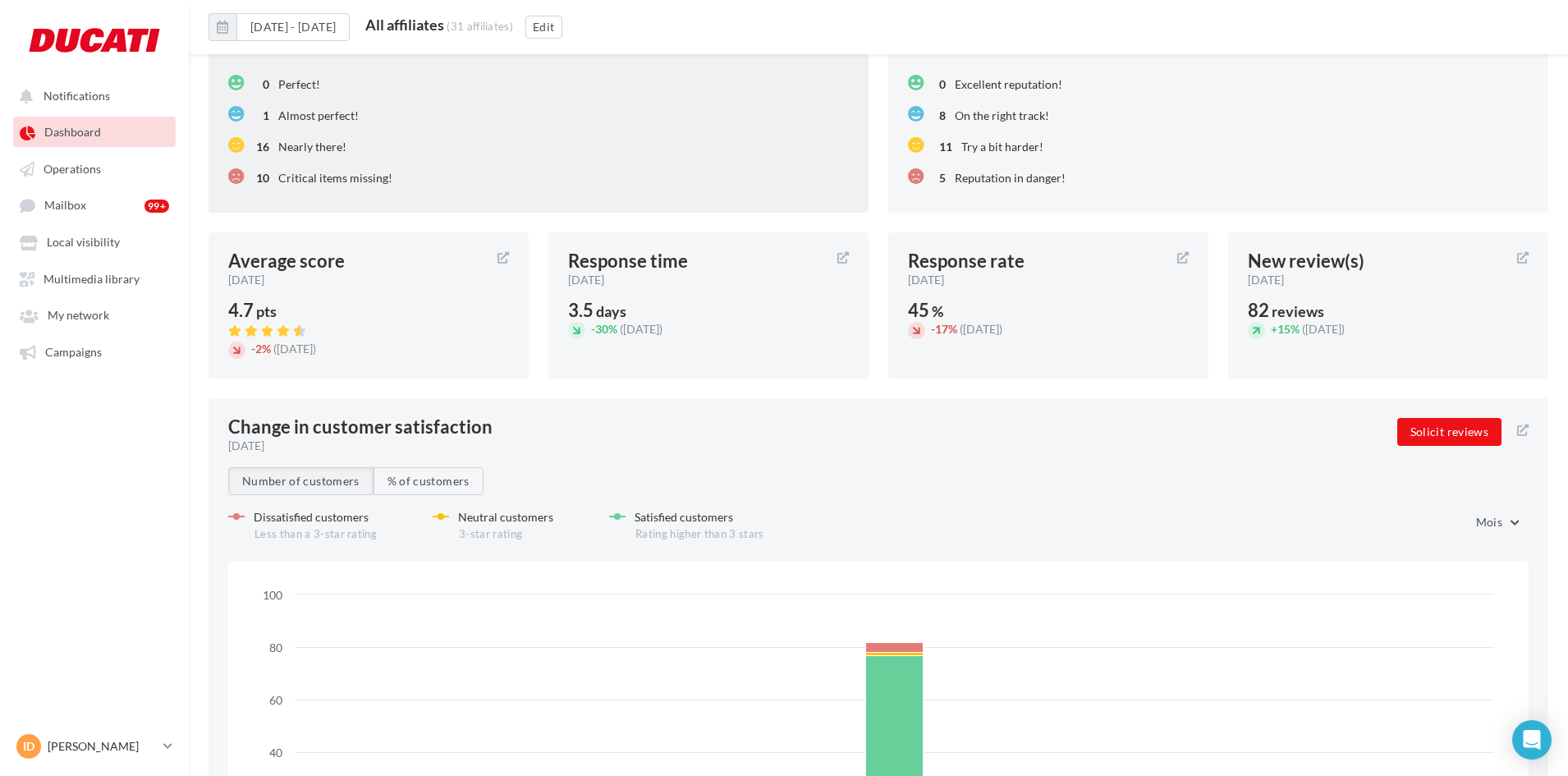
scroll to position [1386, 0]
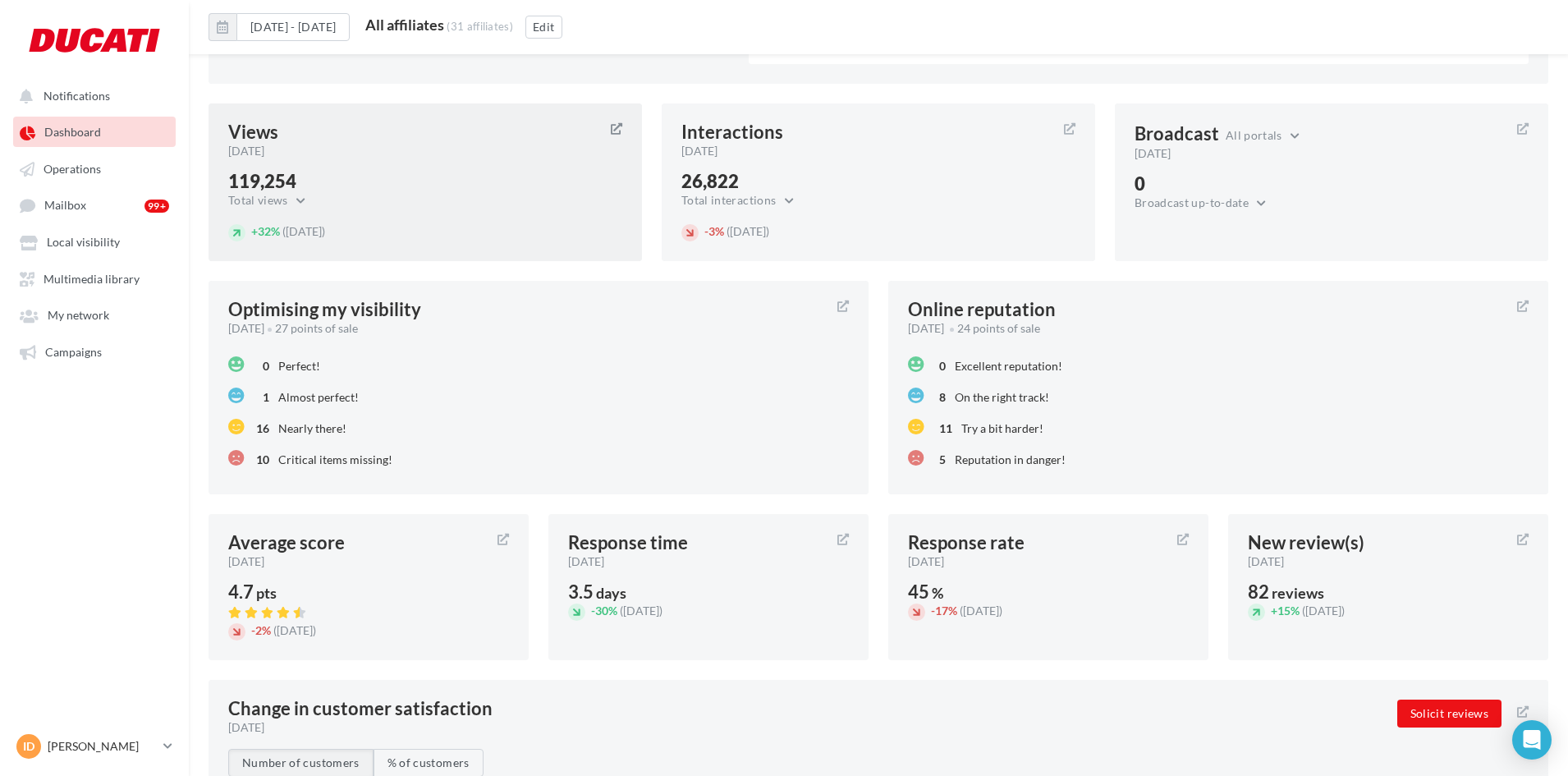
click at [550, 225] on div "+ 32% ([DATE])" at bounding box center [425, 232] width 394 height 18
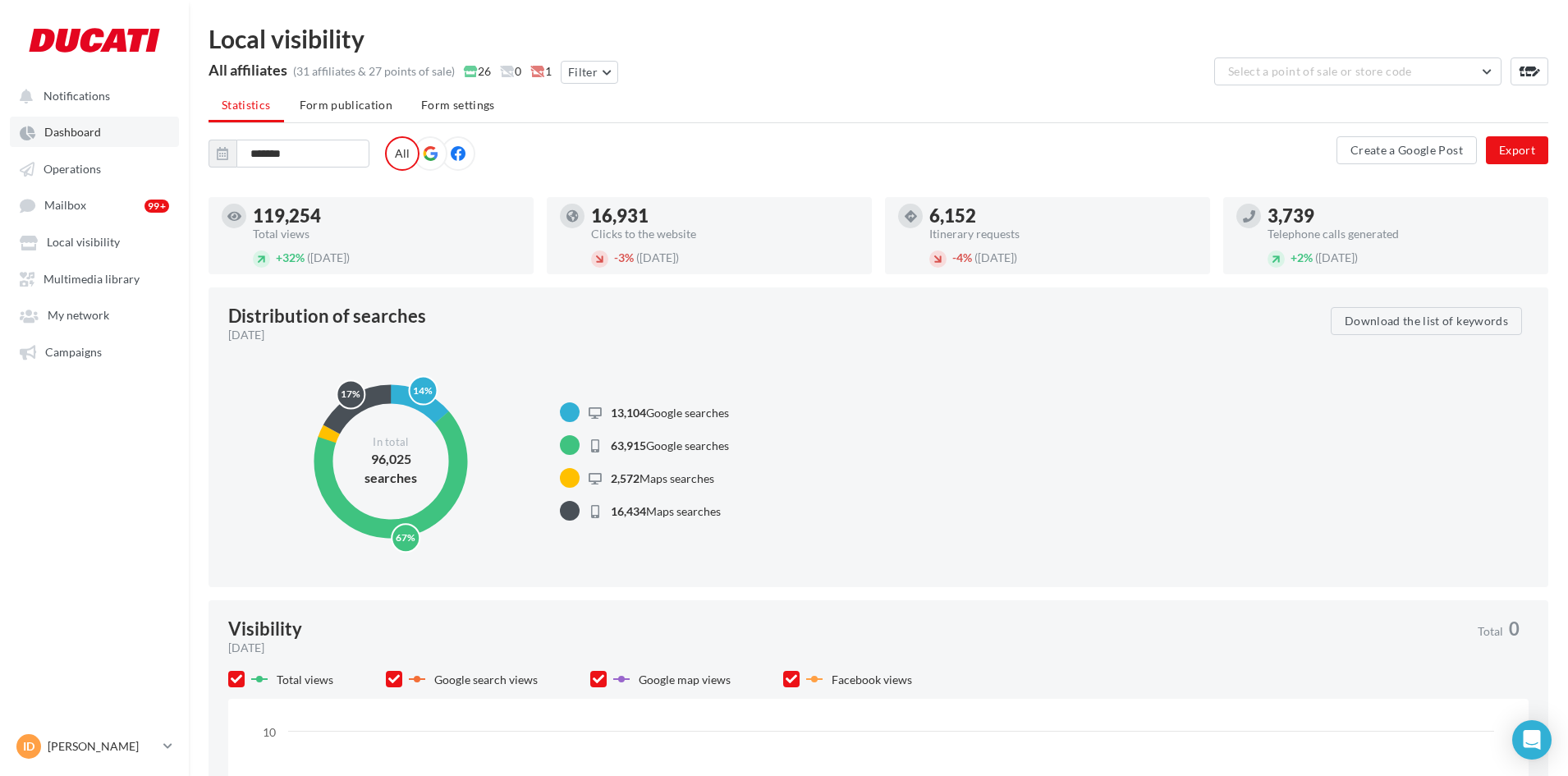
click at [89, 138] on span "Dashboard" at bounding box center [72, 133] width 57 height 14
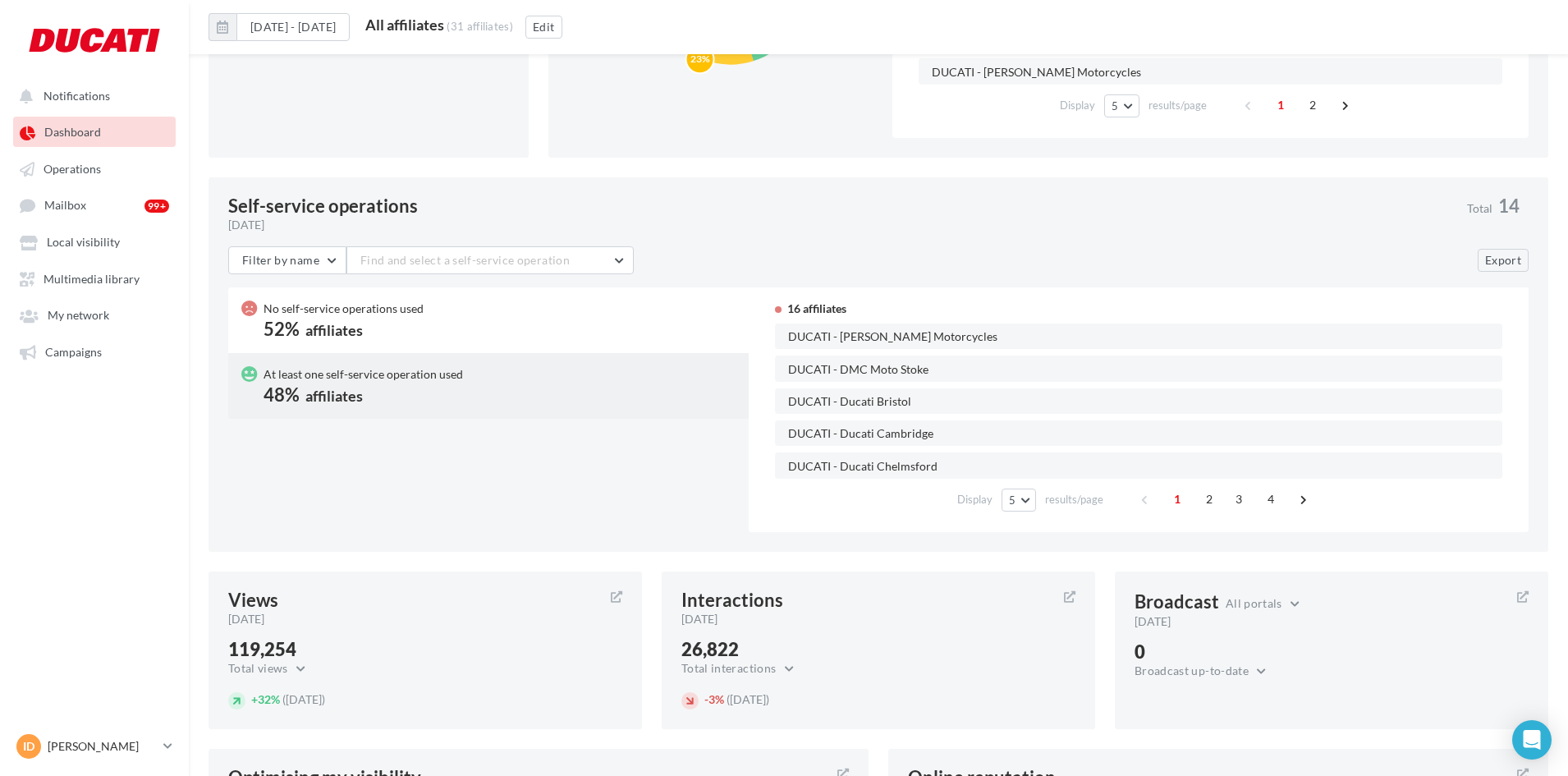
scroll to position [893, 0]
